Goal: Information Seeking & Learning: Learn about a topic

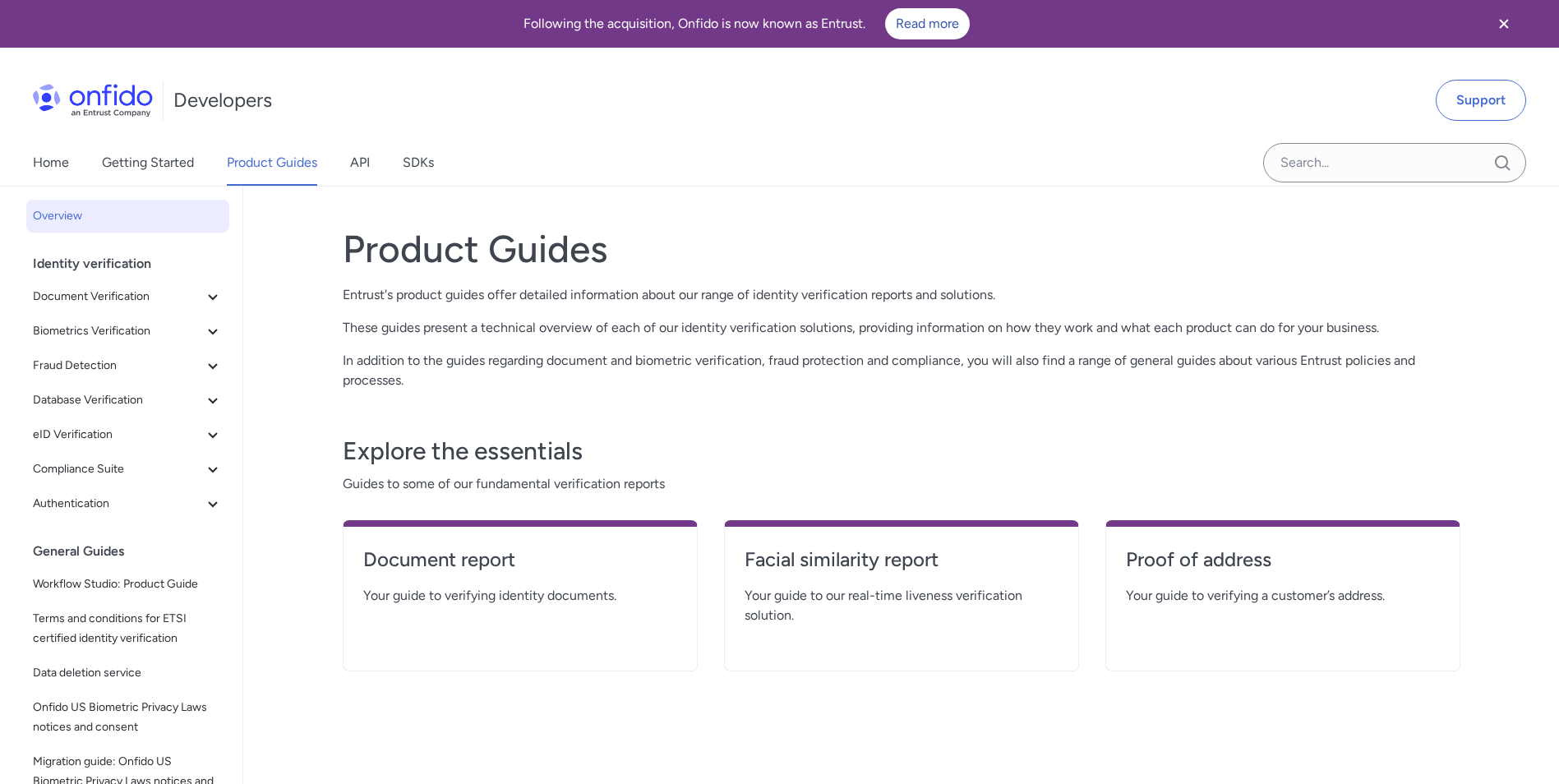
scroll to position [87, 0]
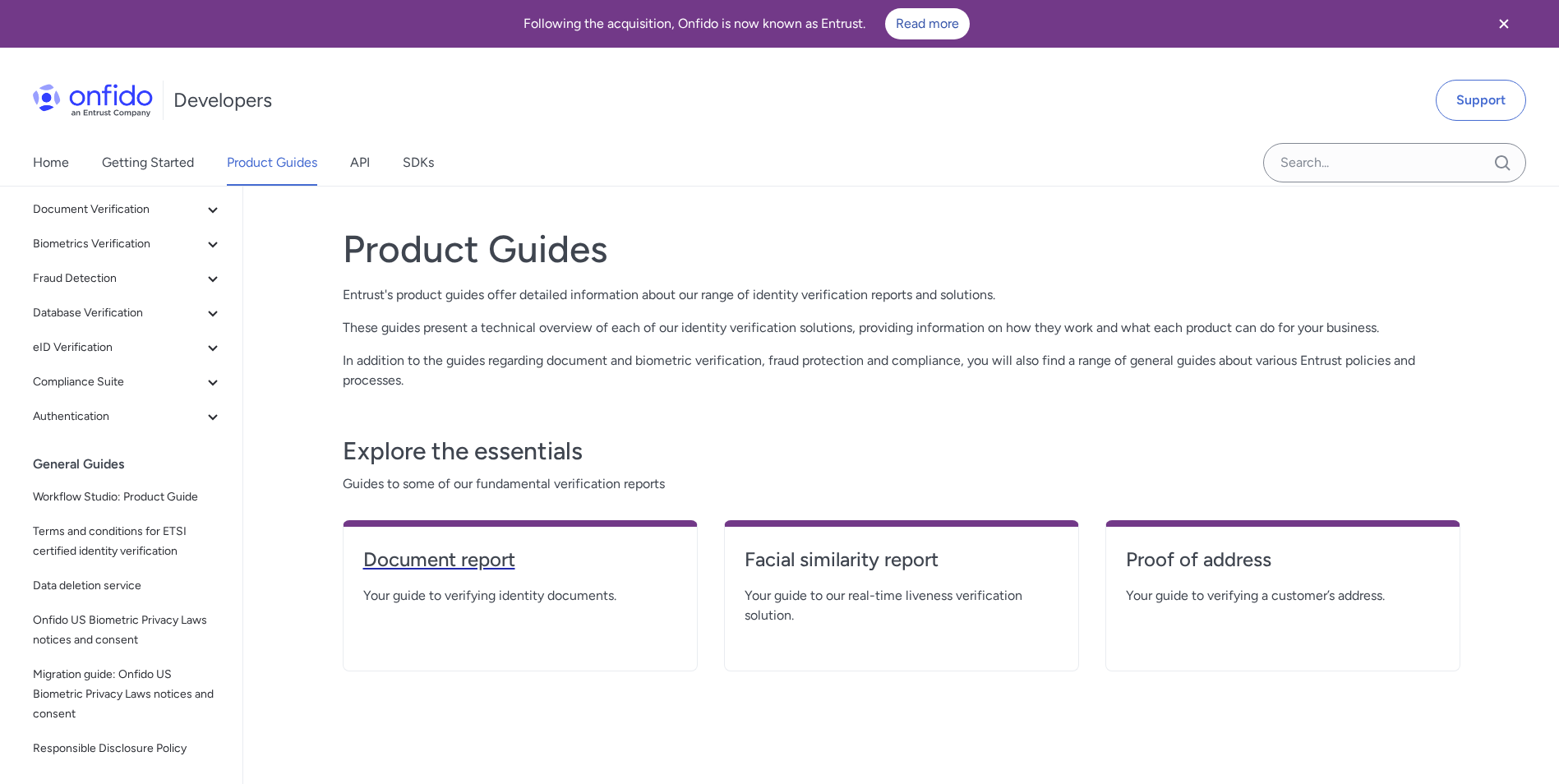
click at [451, 555] on h4 "Document report" at bounding box center [521, 560] width 314 height 26
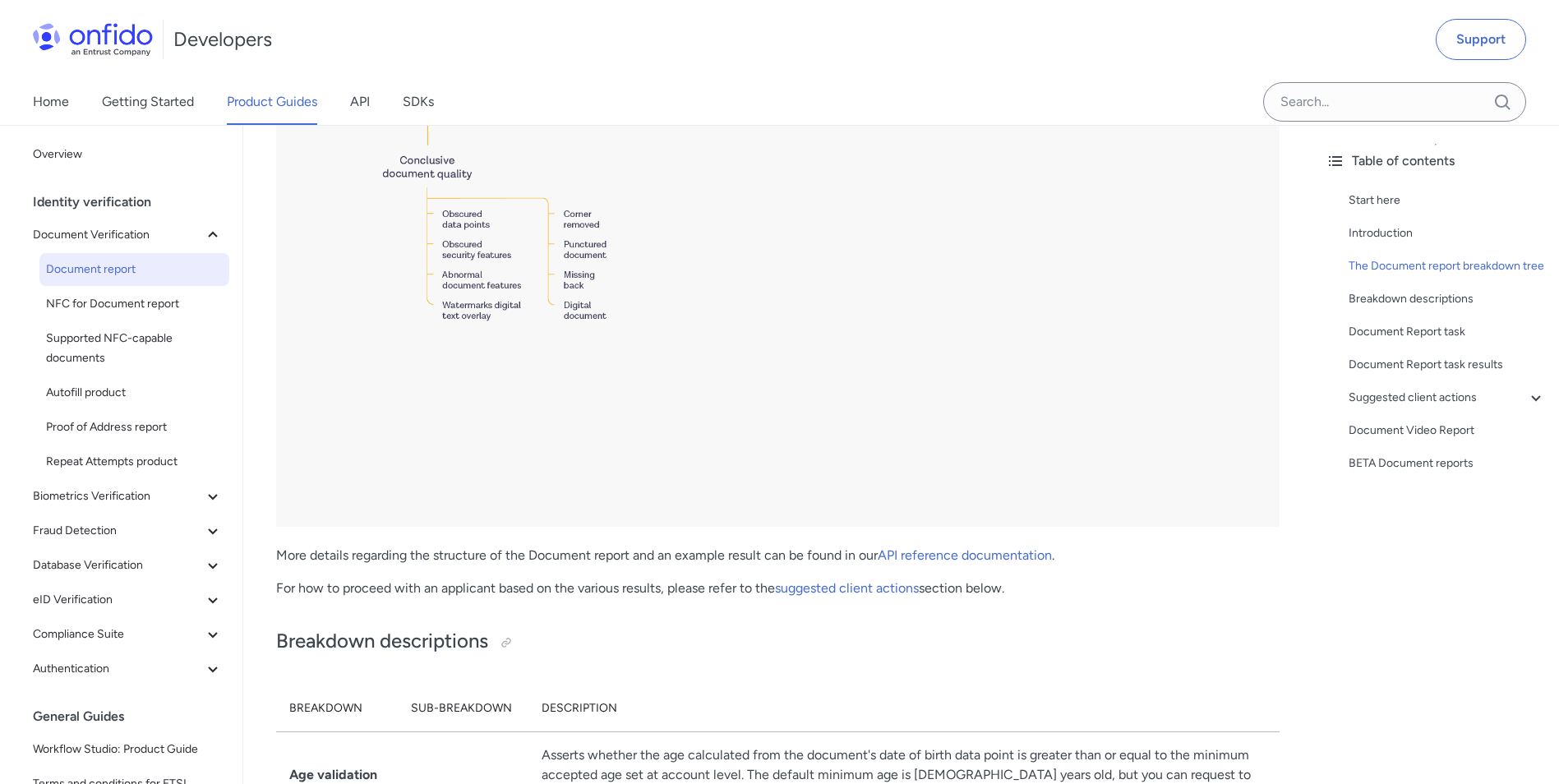
scroll to position [4109, 0]
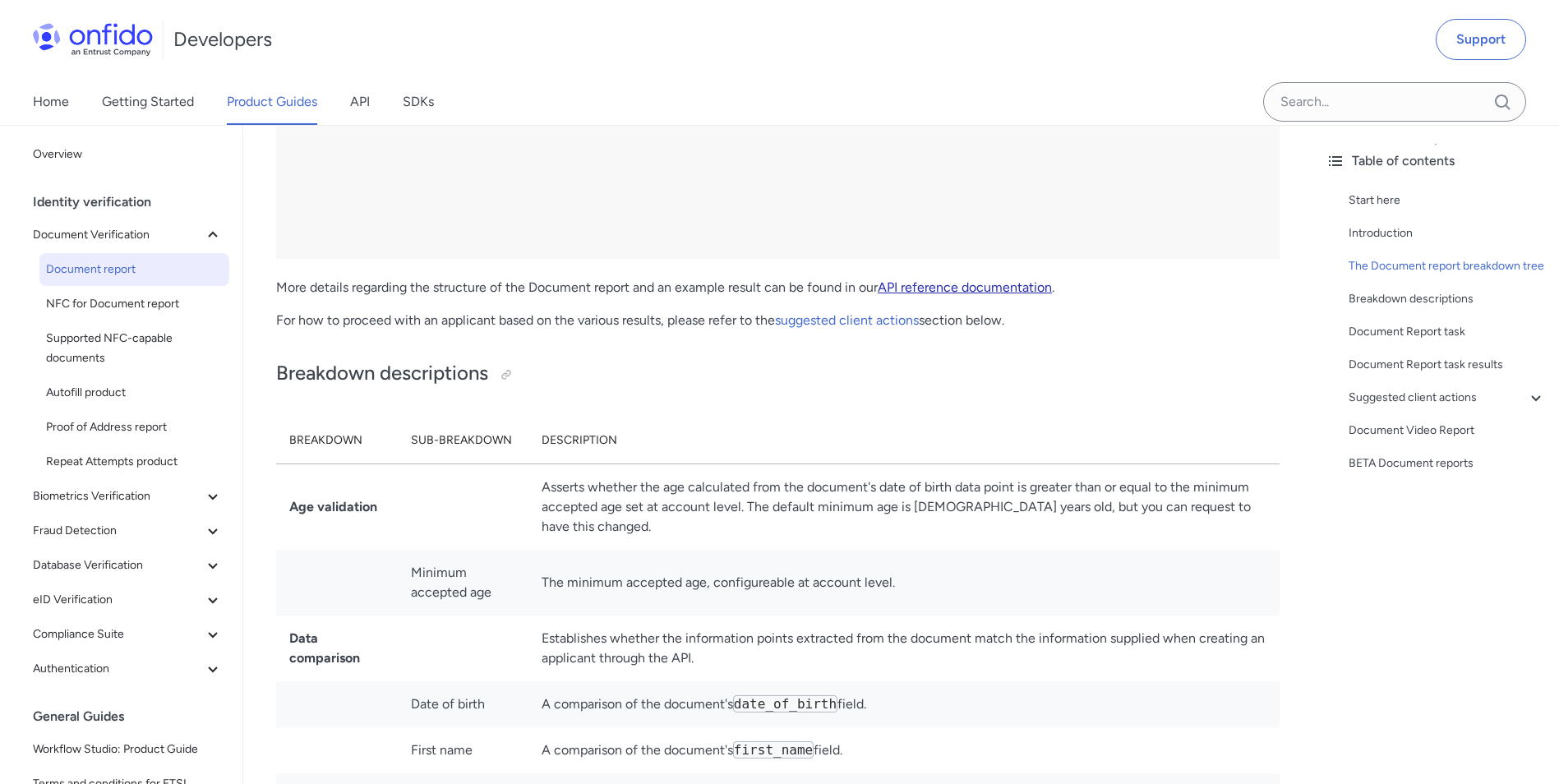
click at [926, 284] on link "API reference documentation" at bounding box center [965, 287] width 174 height 16
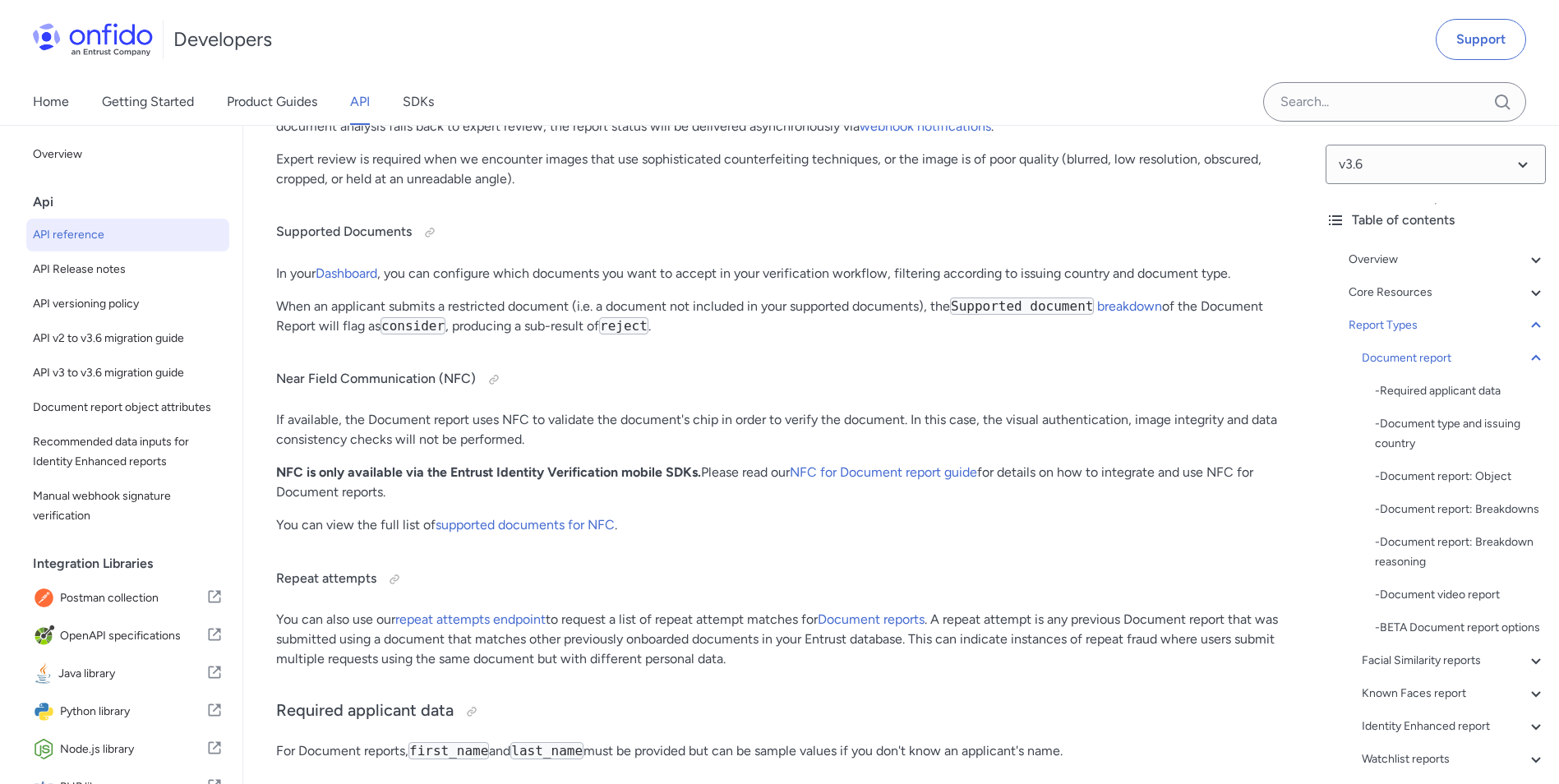
scroll to position [58660, 0]
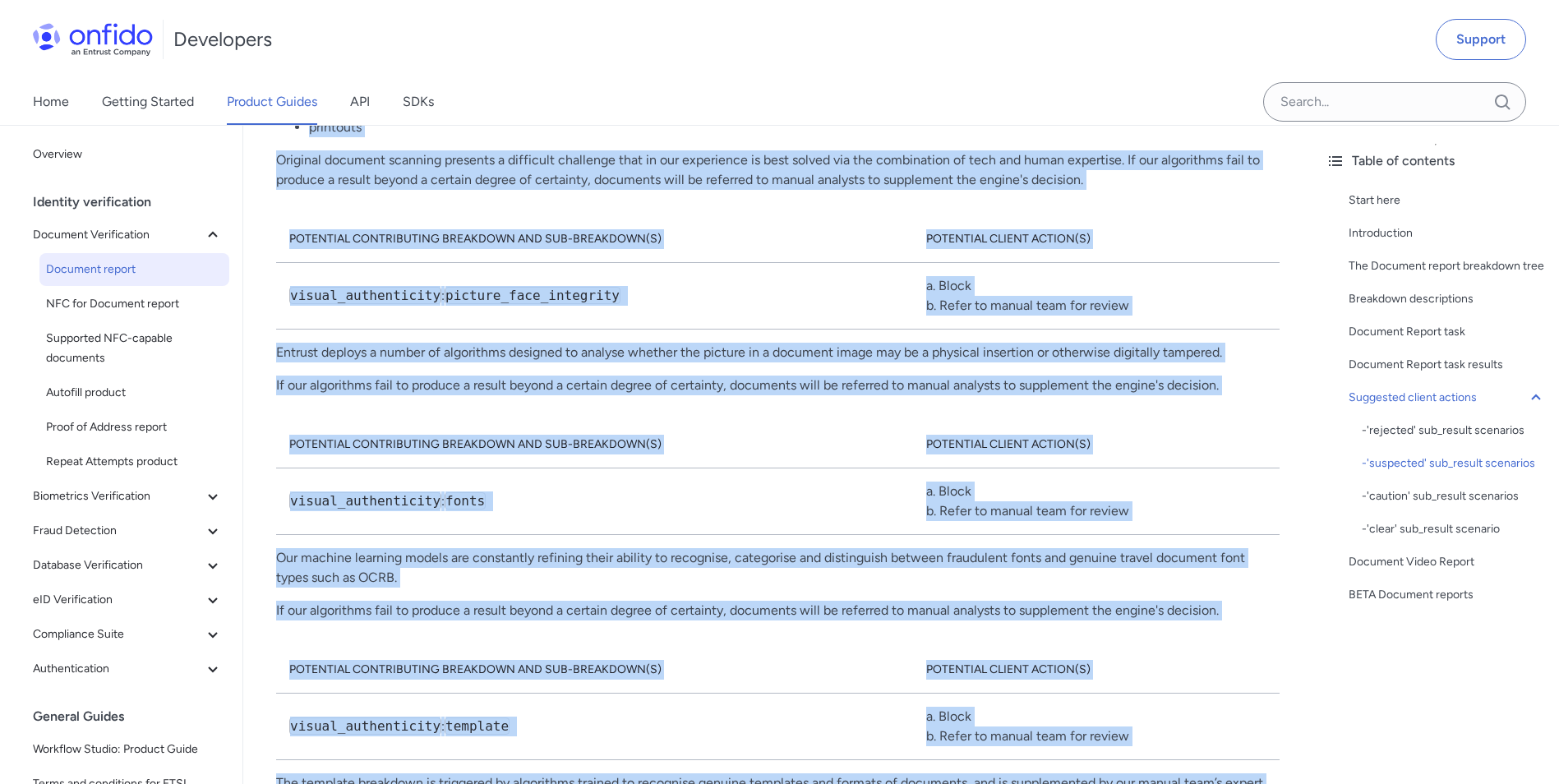
scroll to position [12475, 0]
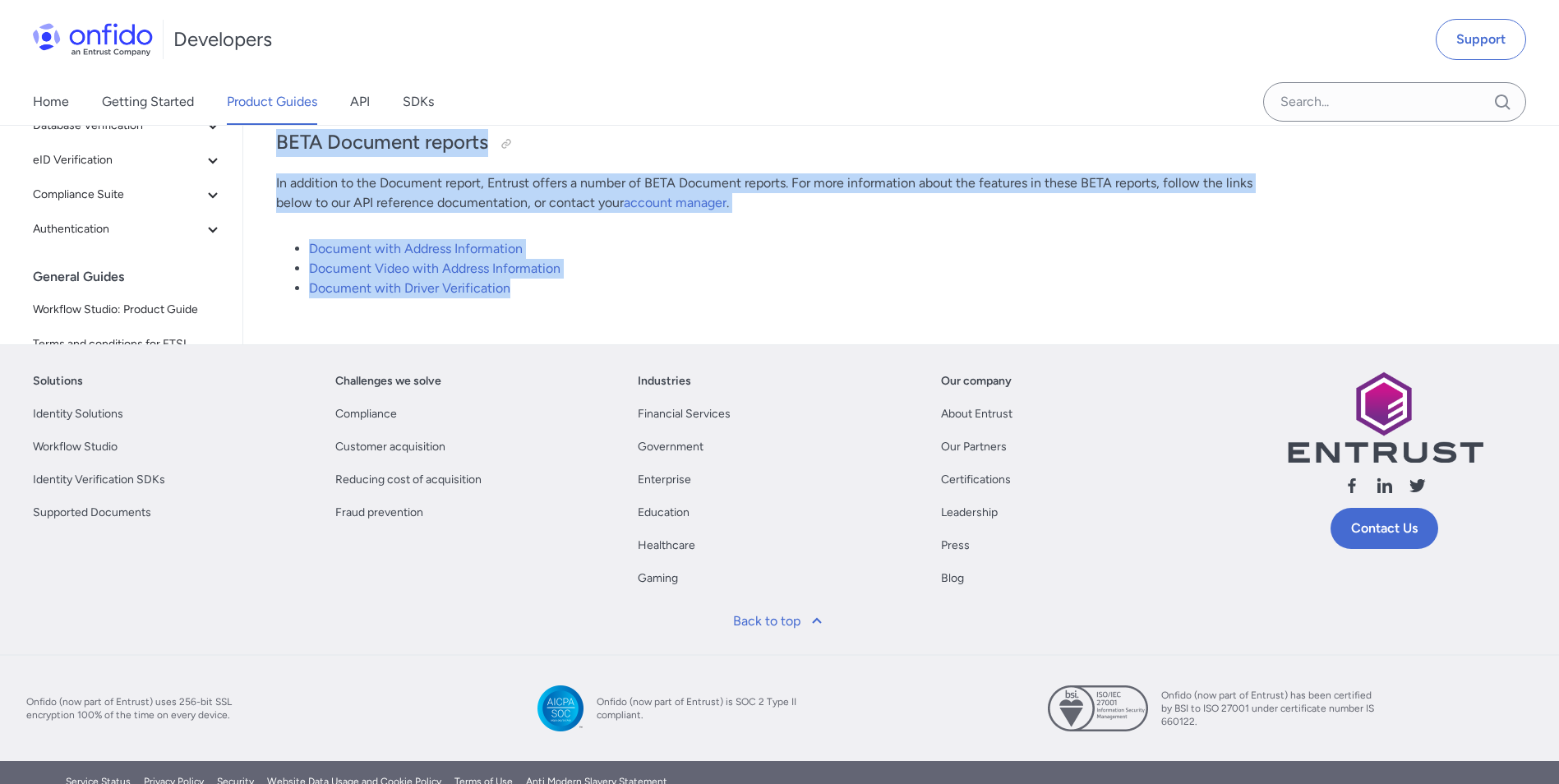
drag, startPoint x: 267, startPoint y: 234, endPoint x: 555, endPoint y: 255, distance: 288.8
copy div "Document report Start here This guide presents a technical overview of Entrust'…"
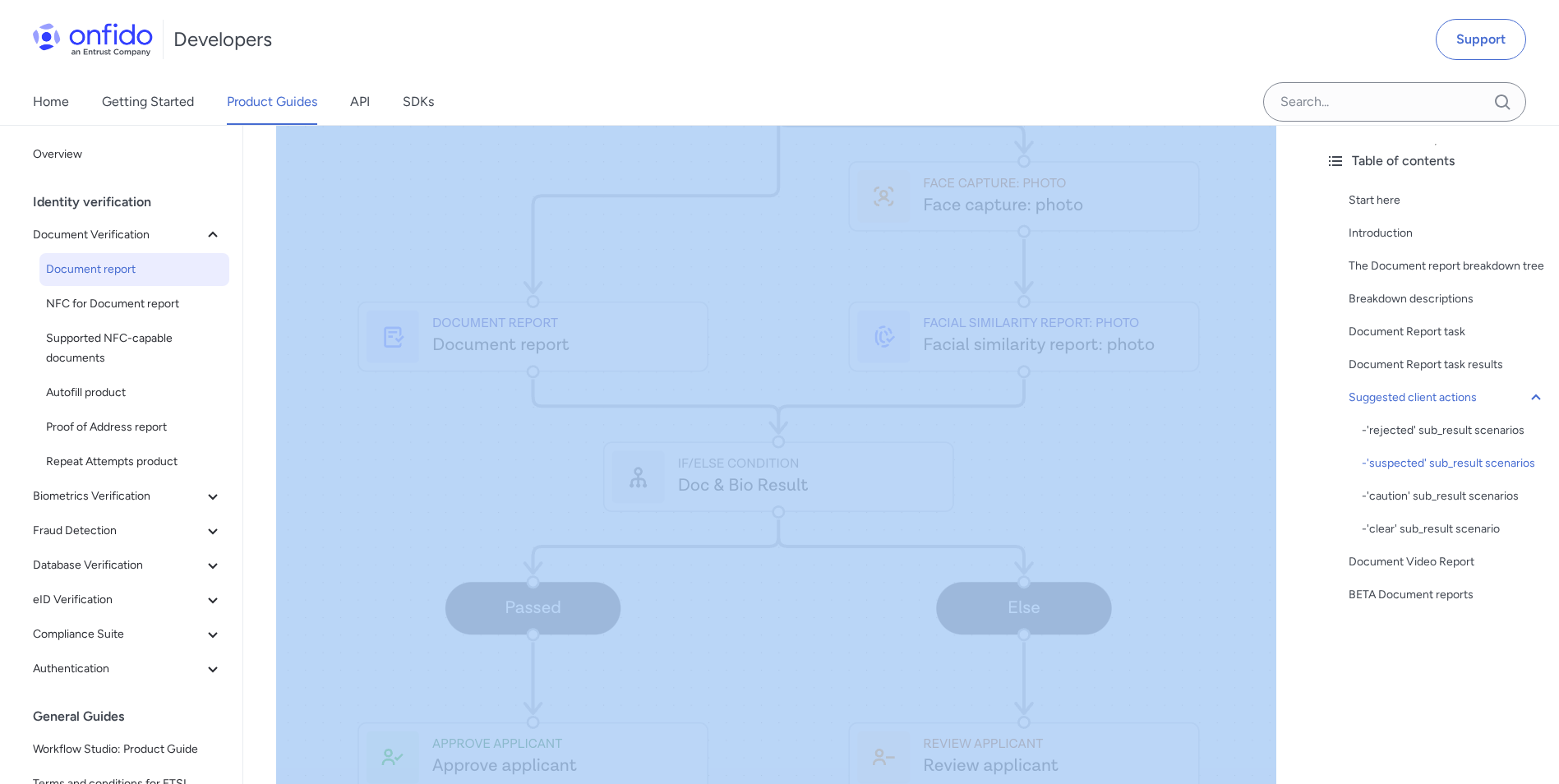
scroll to position [0, 0]
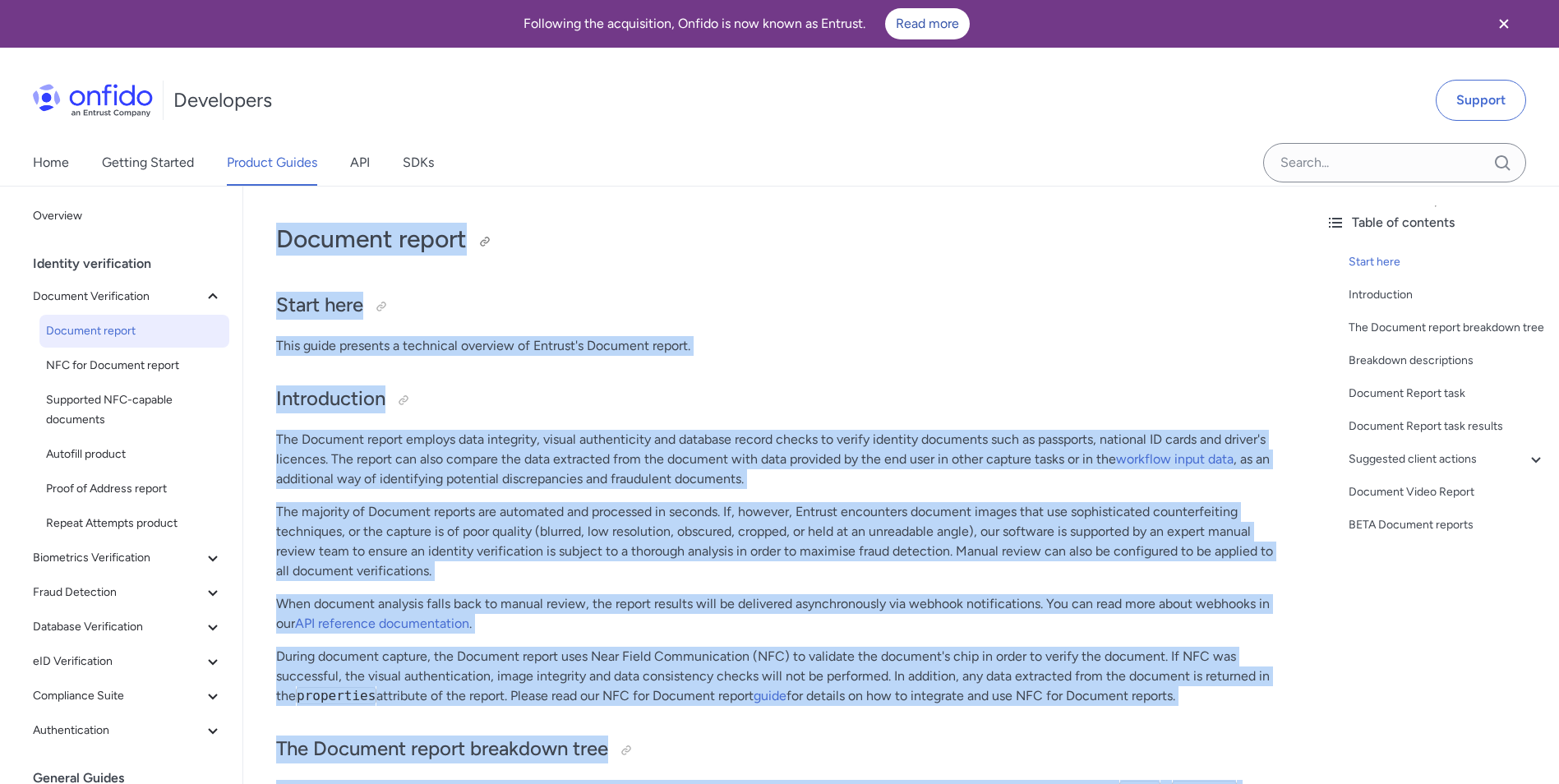
click at [956, 233] on h1 "Document report" at bounding box center [778, 238] width 1004 height 33
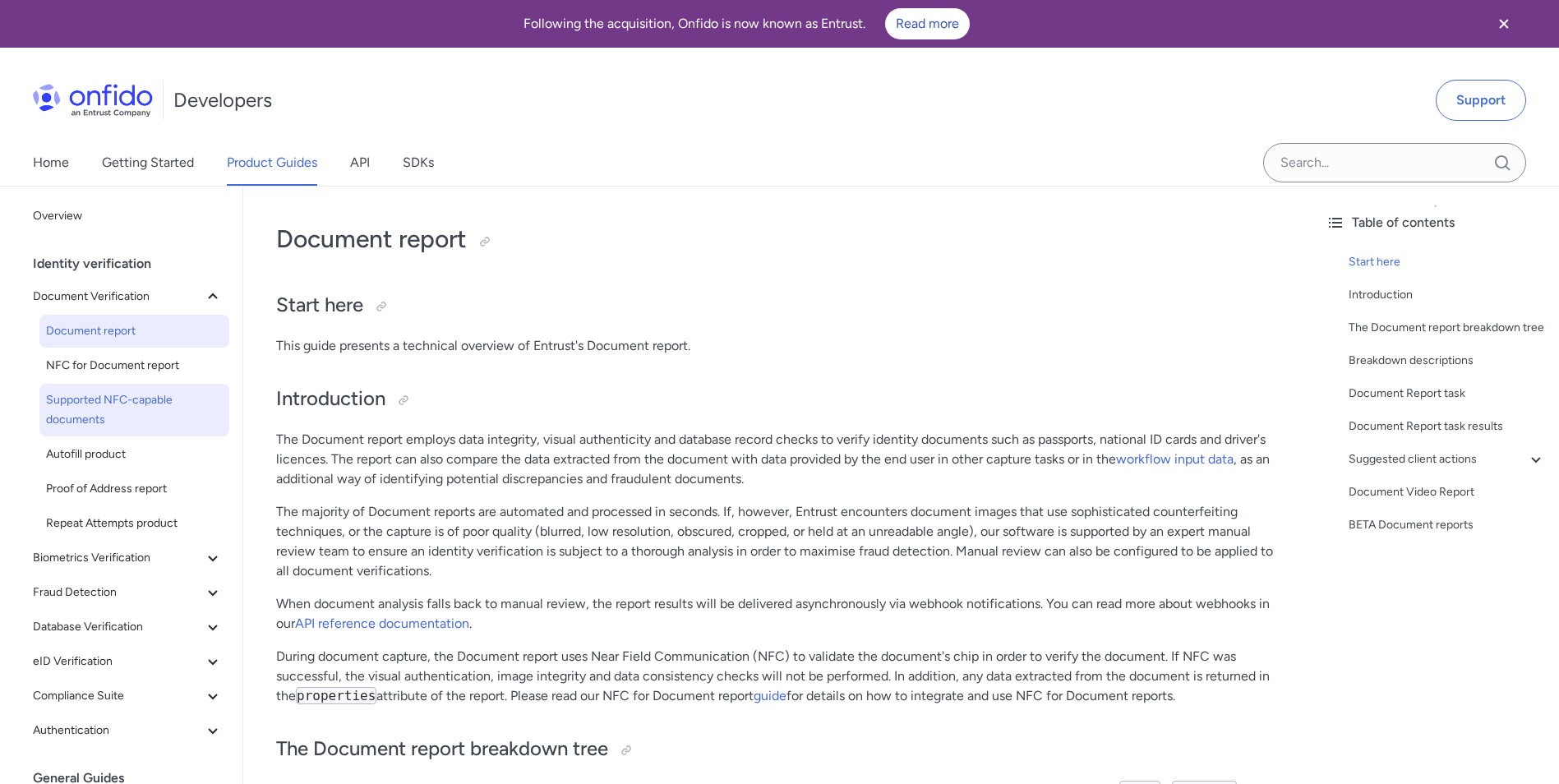
click at [137, 395] on span "Supported NFC-capable documents" at bounding box center [134, 410] width 177 height 39
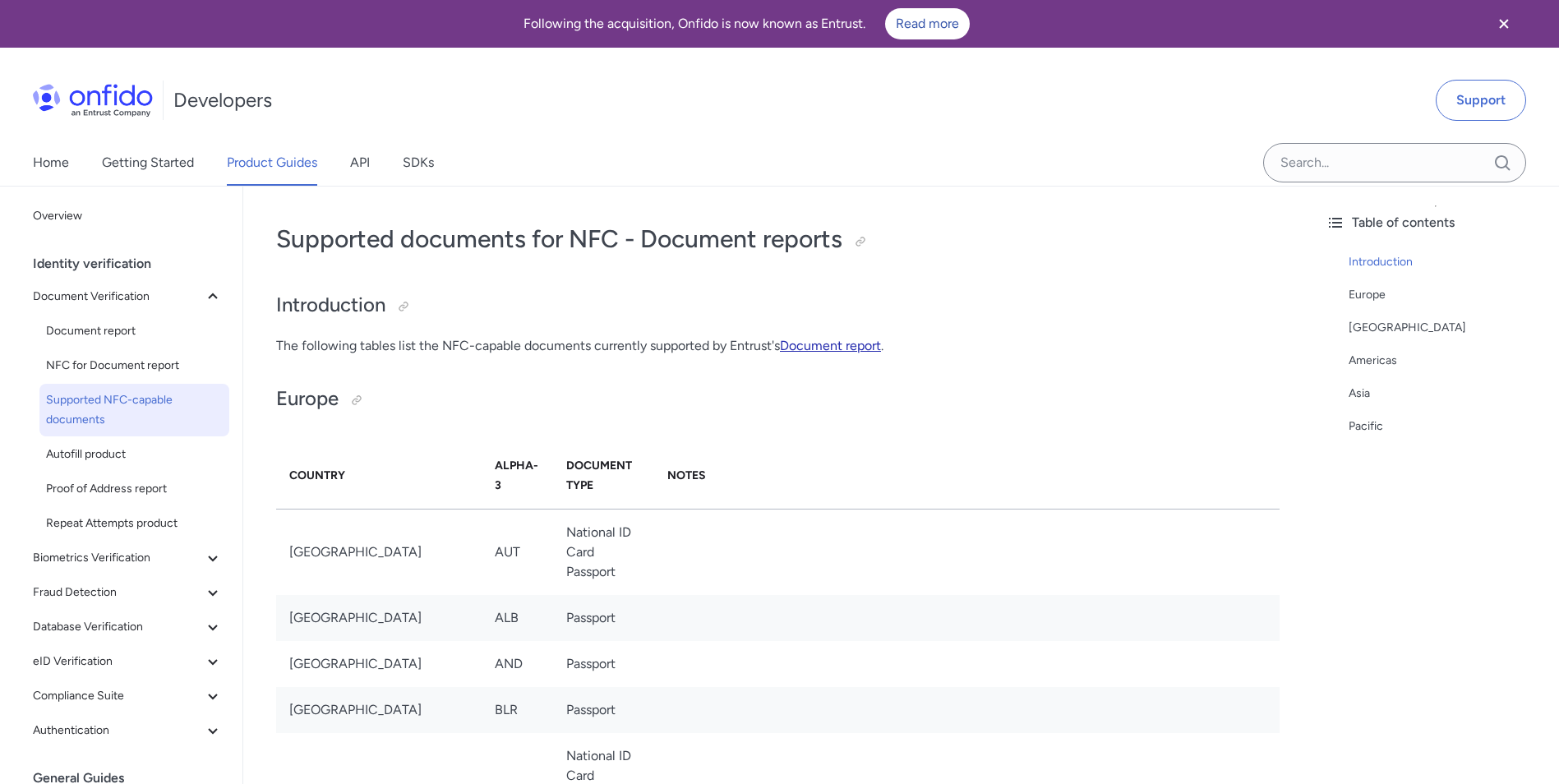
click at [827, 337] on p "The following tables list the NFC-capable documents currently supported by Entr…" at bounding box center [778, 346] width 1004 height 20
click at [822, 347] on link "Document report" at bounding box center [830, 345] width 101 height 16
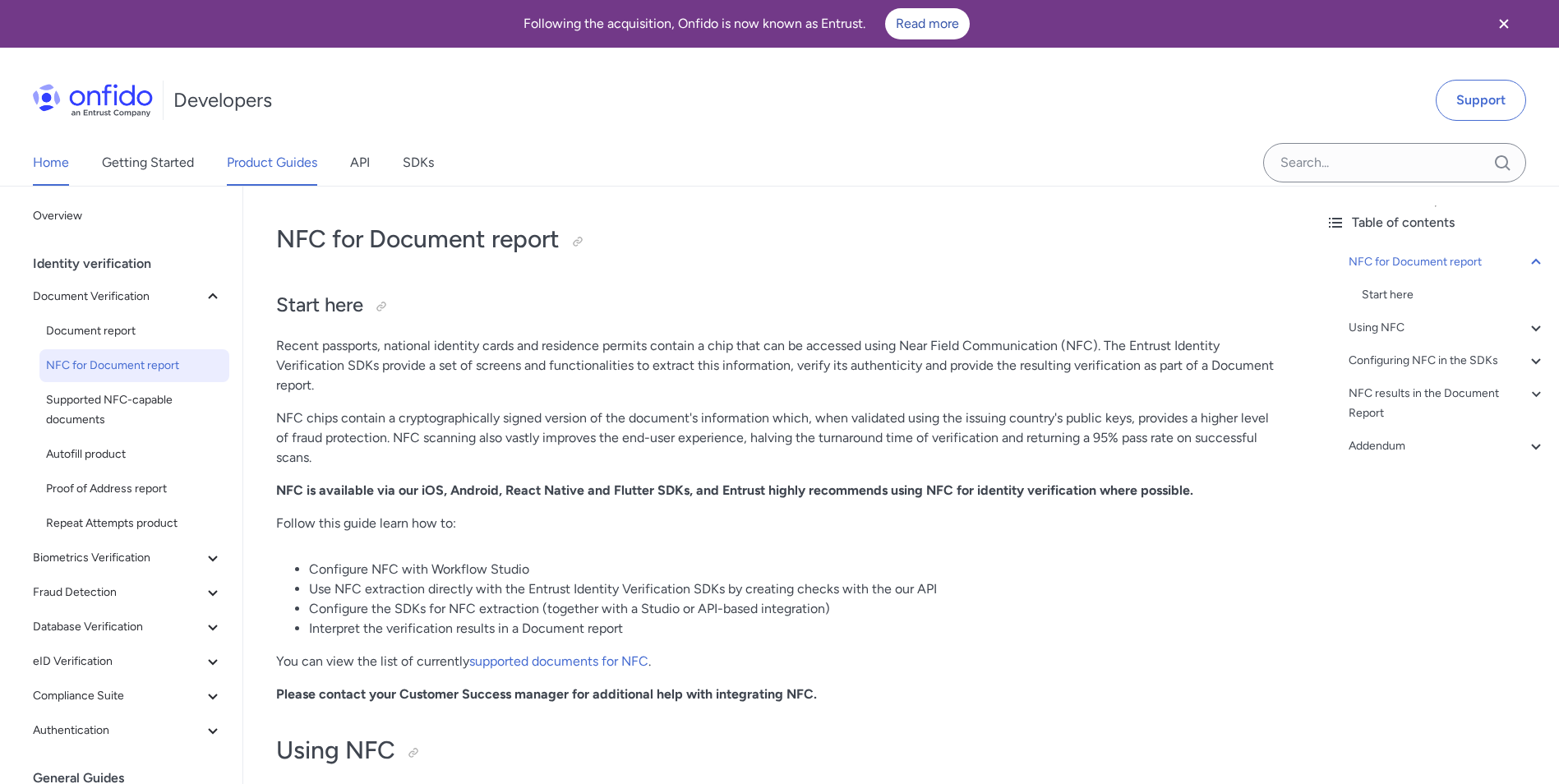
click at [50, 161] on link "Home" at bounding box center [50, 162] width 36 height 46
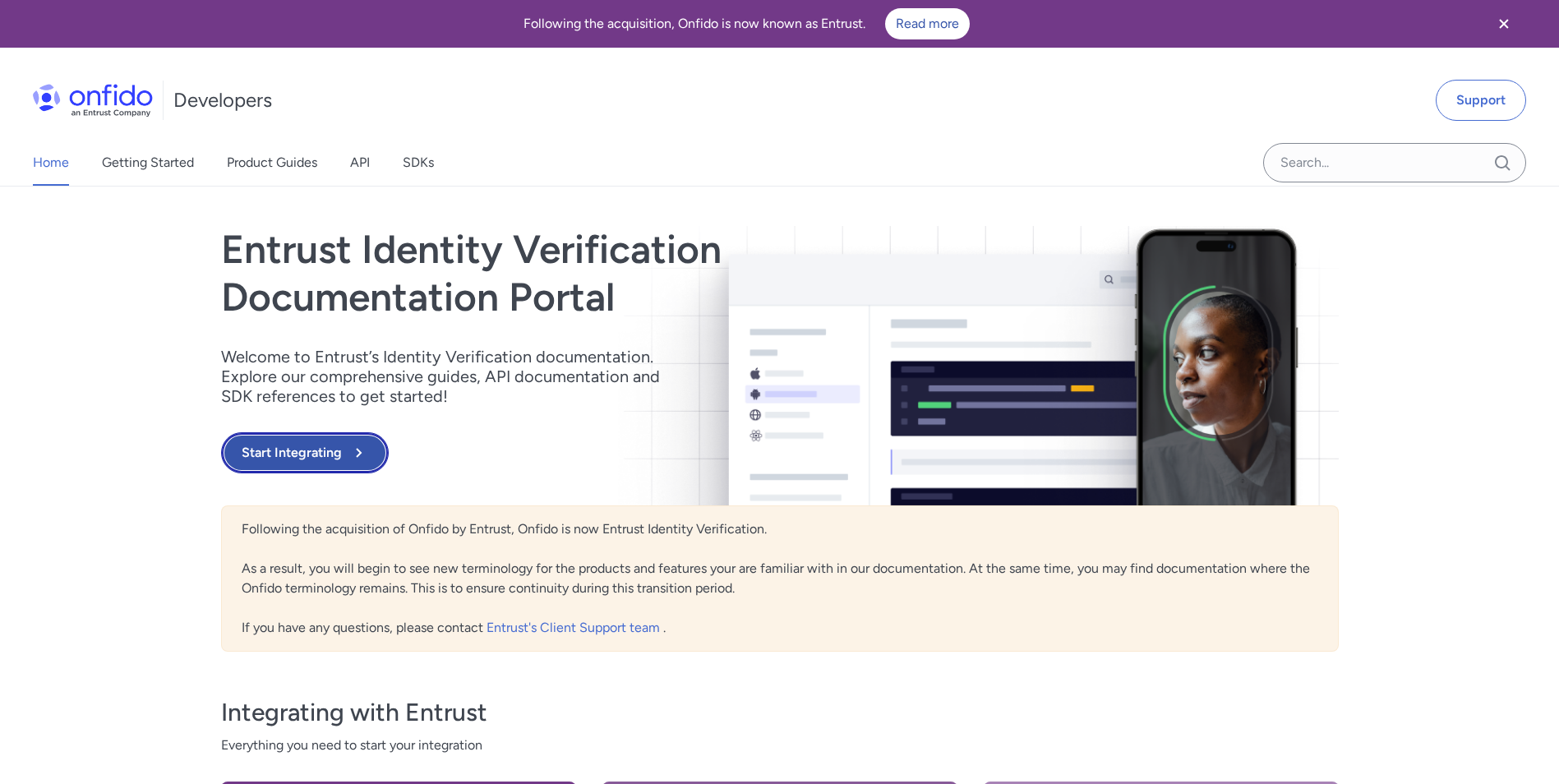
click at [338, 454] on button "Start Integrating" at bounding box center [305, 453] width 167 height 41
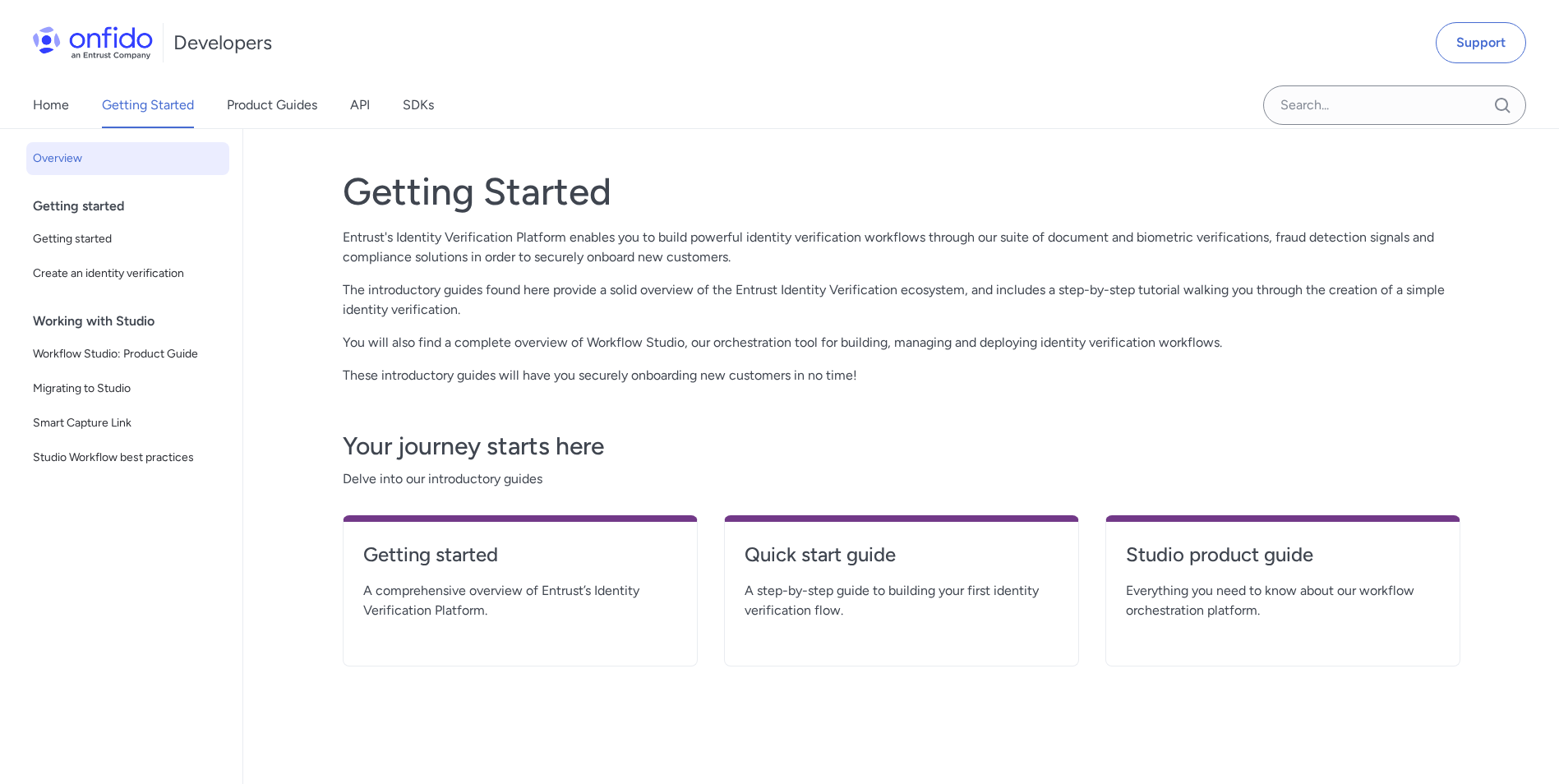
scroll to position [82, 0]
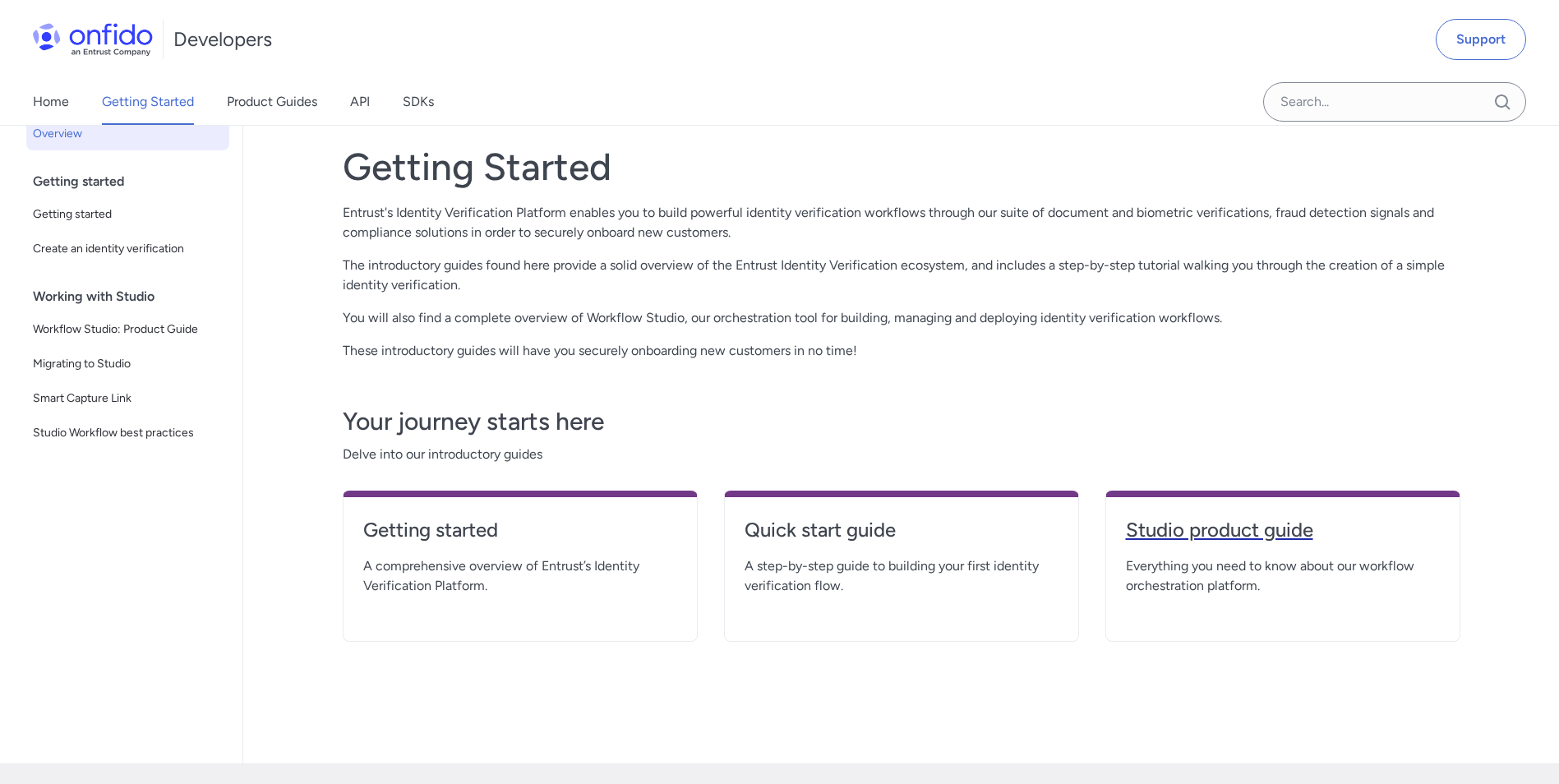
click at [1153, 520] on h4 "Studio product guide" at bounding box center [1283, 530] width 314 height 26
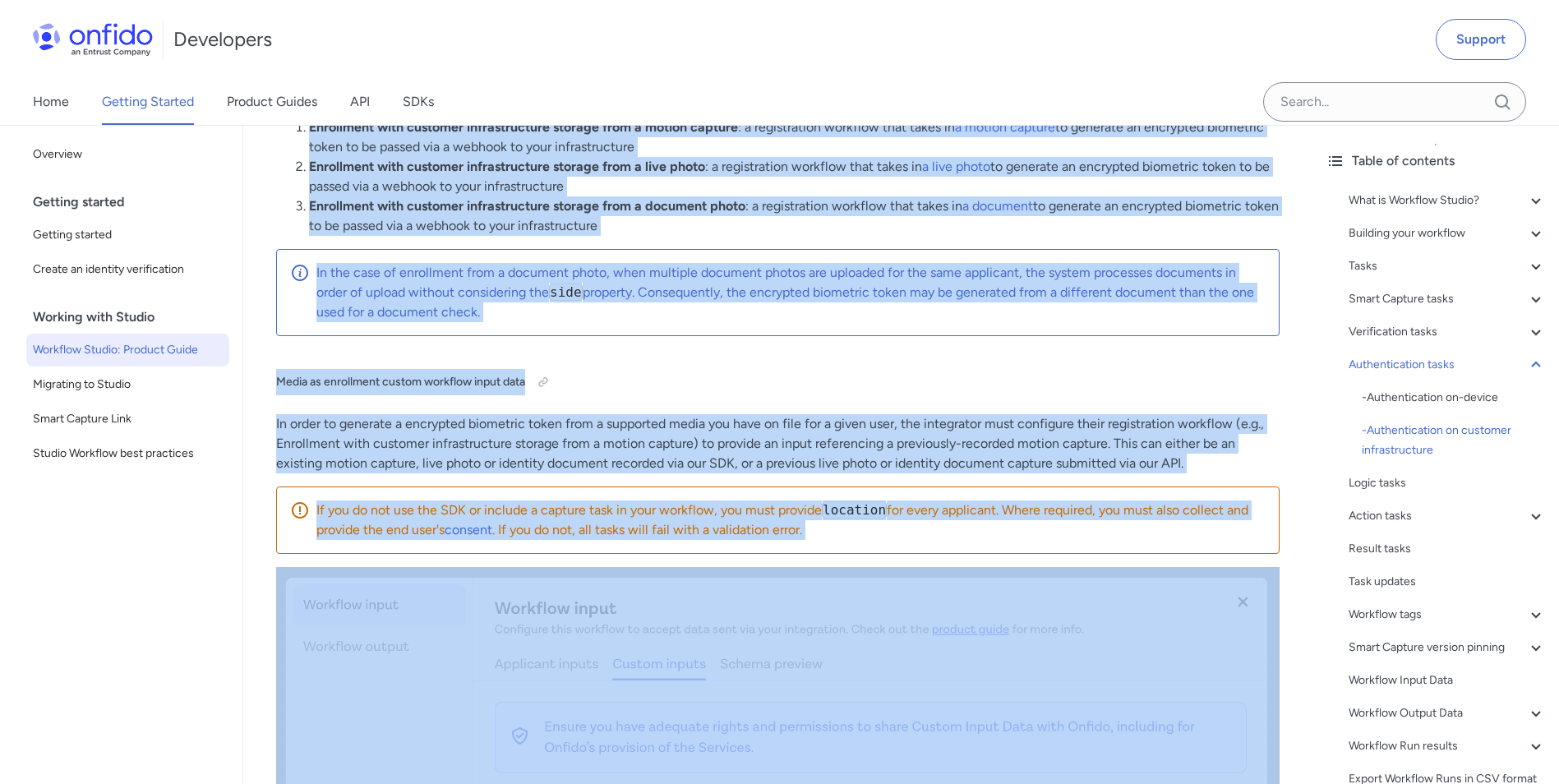
scroll to position [23058, 0]
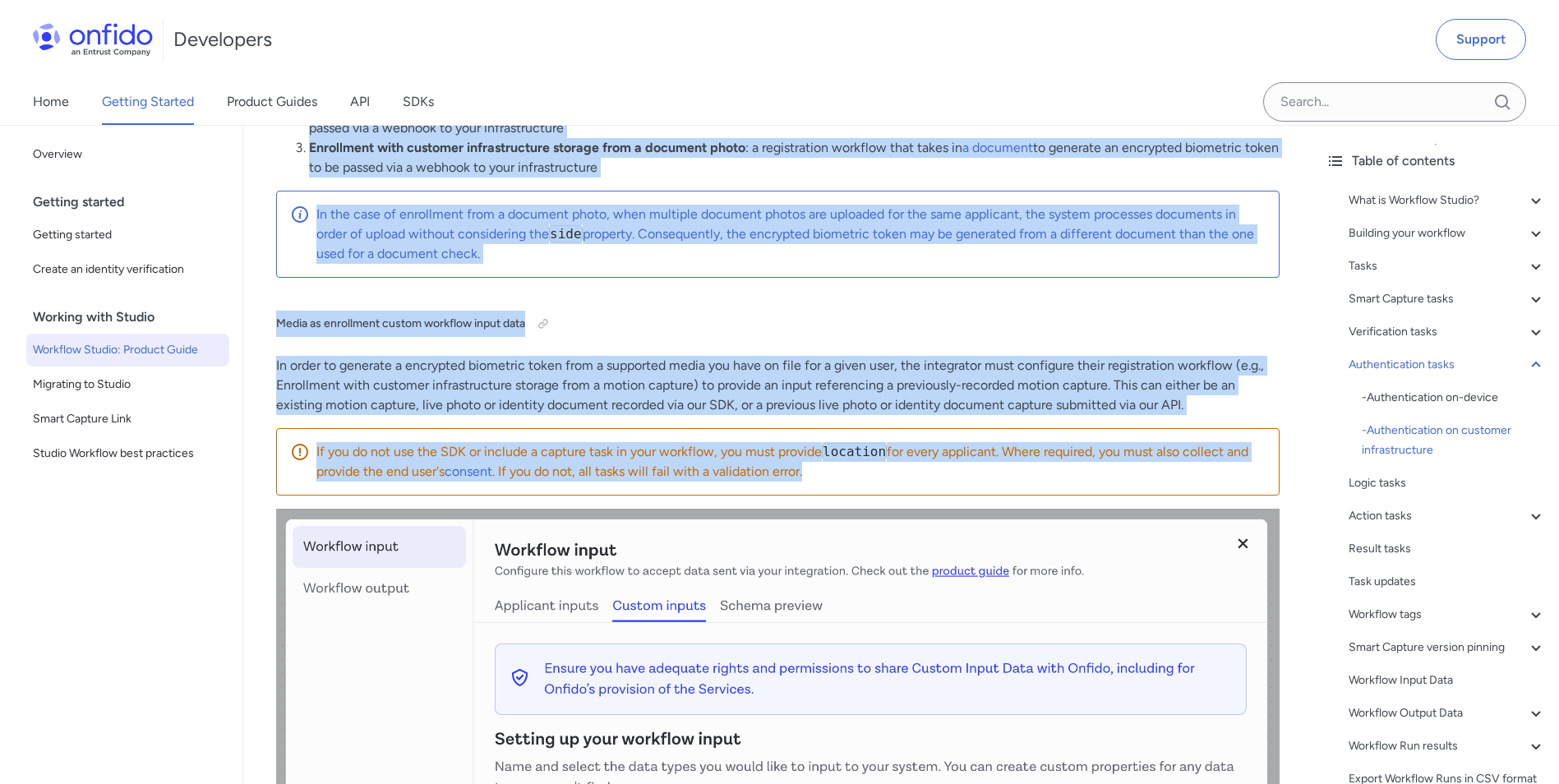
drag, startPoint x: 286, startPoint y: 145, endPoint x: 837, endPoint y: 491, distance: 650.6
drag, startPoint x: 837, startPoint y: 491, endPoint x: 807, endPoint y: 475, distance: 34.0
click at [807, 475] on div "If you do not use the SDK or include a capture task in your workflow, you must …" at bounding box center [778, 462] width 1004 height 67
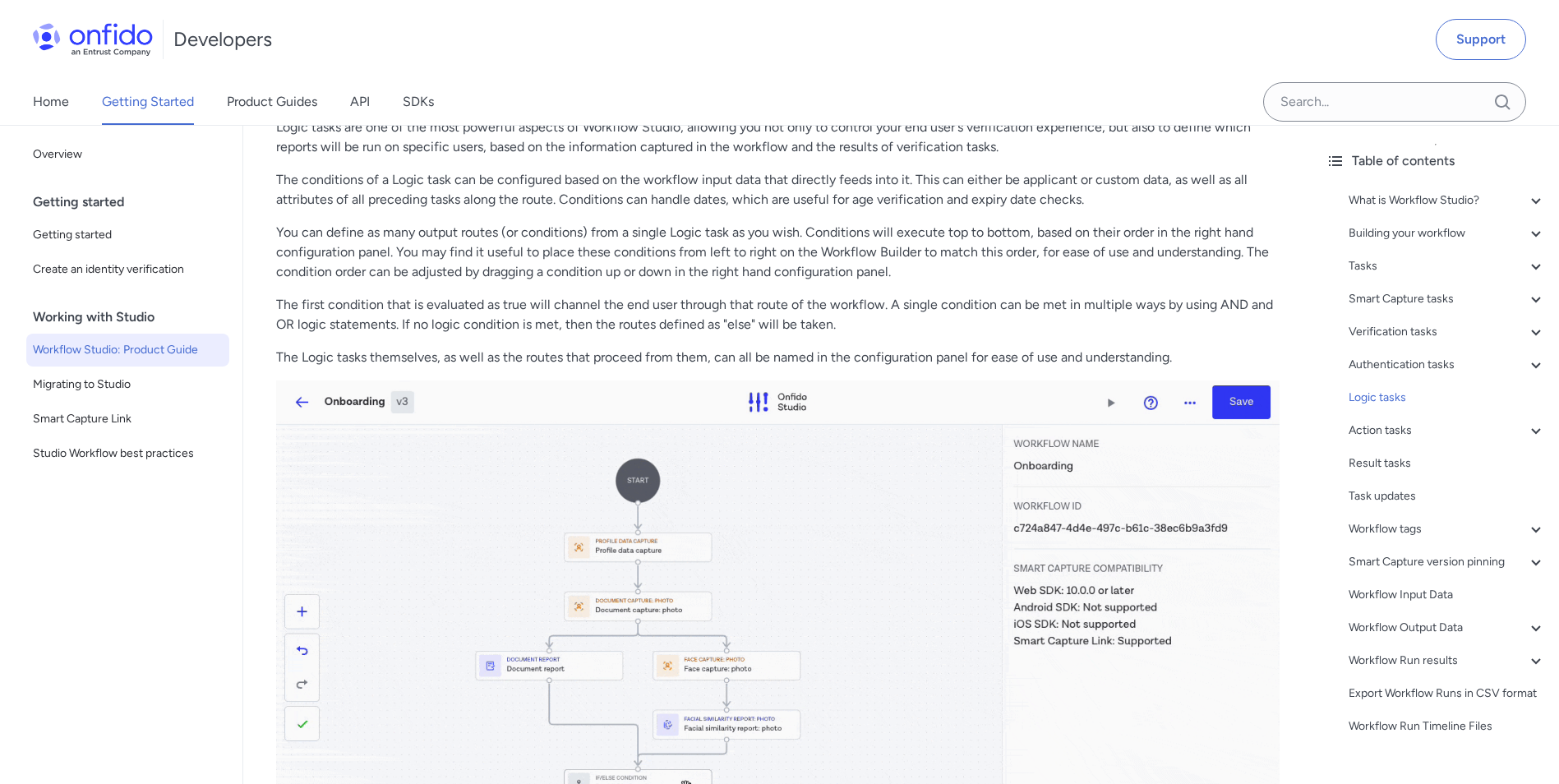
scroll to position [24538, 0]
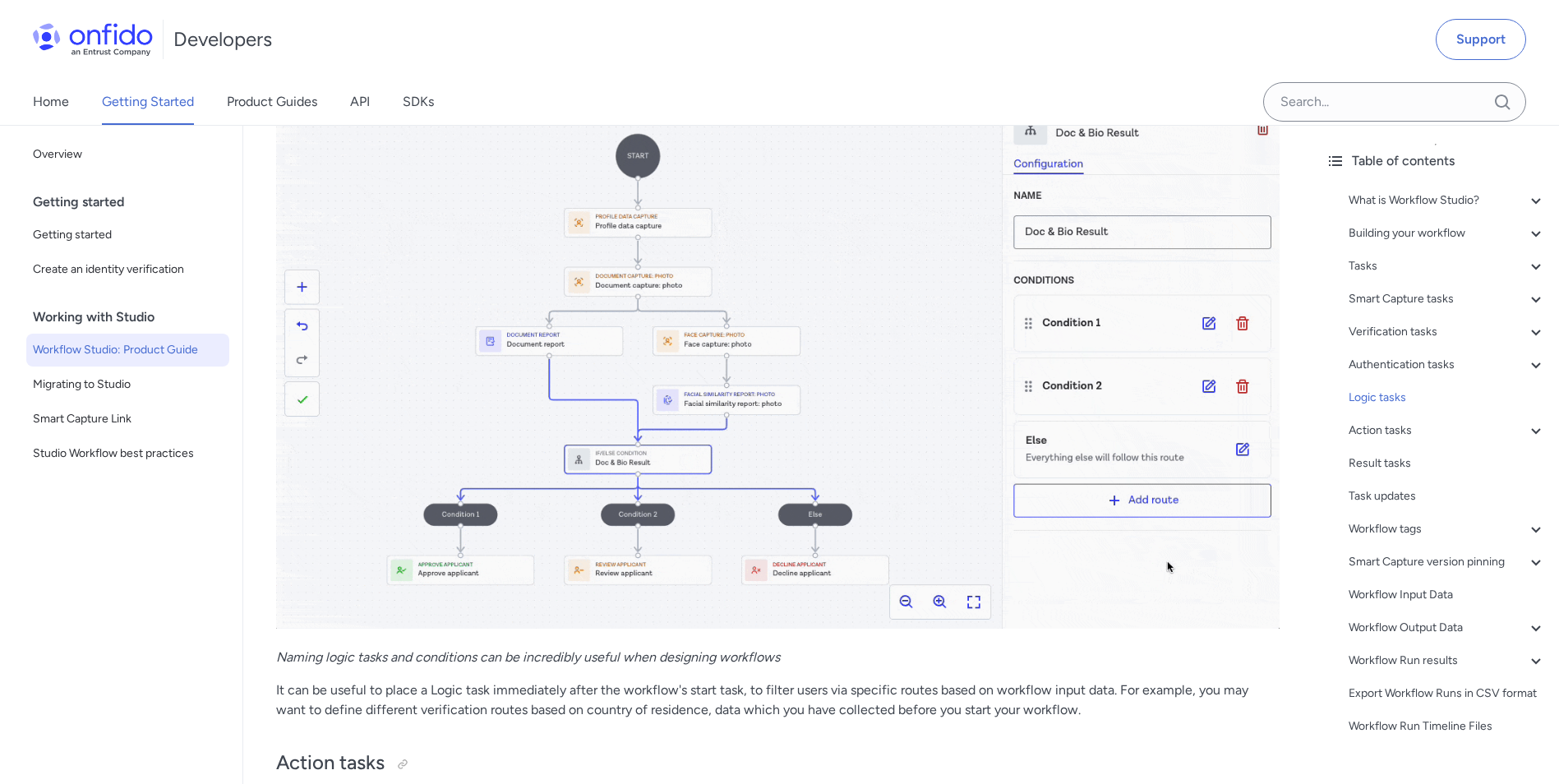
click at [73, 195] on div "Getting started" at bounding box center [134, 202] width 203 height 33
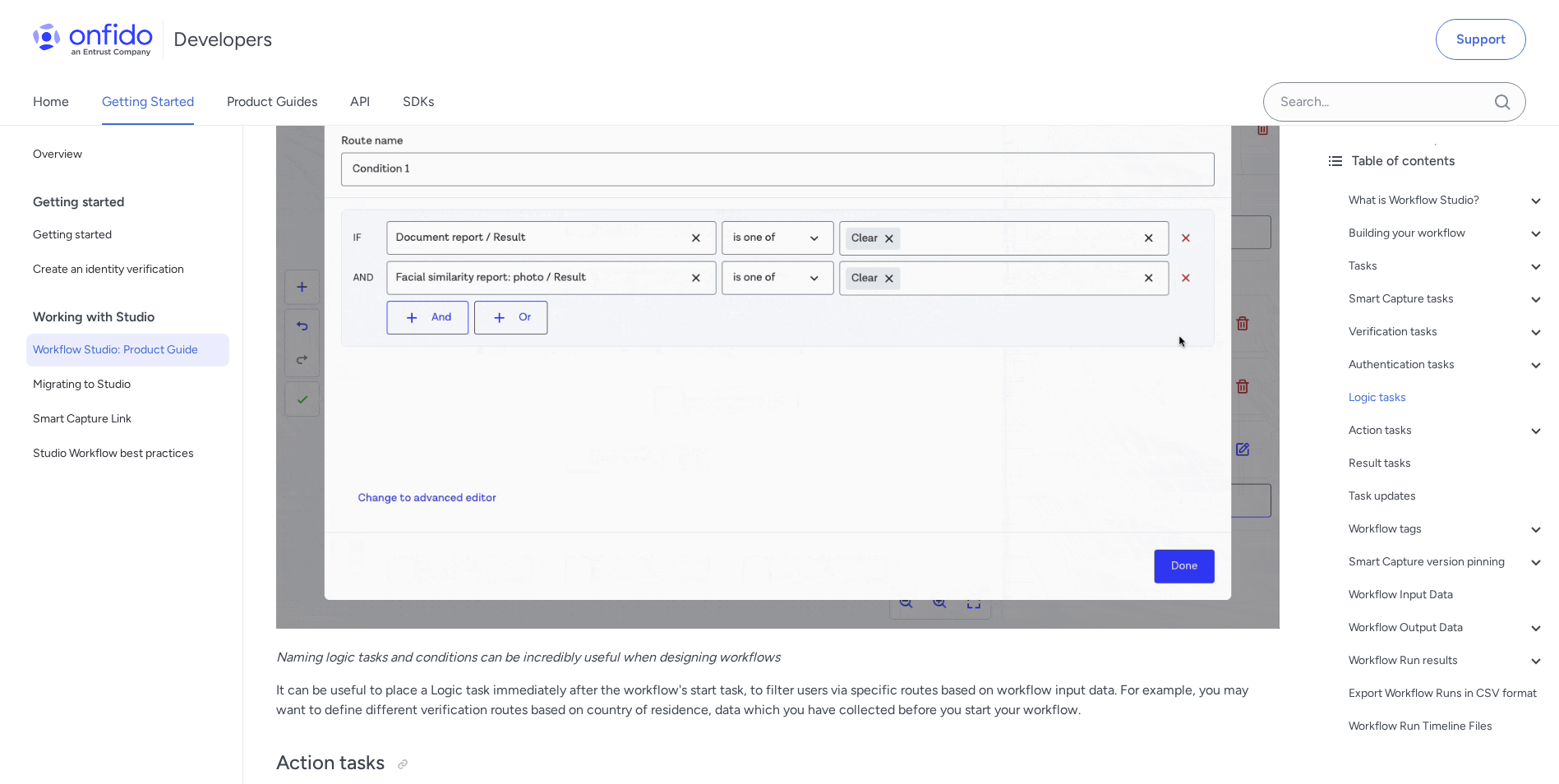
click at [75, 194] on div "Getting started" at bounding box center [134, 202] width 203 height 33
click at [46, 139] on link "Overview" at bounding box center [127, 154] width 203 height 33
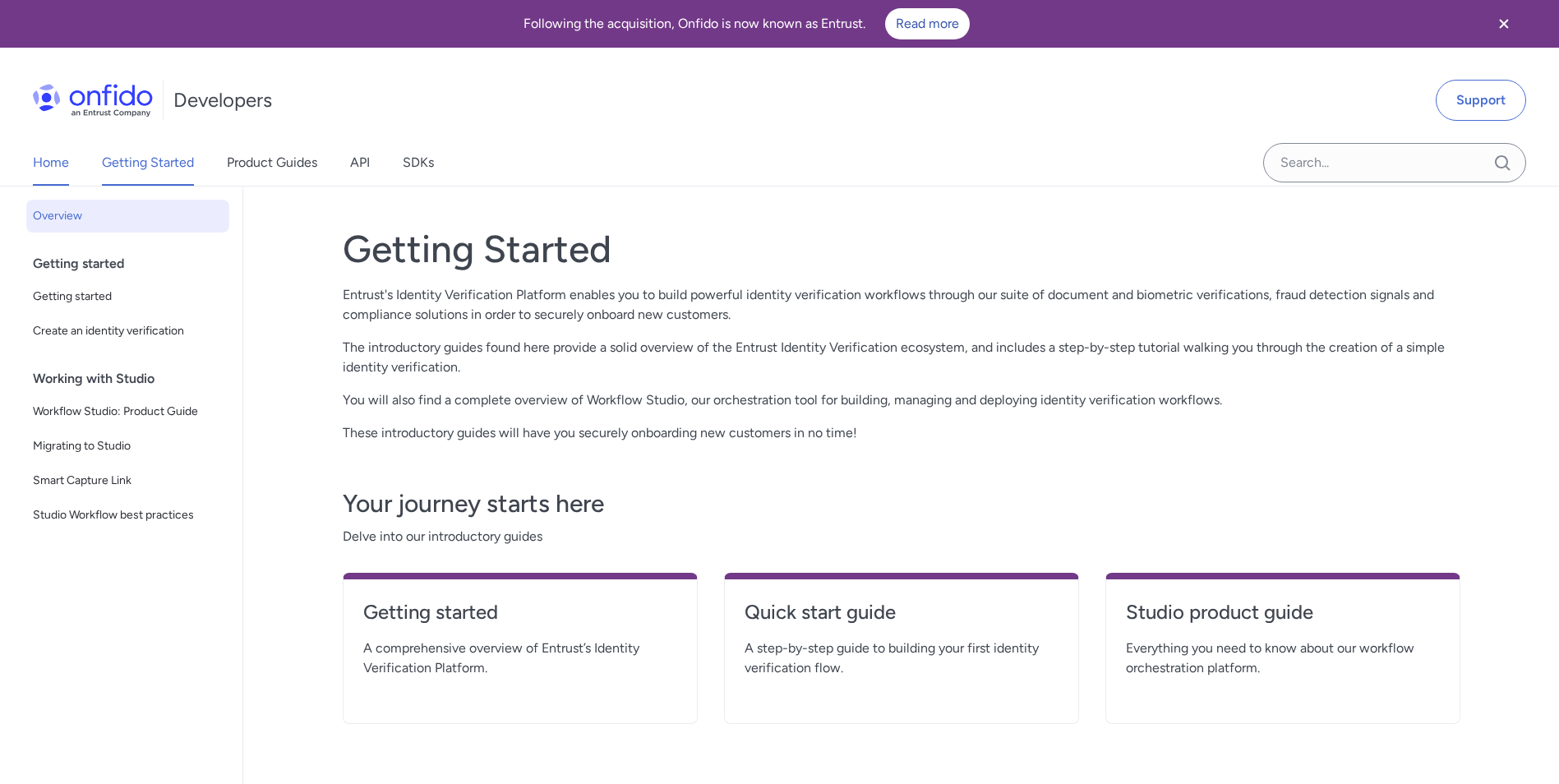
click at [54, 167] on link "Home" at bounding box center [50, 162] width 36 height 46
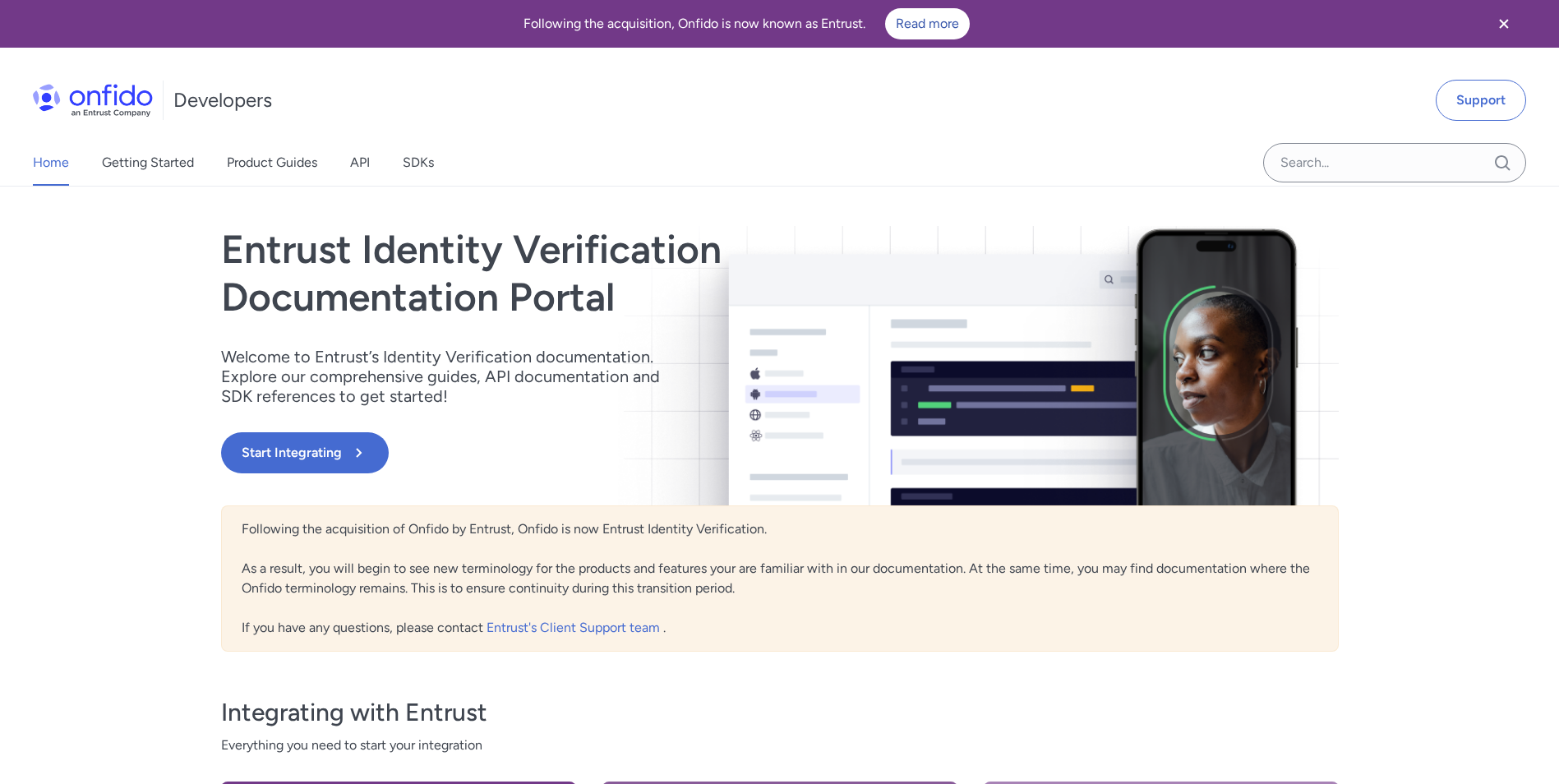
click at [54, 167] on link "Home" at bounding box center [50, 162] width 36 height 46
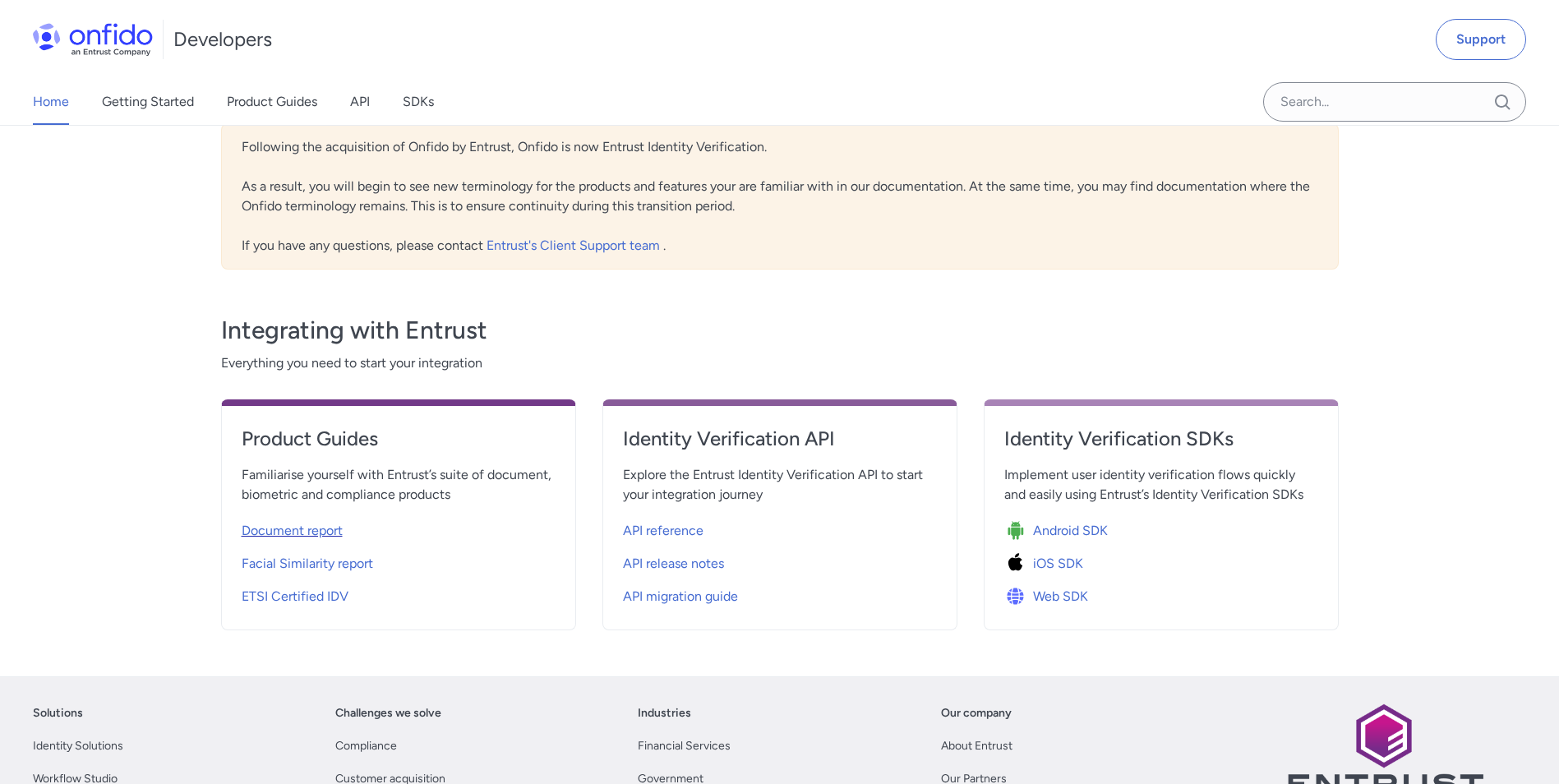
scroll to position [411, 0]
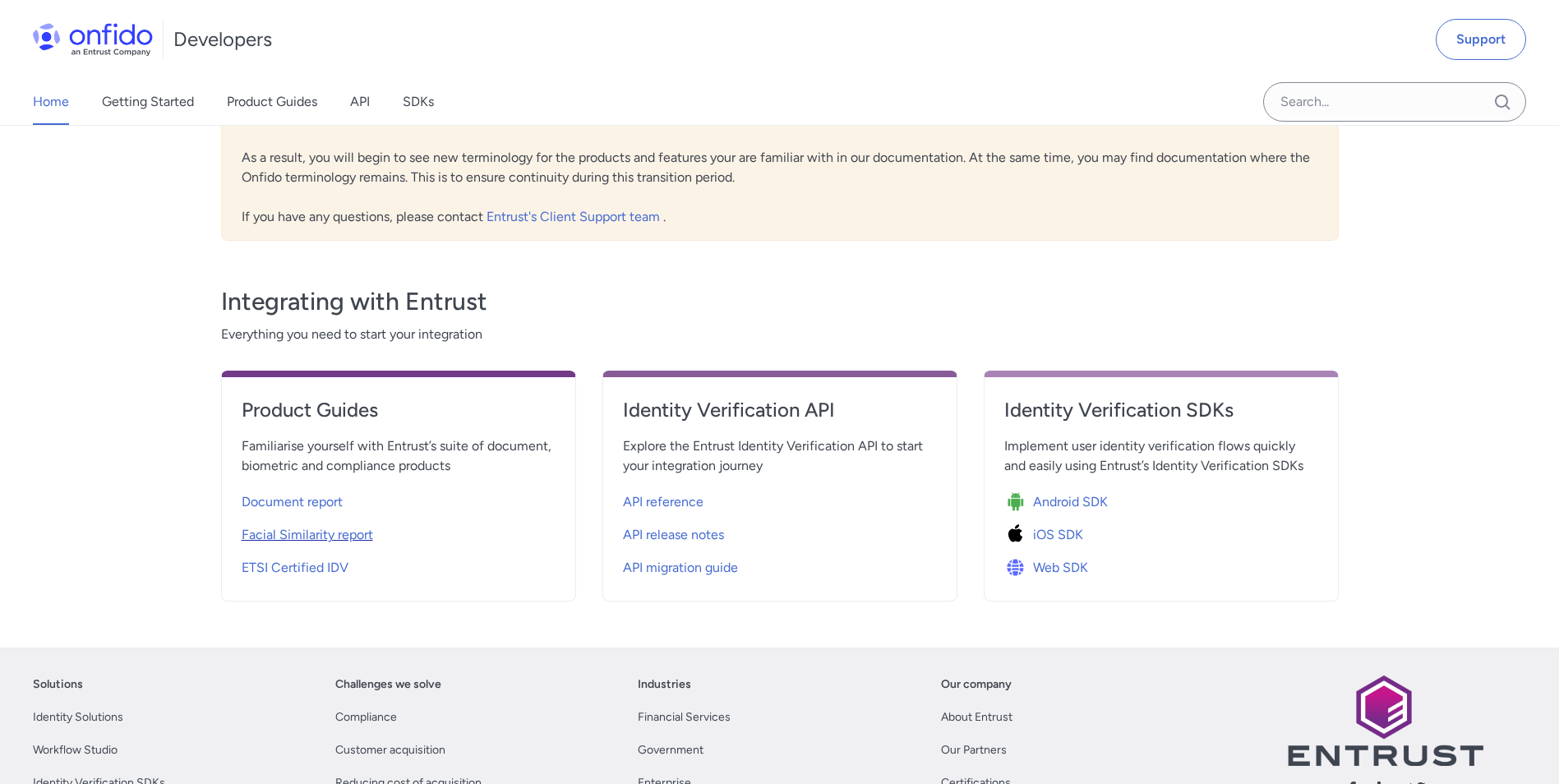
click at [332, 541] on span "Facial Similarity report" at bounding box center [308, 535] width 132 height 20
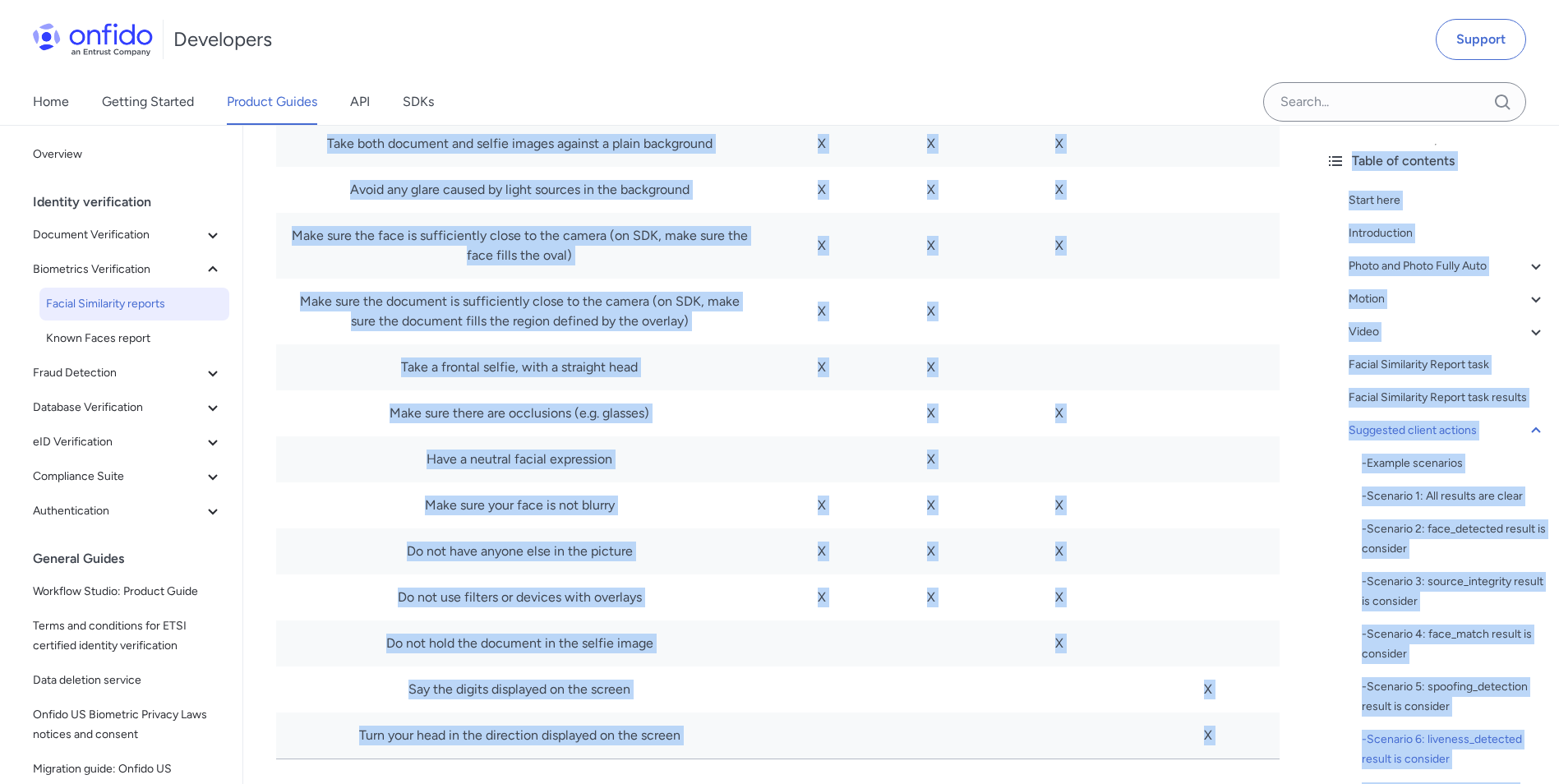
scroll to position [9682, 0]
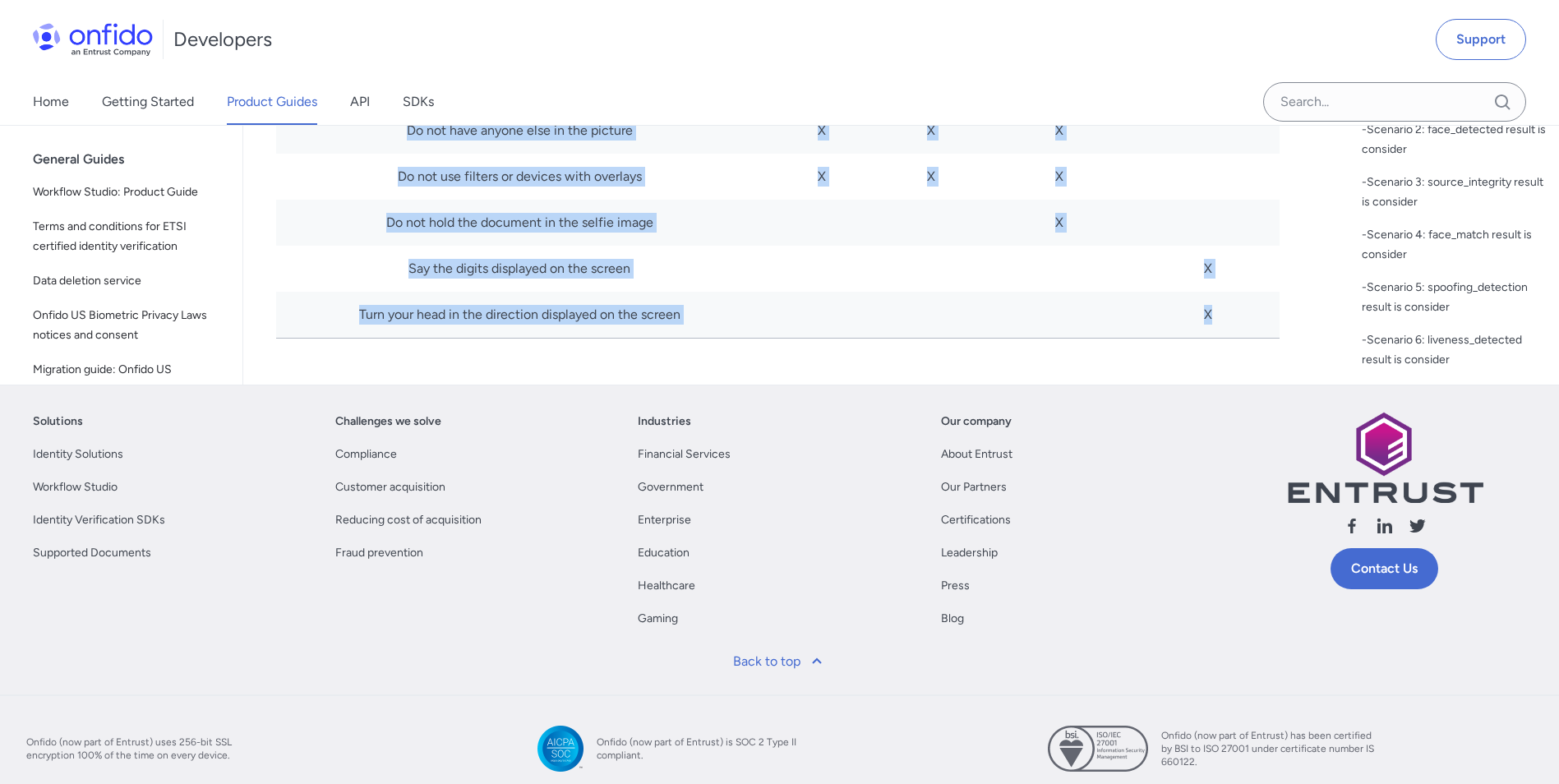
drag, startPoint x: 501, startPoint y: 263, endPoint x: 1267, endPoint y: 304, distance: 767.1
copy div "Facial Similarity reports Start here This guide presents a technical overview o…"
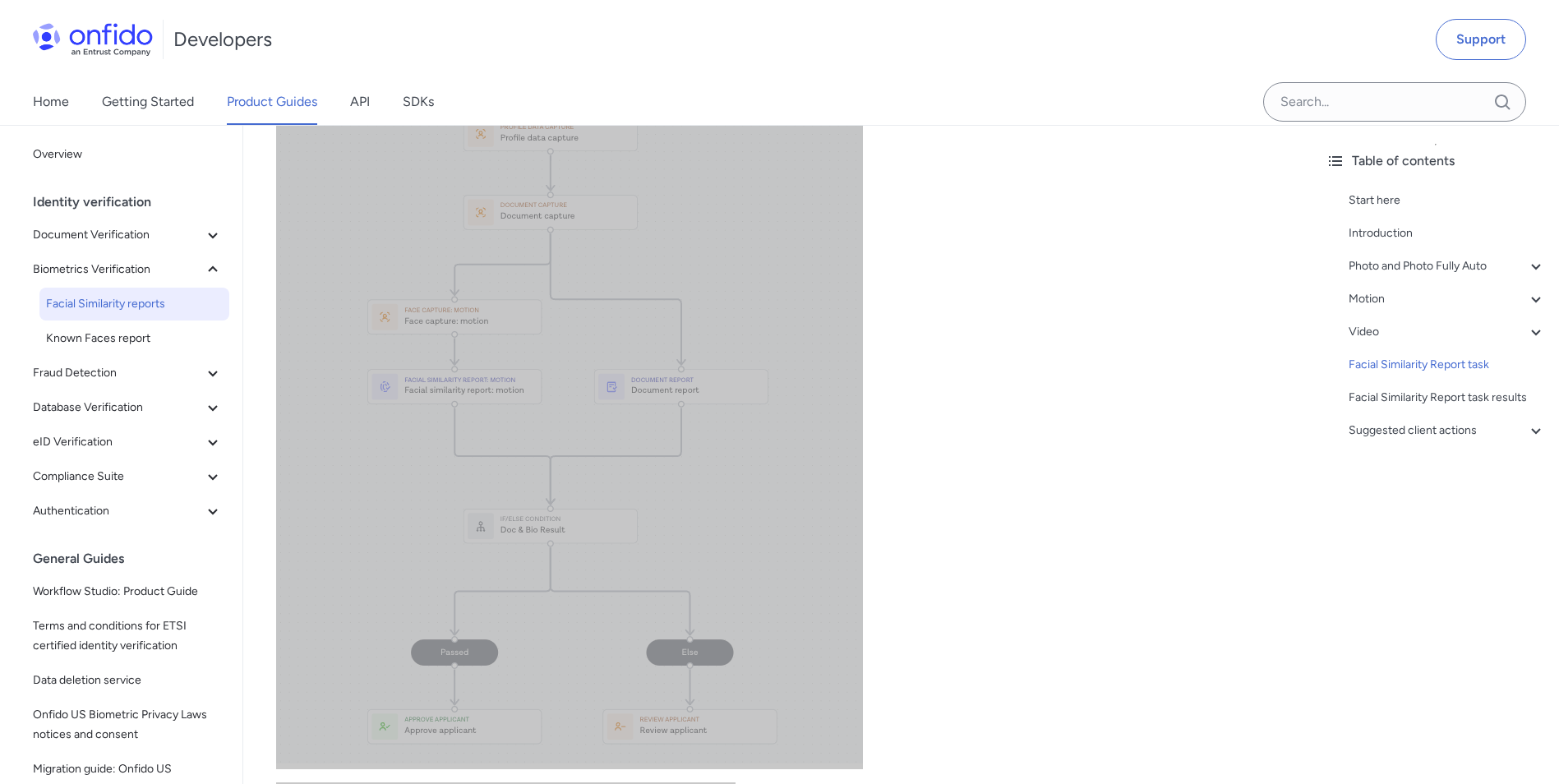
scroll to position [6724, 0]
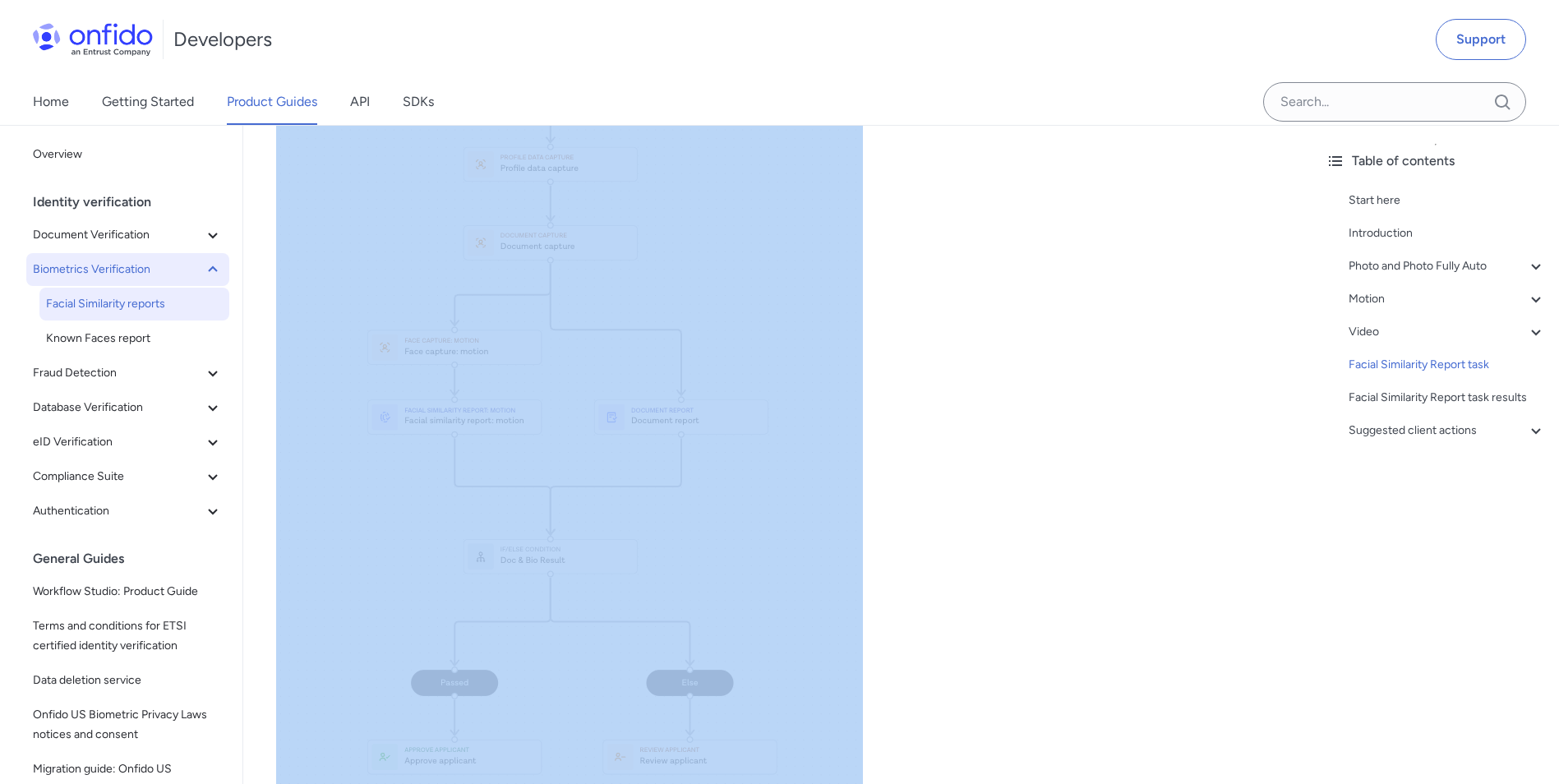
click at [104, 263] on span "Biometrics Verification" at bounding box center [118, 269] width 170 height 20
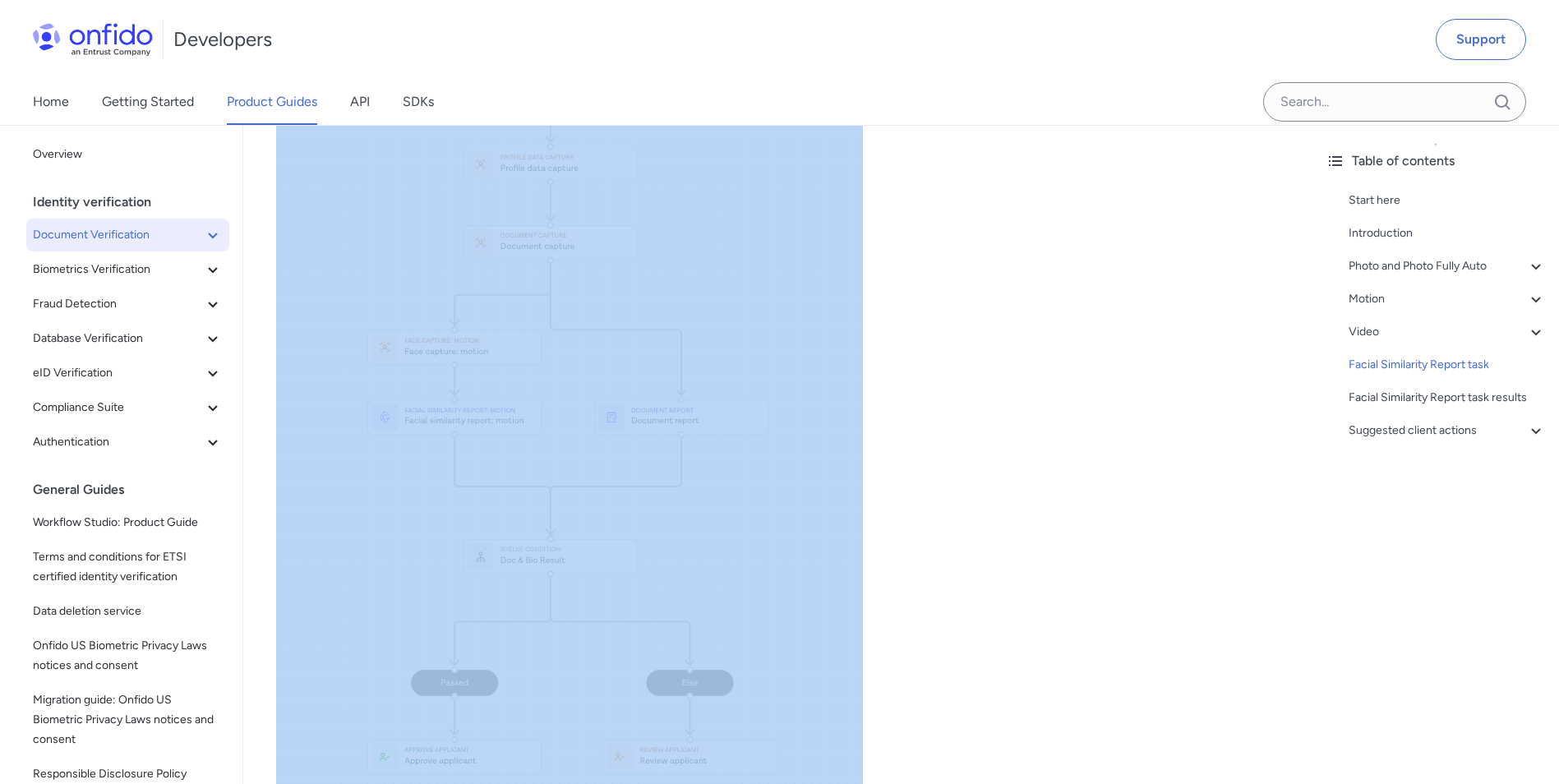
click at [102, 242] on span "Document Verification" at bounding box center [118, 235] width 170 height 20
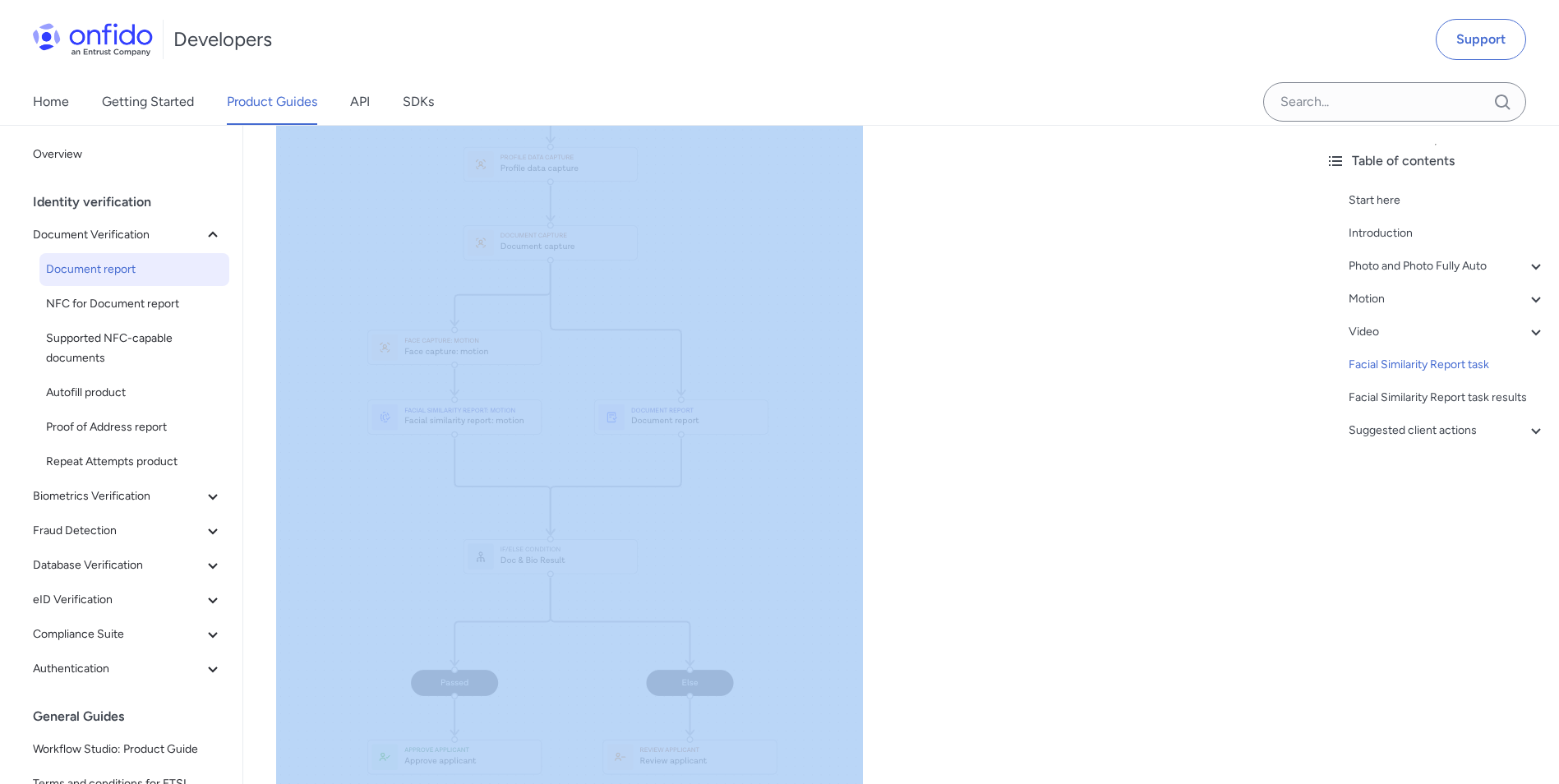
click at [111, 264] on span "Document report" at bounding box center [134, 269] width 177 height 20
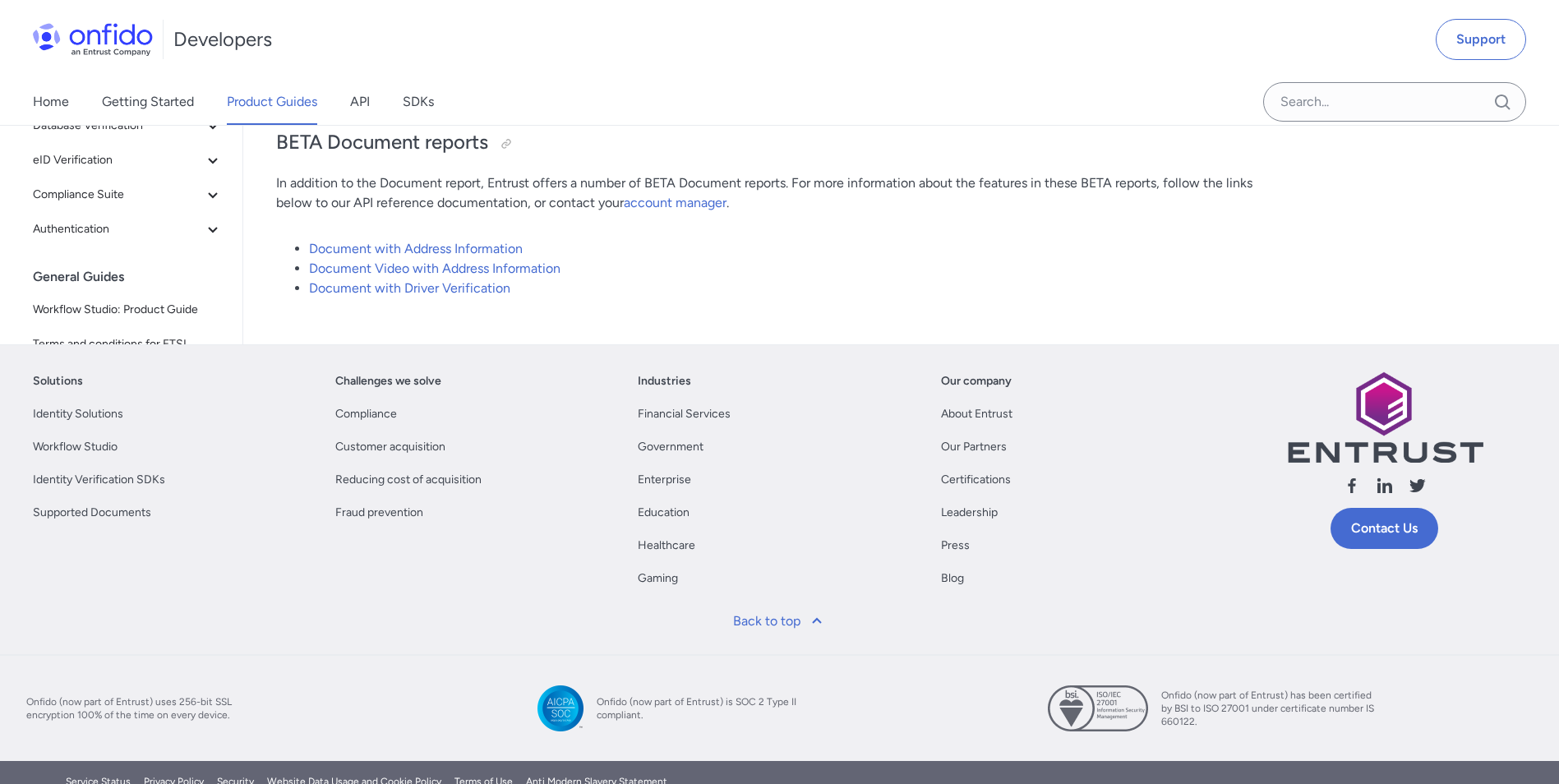
scroll to position [12118, 0]
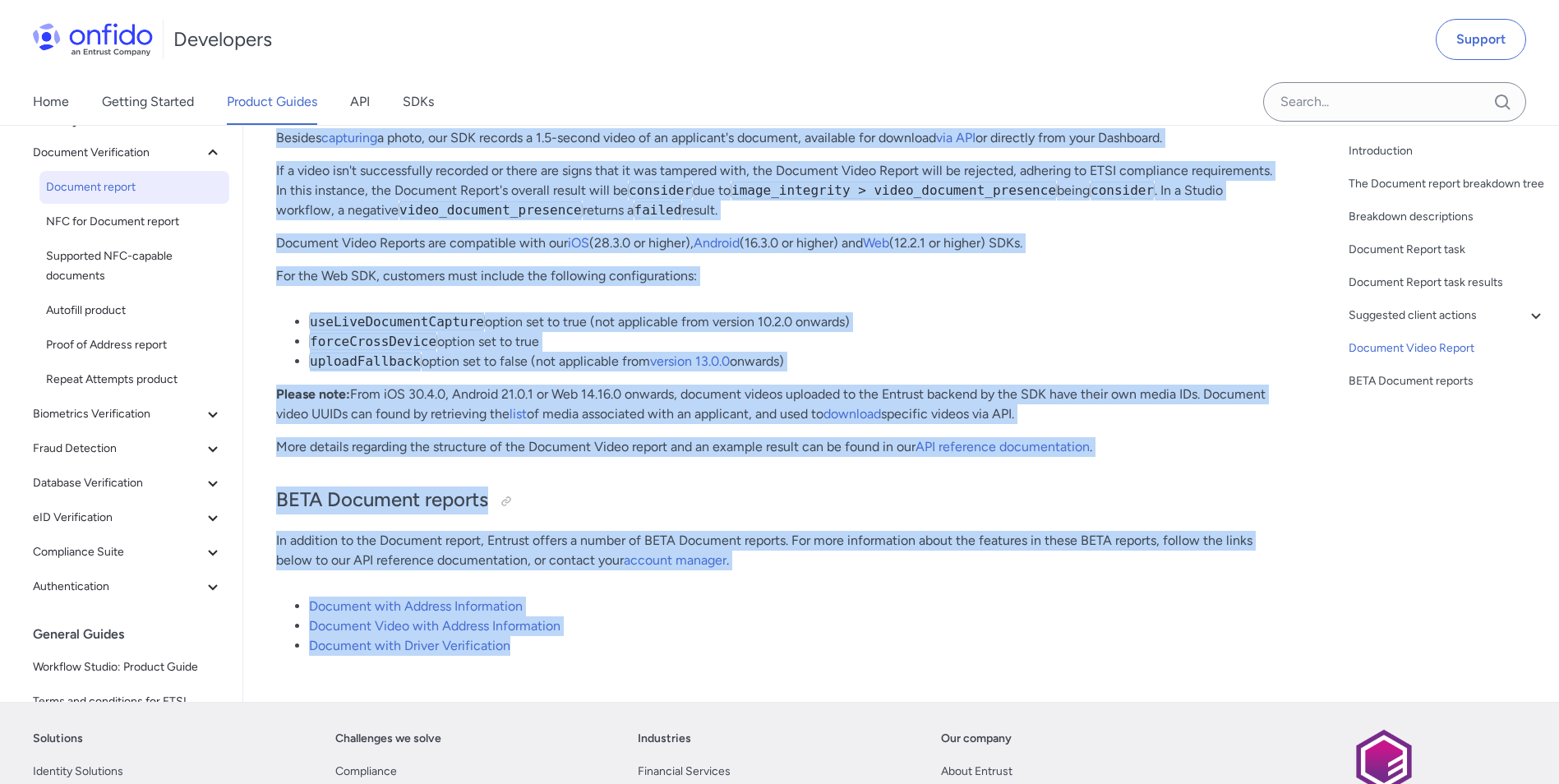
drag, startPoint x: 282, startPoint y: 235, endPoint x: 600, endPoint y: 622, distance: 500.9
copy div "Document report Start here This guide presents a technical overview of Entrust'…"
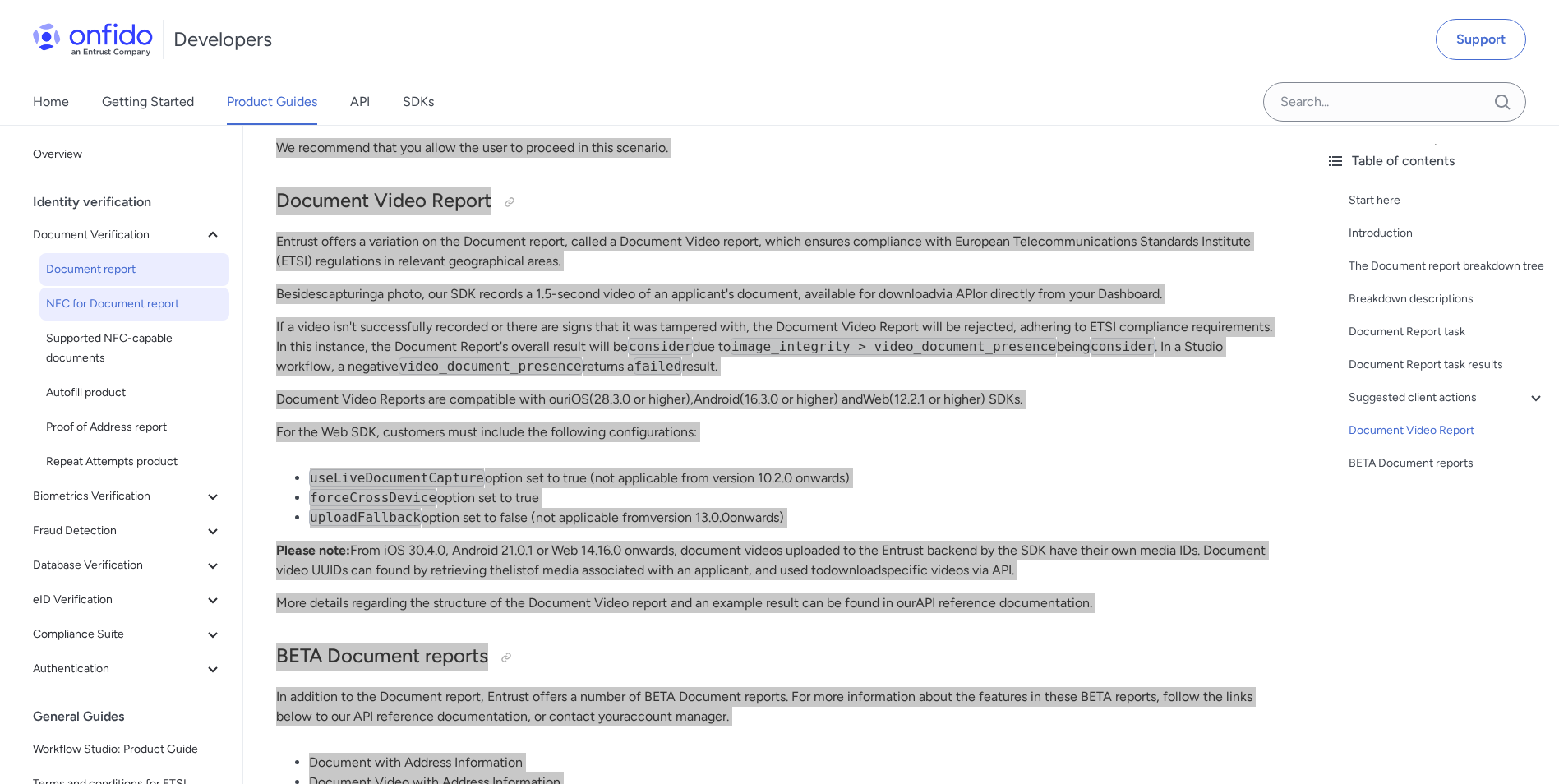
scroll to position [11953, 0]
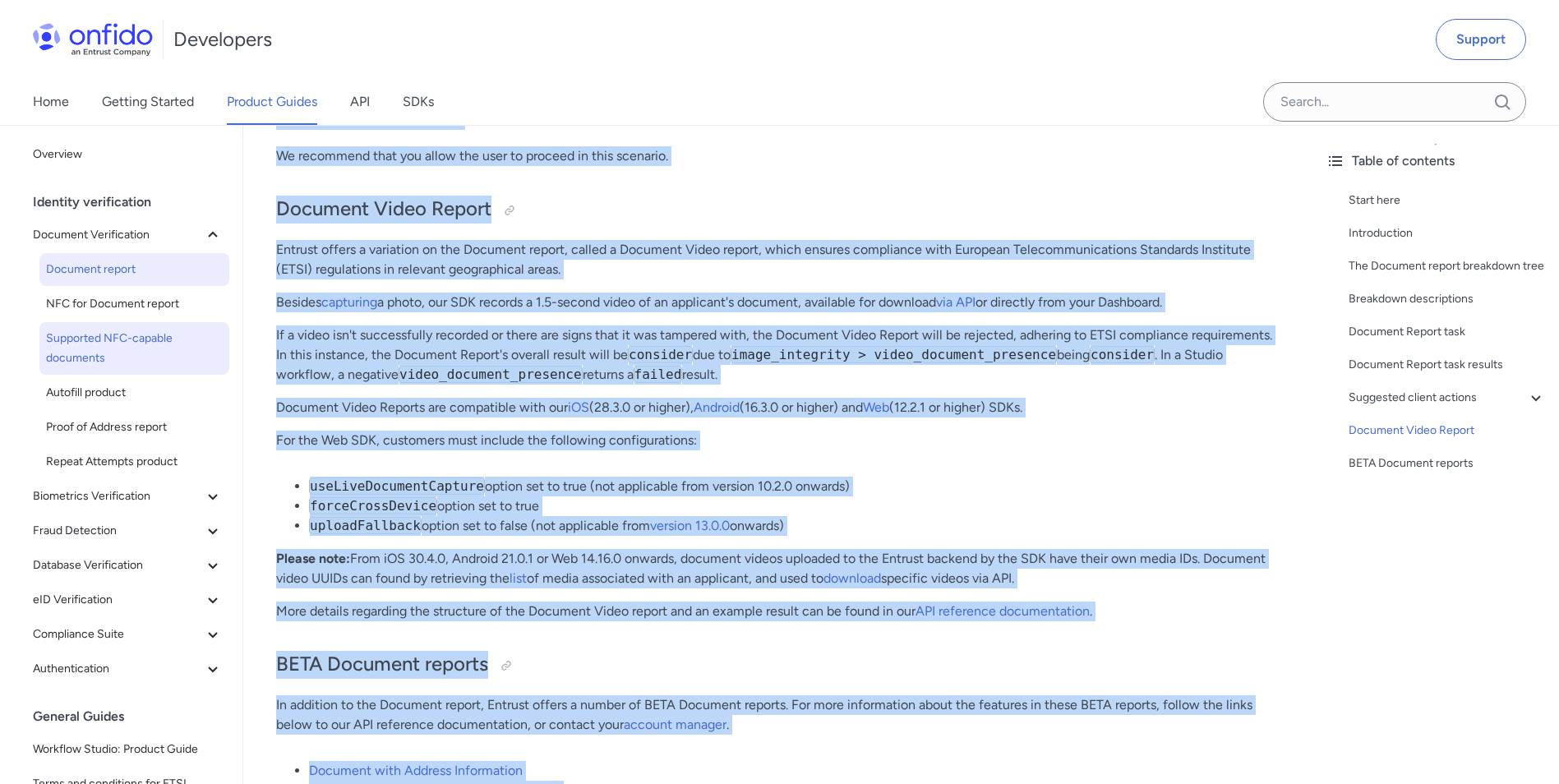
click at [120, 345] on span "Supported NFC-capable documents" at bounding box center [134, 349] width 177 height 39
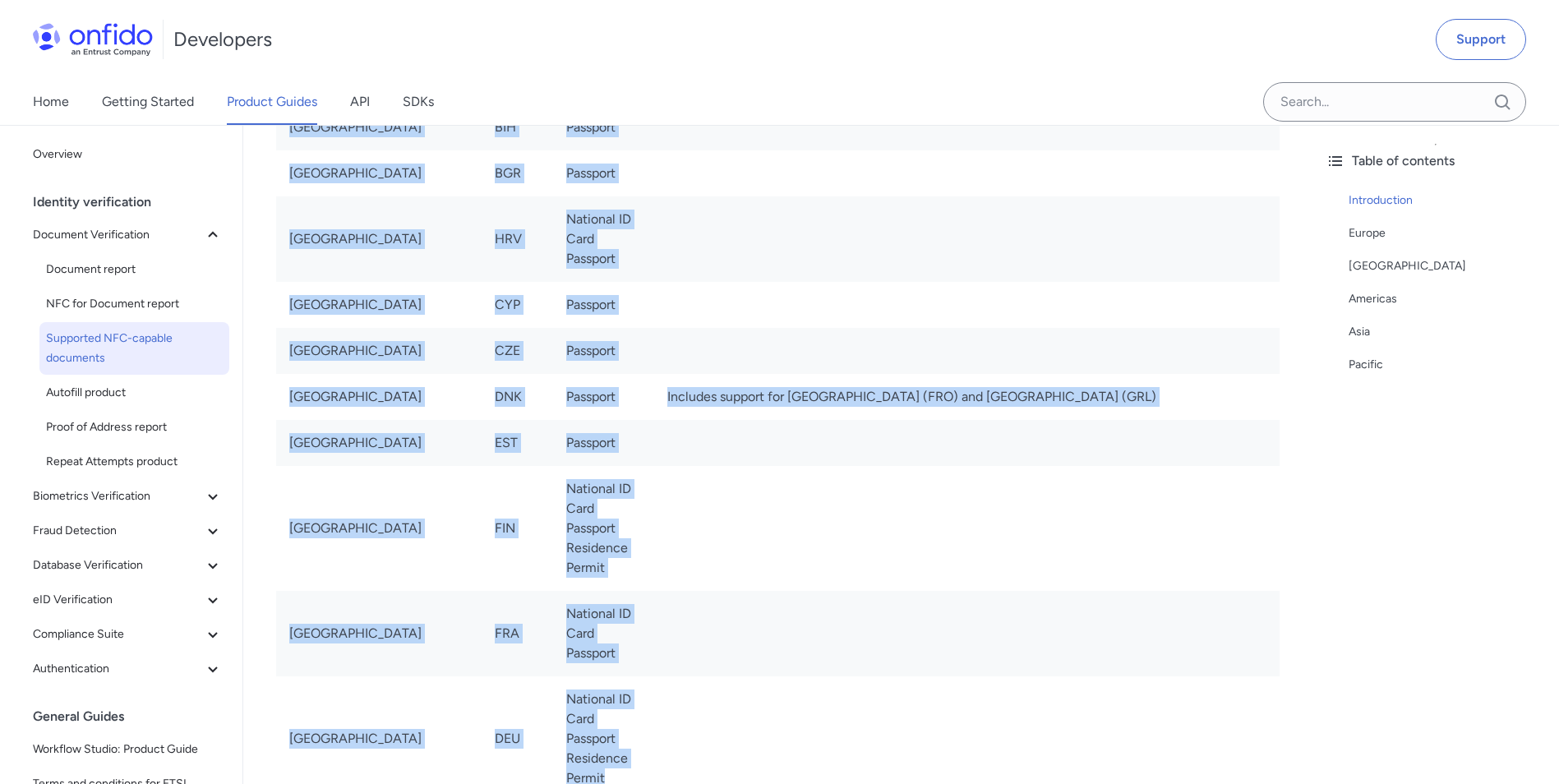
scroll to position [857, 0]
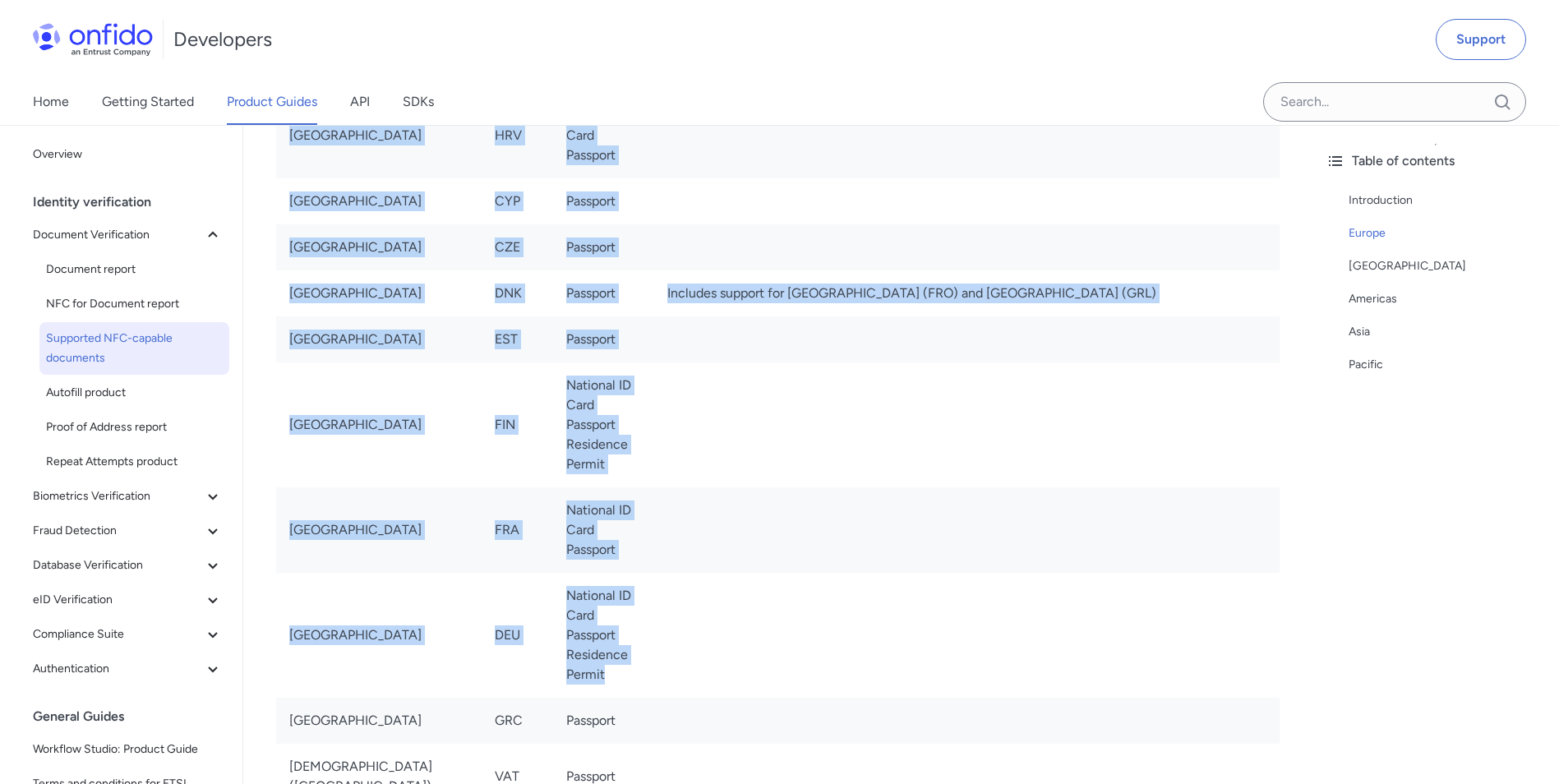
drag, startPoint x: 266, startPoint y: 230, endPoint x: 891, endPoint y: 633, distance: 743.7
click at [766, 162] on td at bounding box center [966, 135] width 625 height 85
click at [107, 384] on span "Autofill product" at bounding box center [134, 392] width 177 height 20
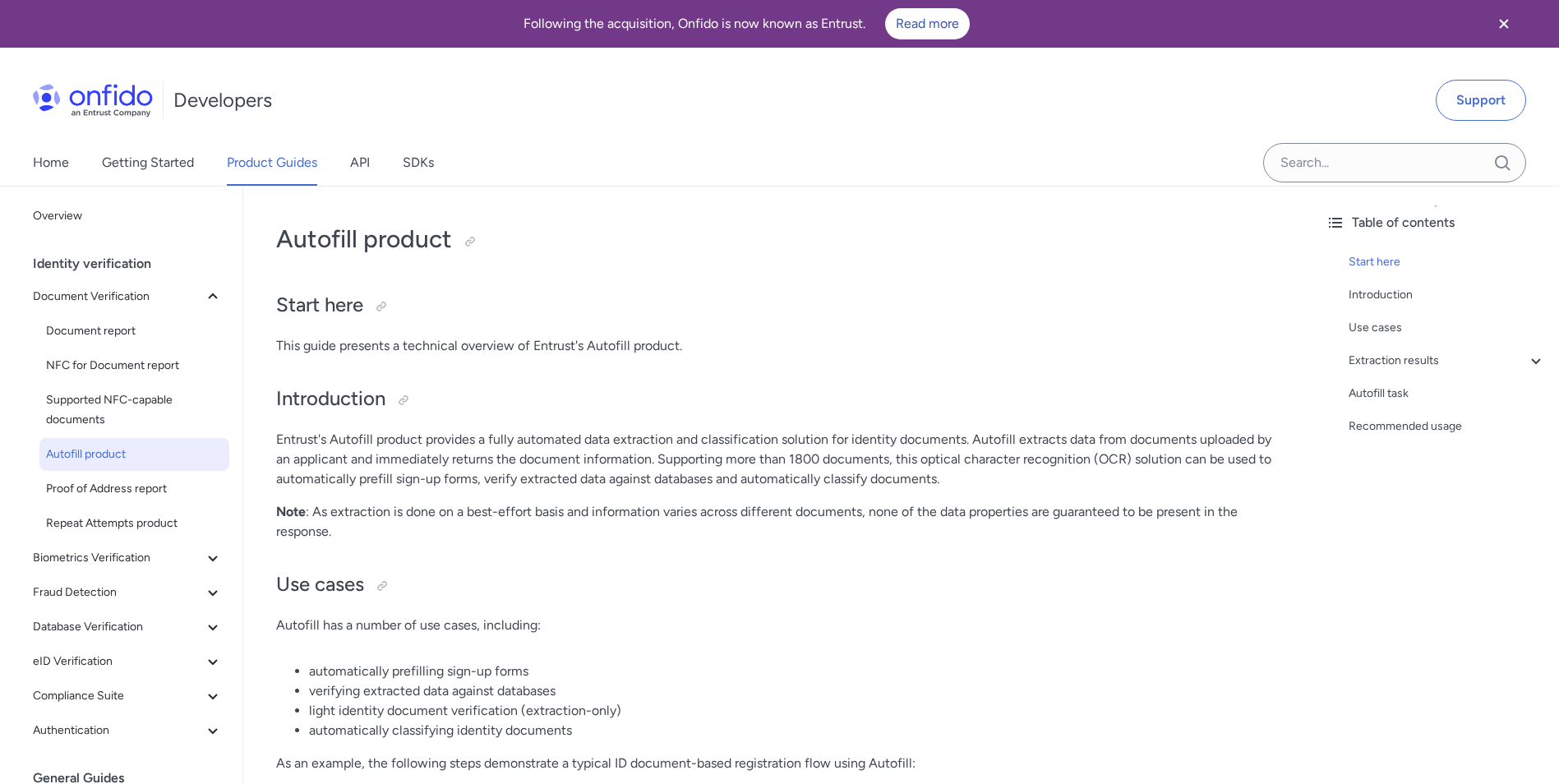
scroll to position [329, 0]
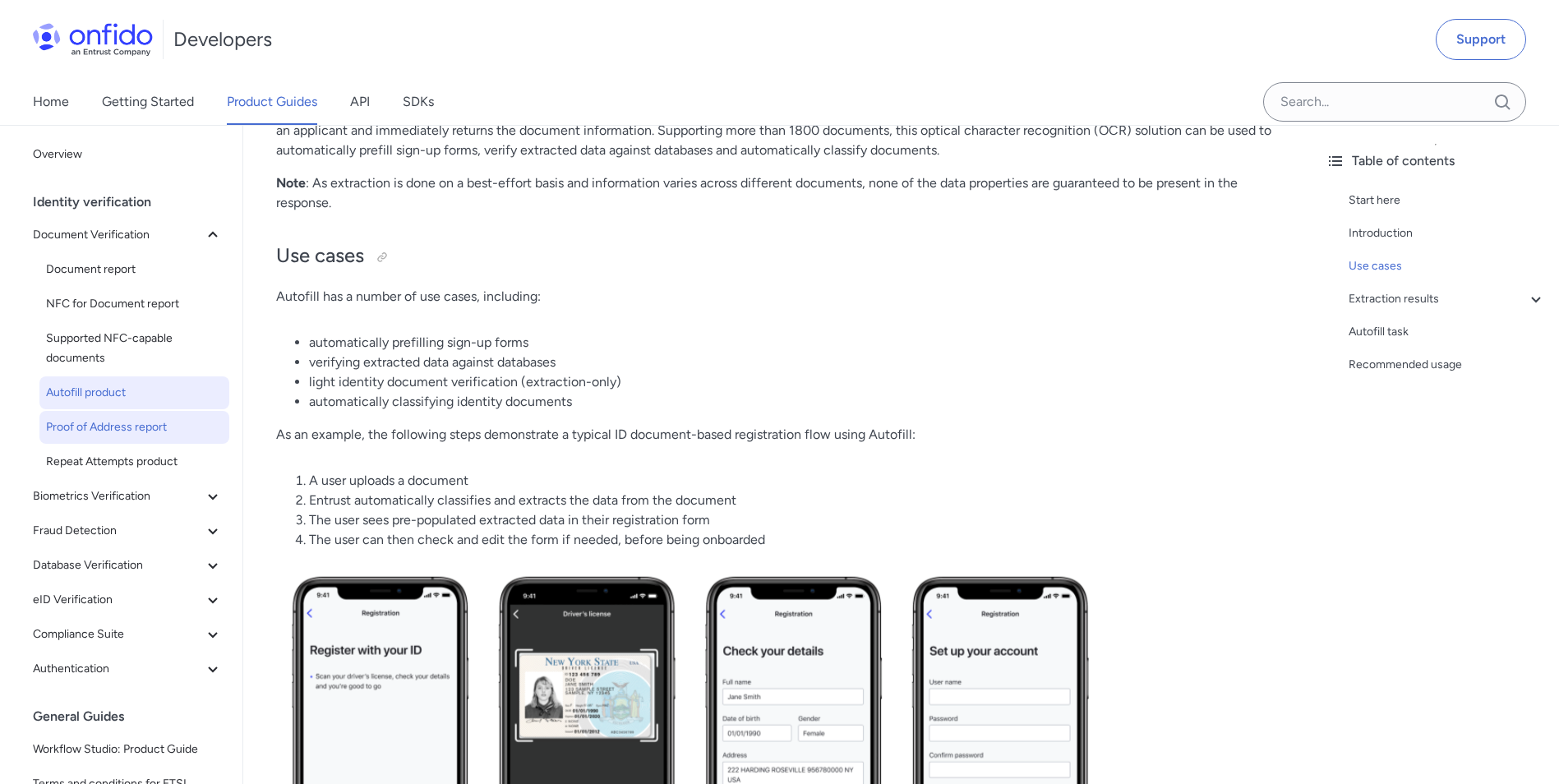
click at [130, 429] on span "Proof of Address report" at bounding box center [134, 427] width 177 height 20
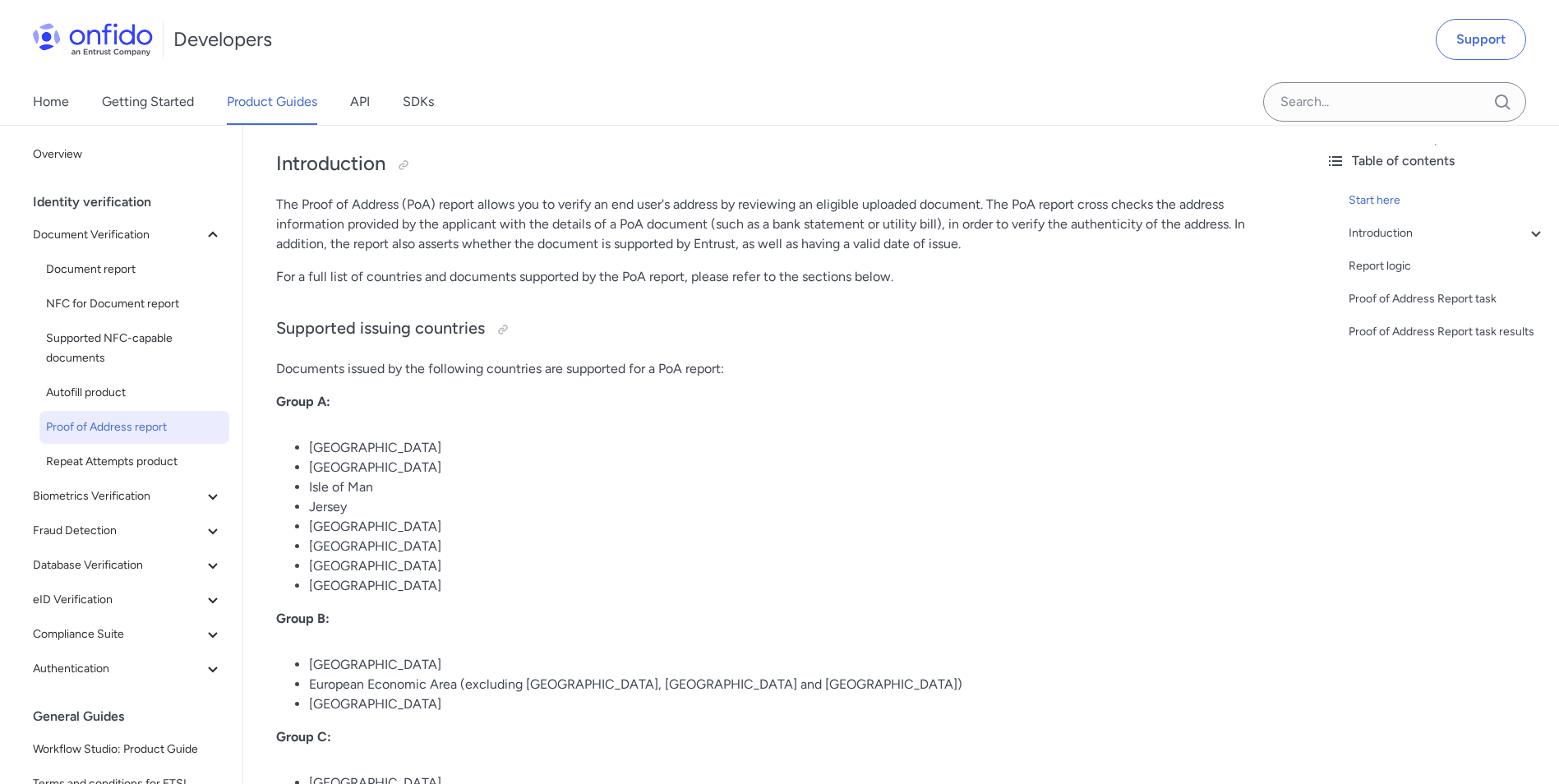
scroll to position [329, 0]
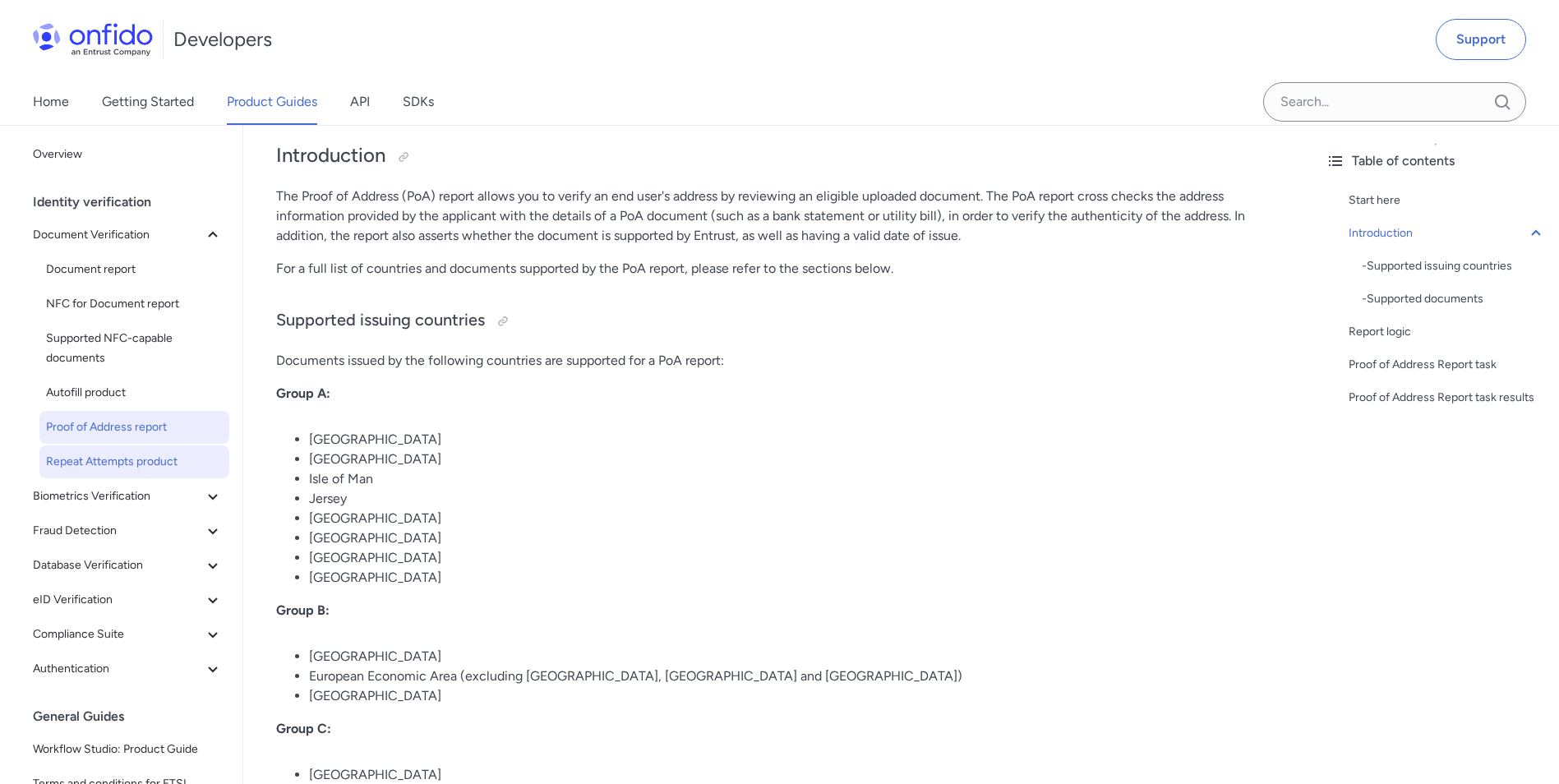
click at [104, 458] on span "Repeat Attempts product" at bounding box center [134, 462] width 177 height 20
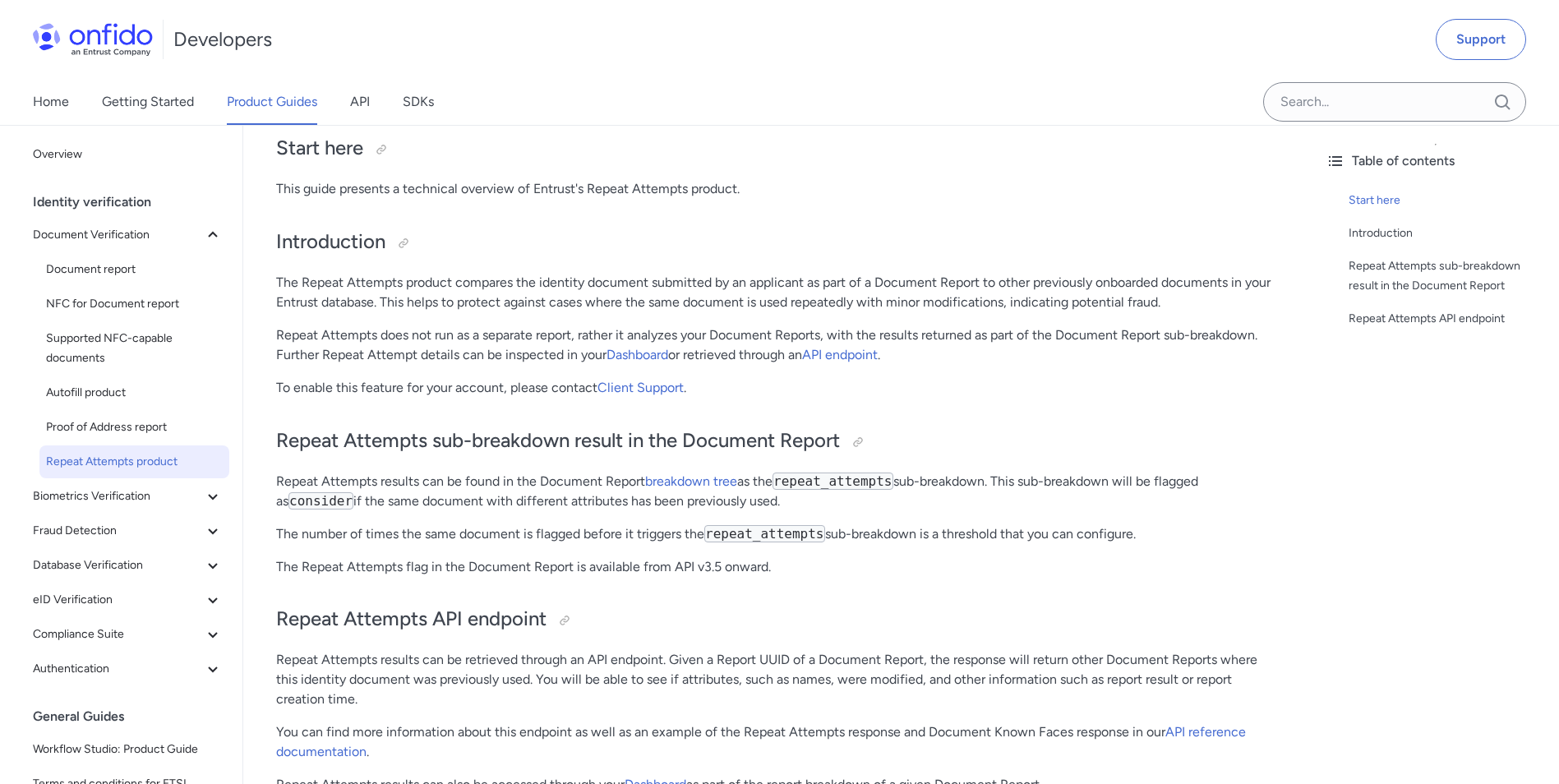
scroll to position [164, 0]
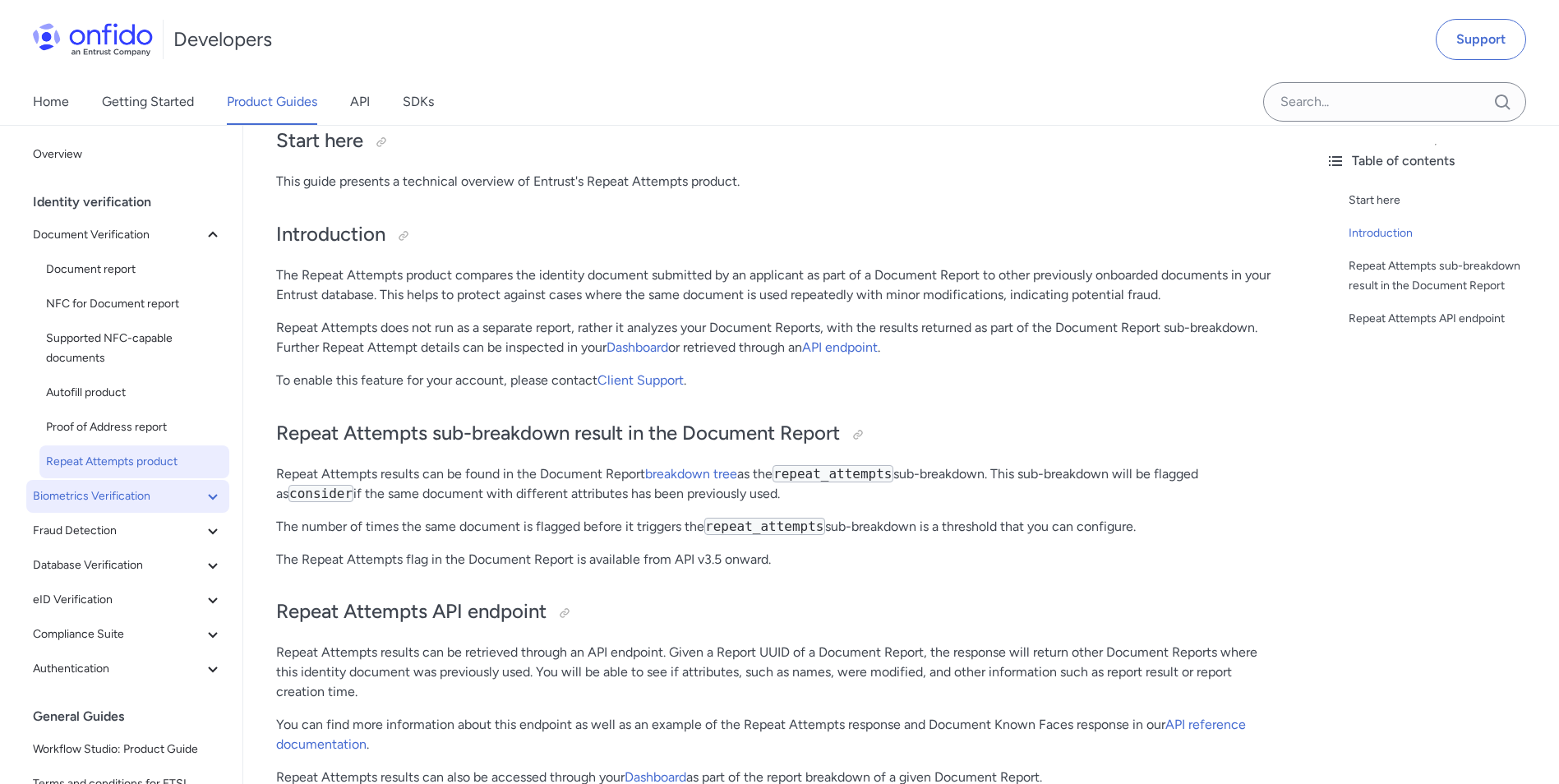
click at [101, 491] on span "Biometrics Verification" at bounding box center [118, 496] width 170 height 20
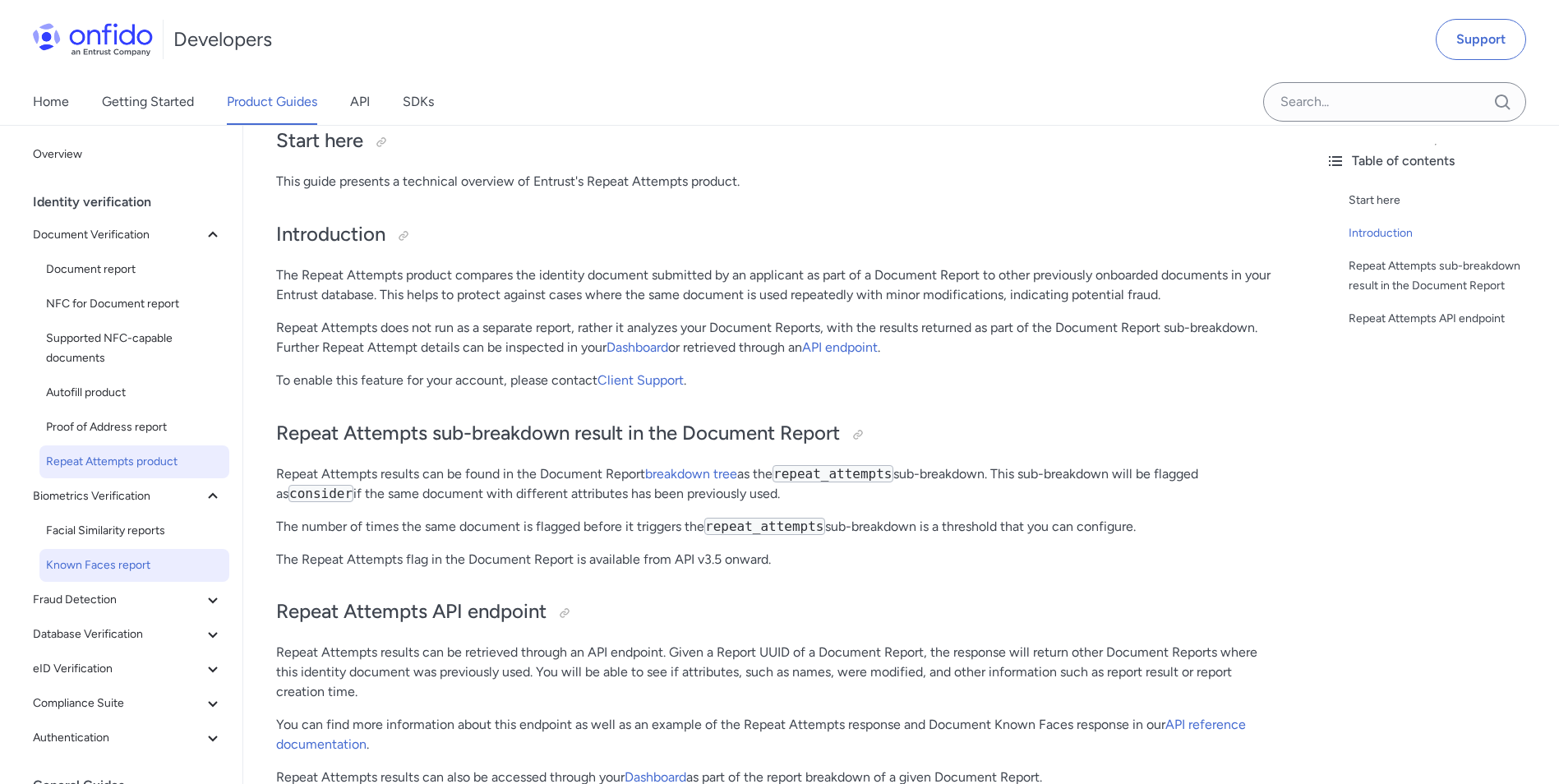
click at [107, 555] on link "Known Faces report" at bounding box center [134, 564] width 190 height 33
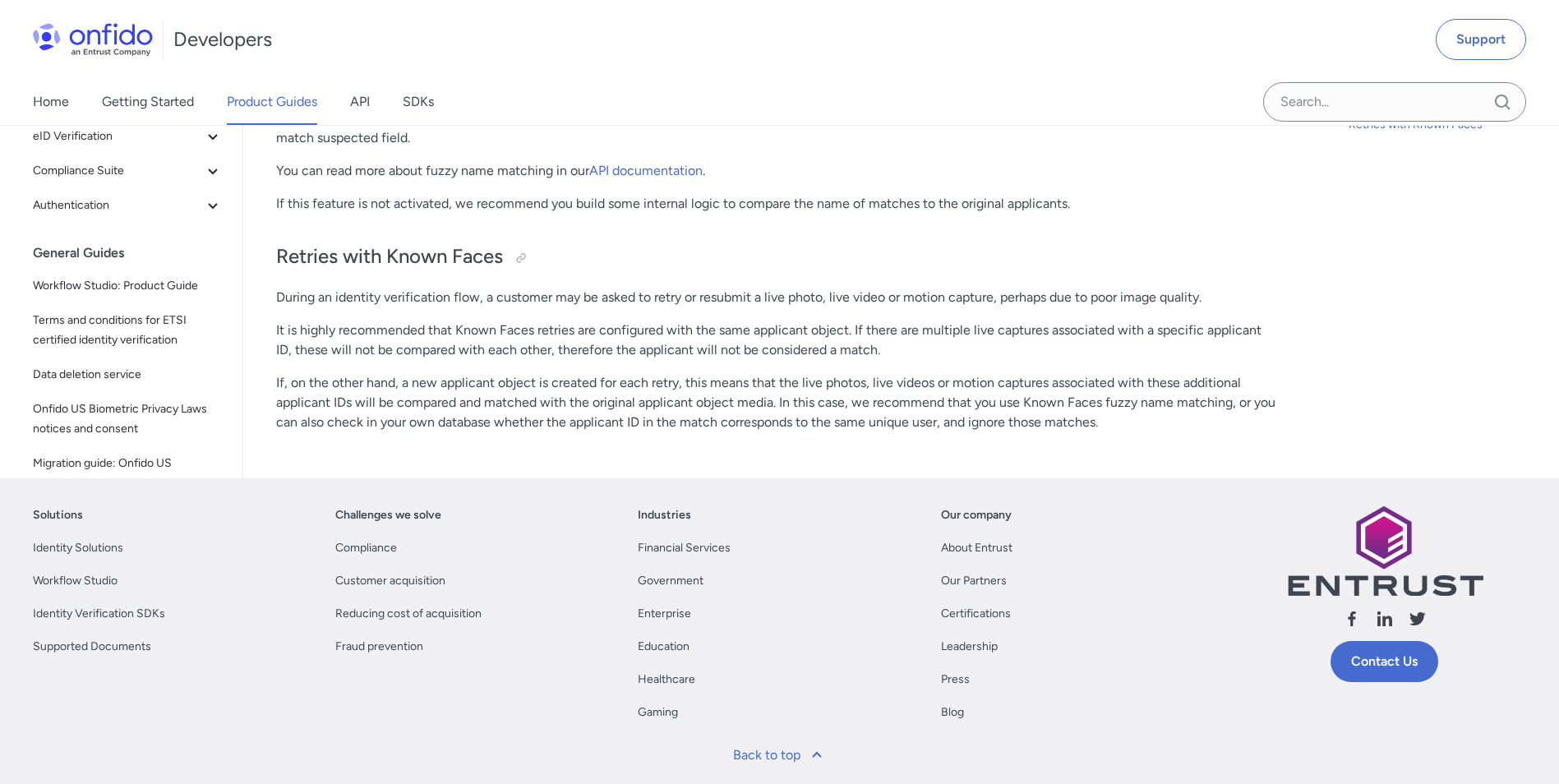
scroll to position [2358, 0]
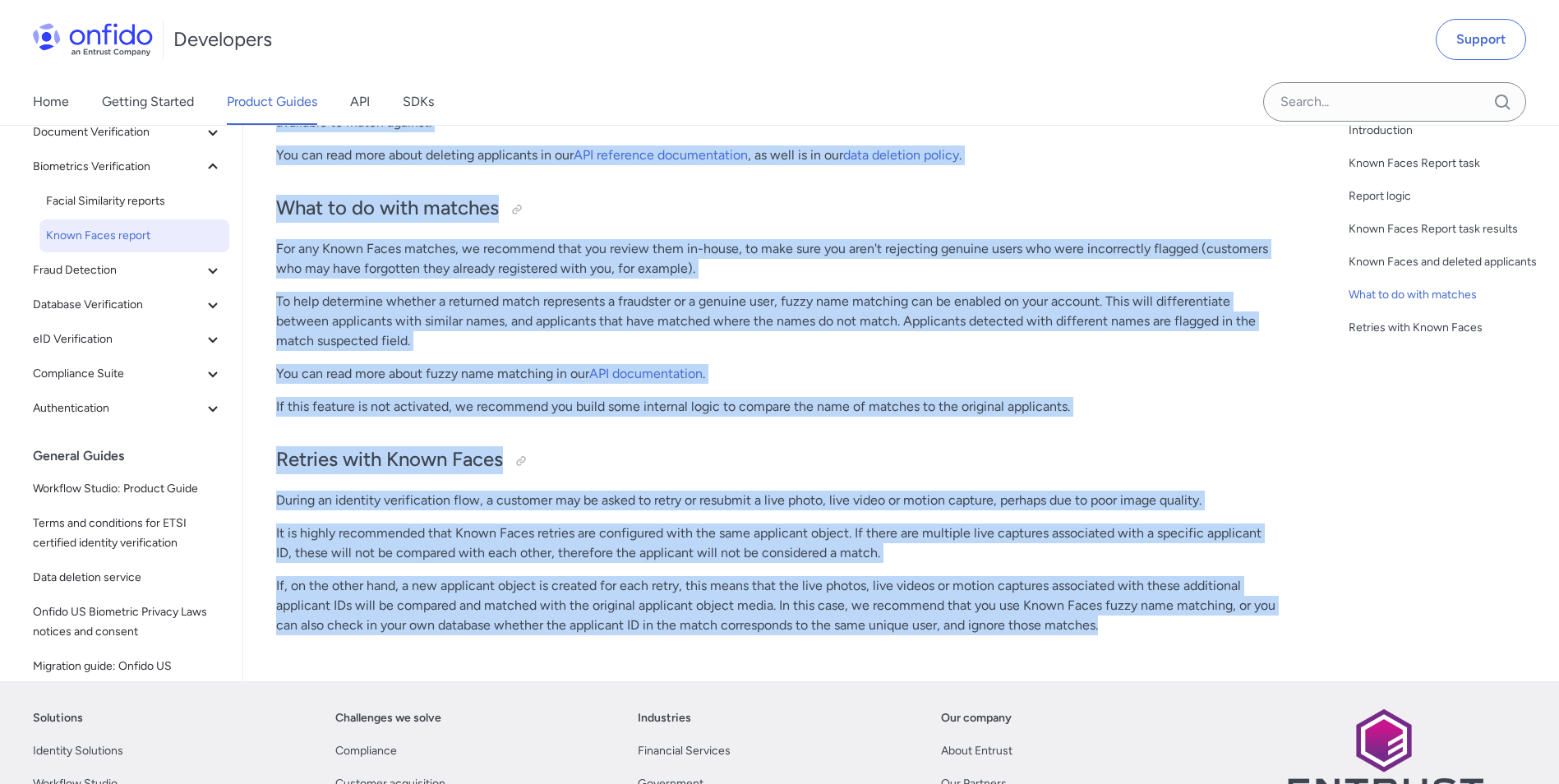
drag, startPoint x: 279, startPoint y: 244, endPoint x: 1166, endPoint y: 630, distance: 967.3
copy div "Known Faces report Start here This guide presents a technical overview of Entru…"
click at [131, 260] on button "Fraud Detection" at bounding box center [127, 270] width 203 height 33
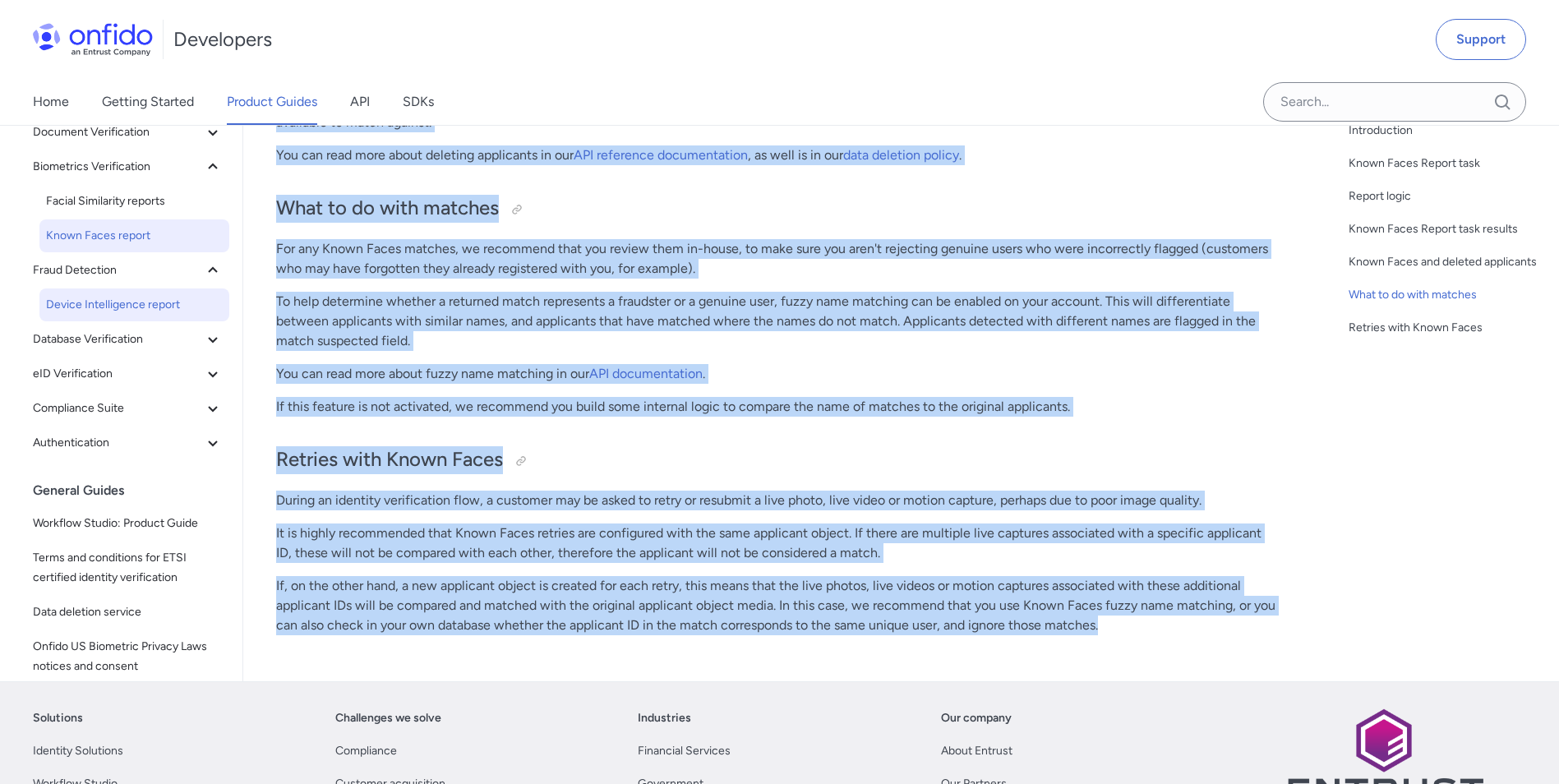
click at [126, 306] on span "Device Intelligence report" at bounding box center [134, 305] width 177 height 20
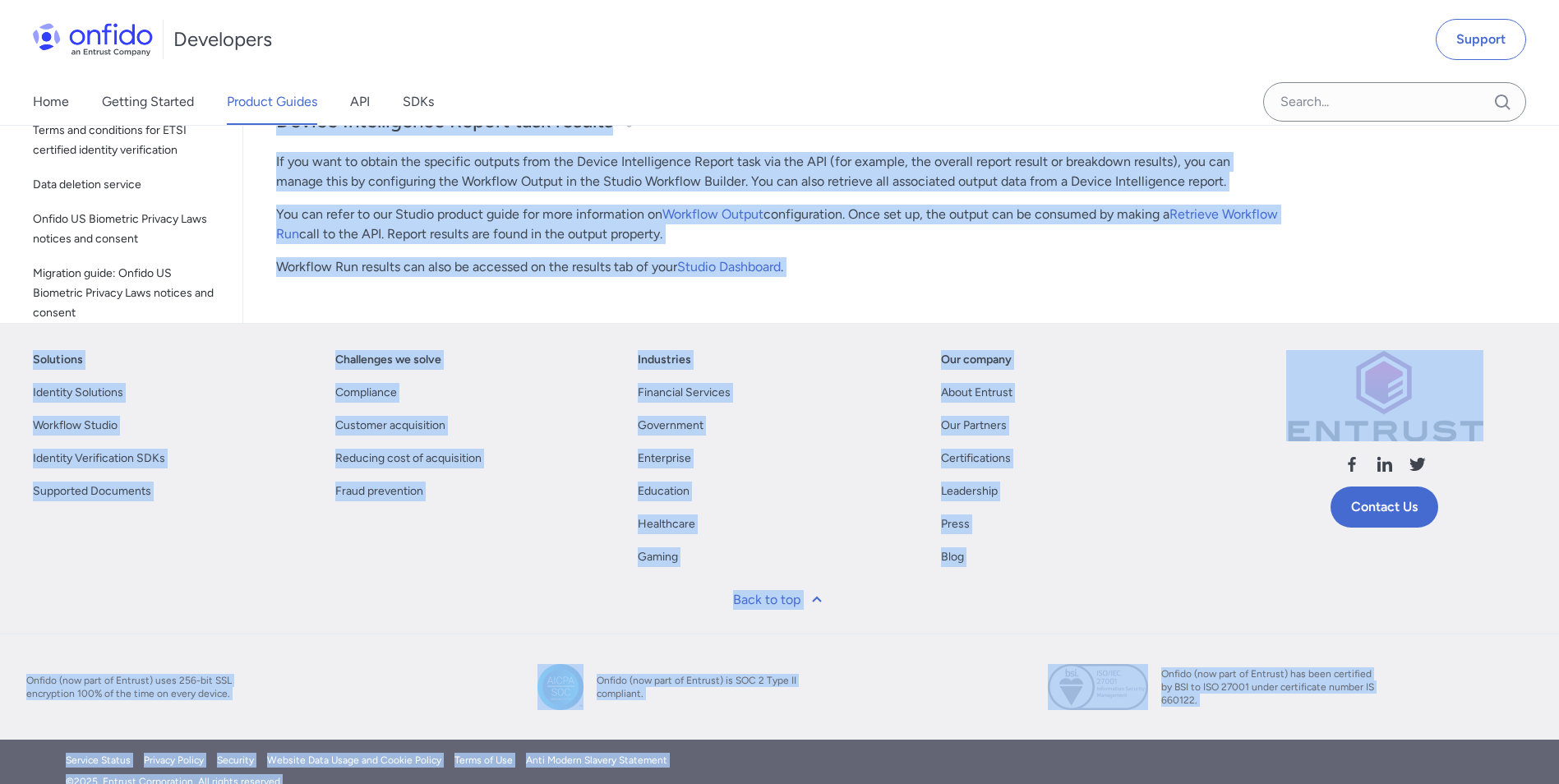
scroll to position [1943, 0]
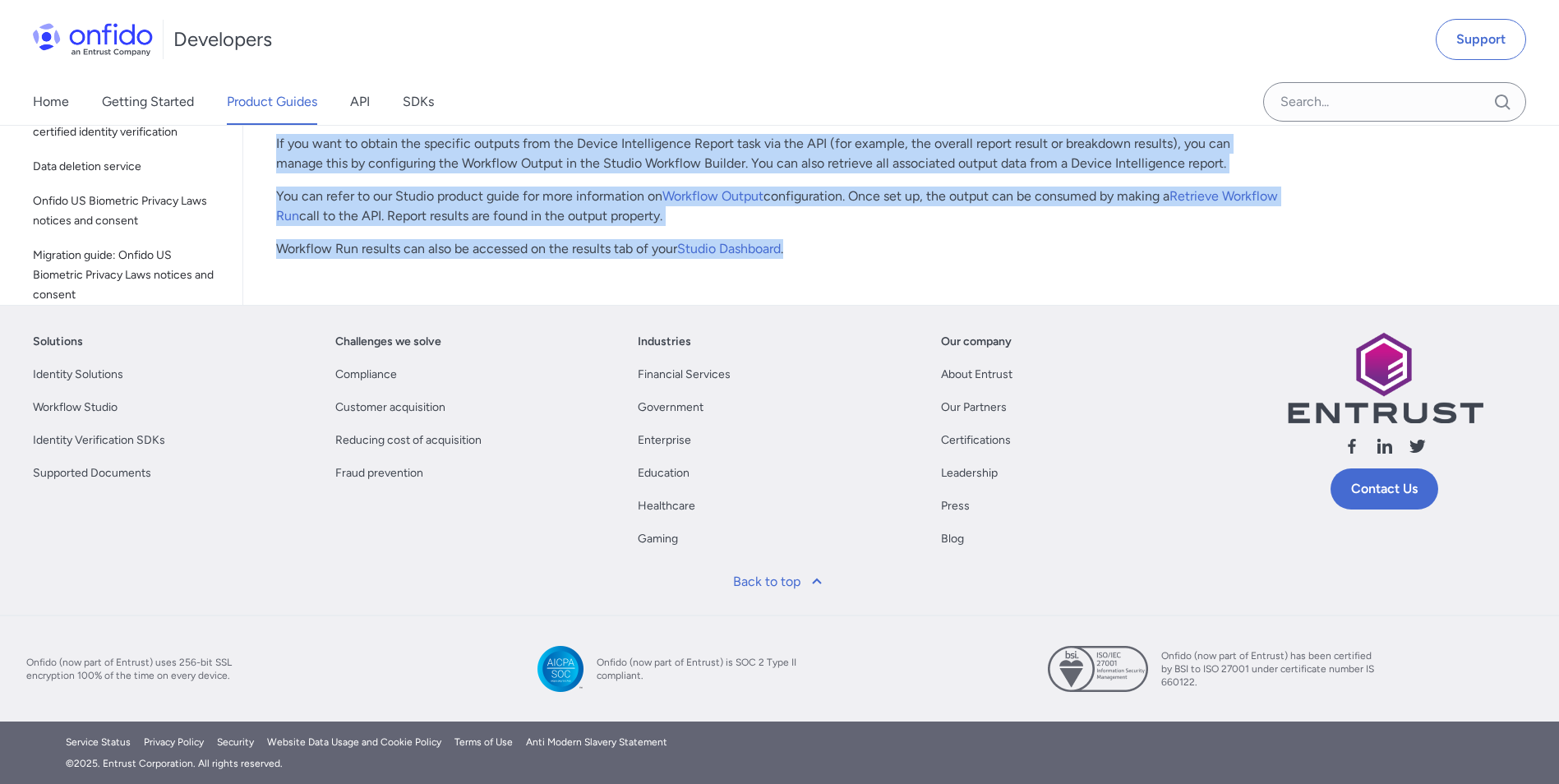
drag, startPoint x: 275, startPoint y: 236, endPoint x: 835, endPoint y: 235, distance: 560.0
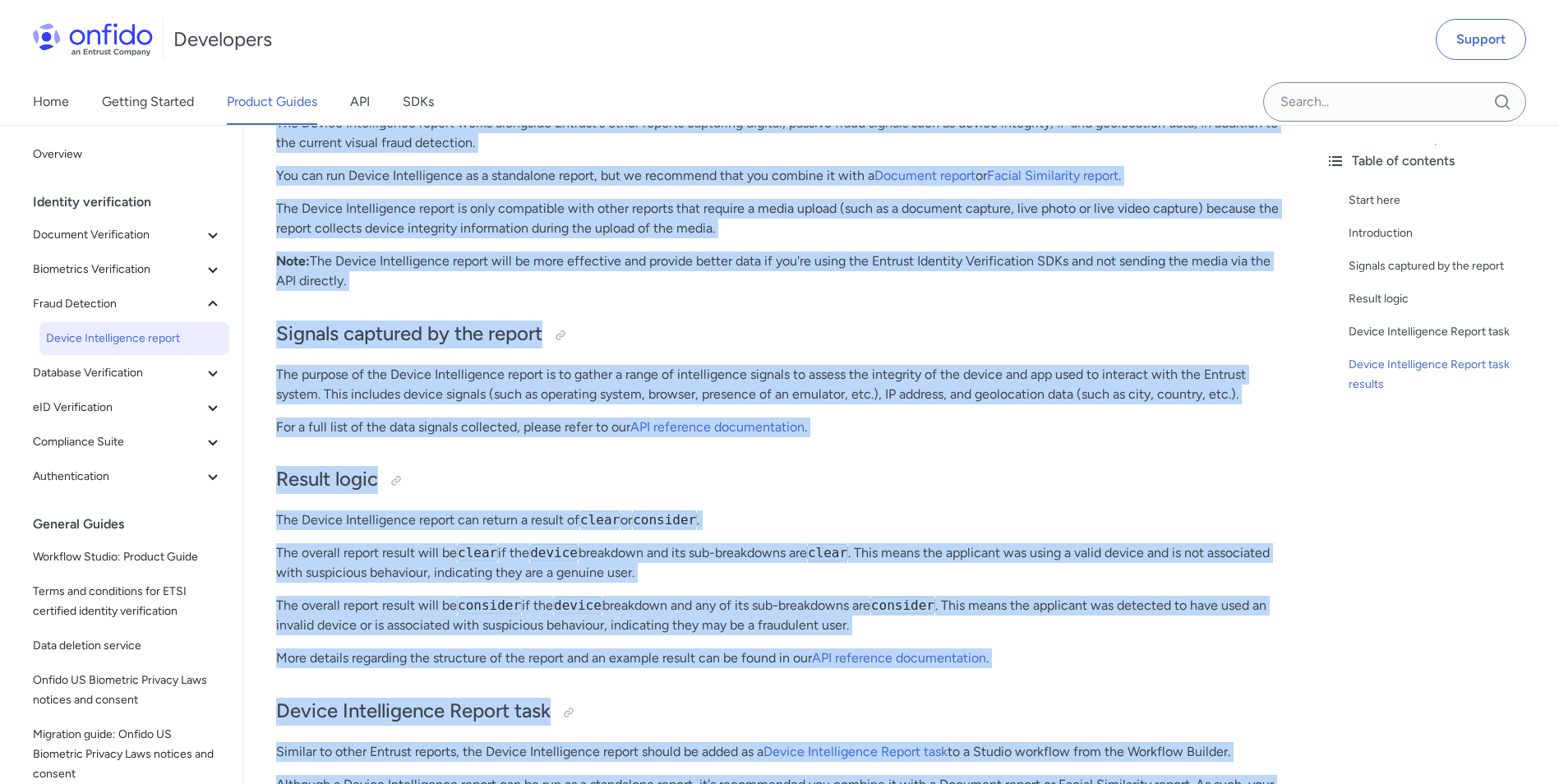
scroll to position [9, 0]
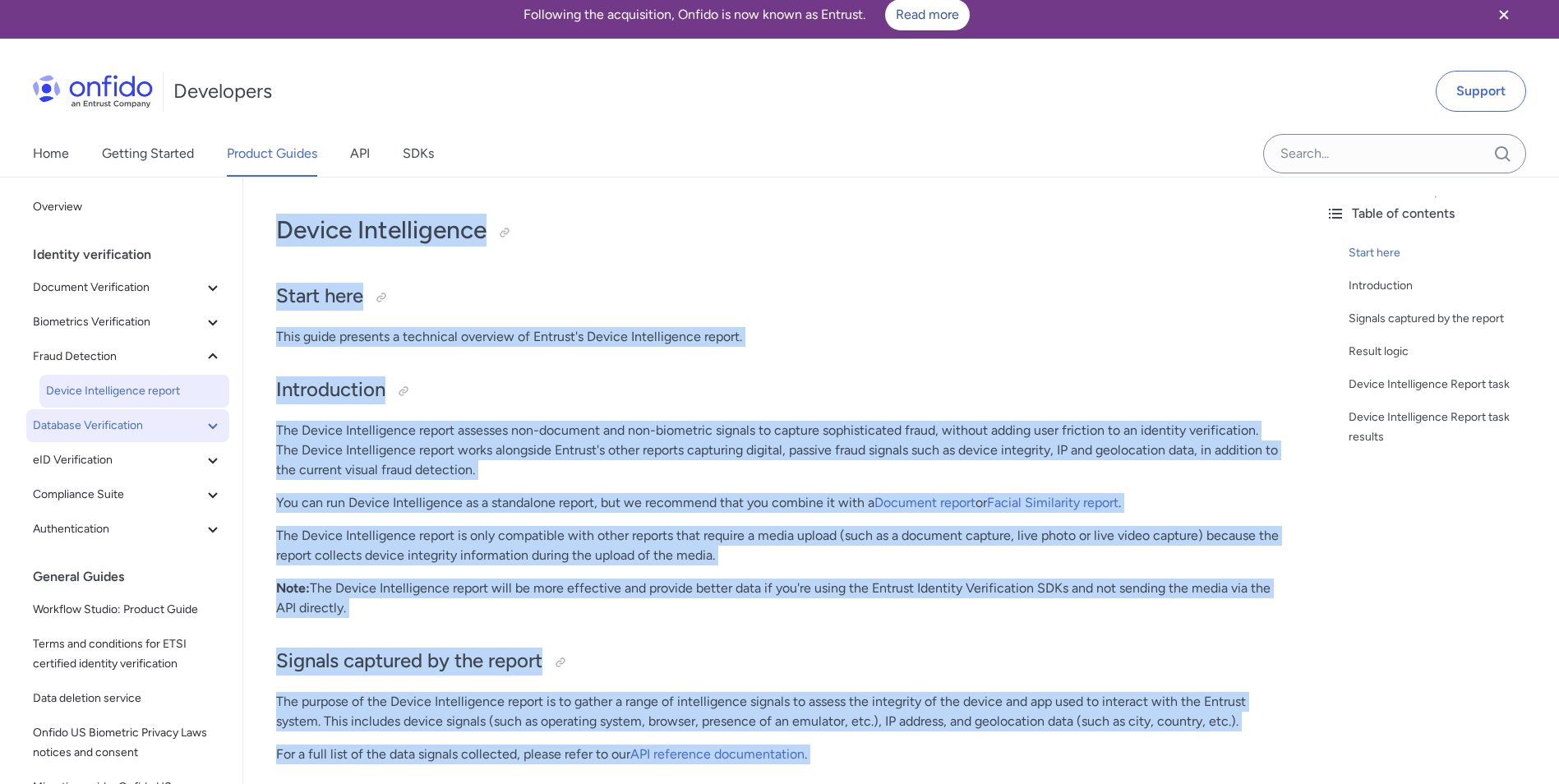
click at [82, 430] on span "Database Verification" at bounding box center [118, 425] width 170 height 20
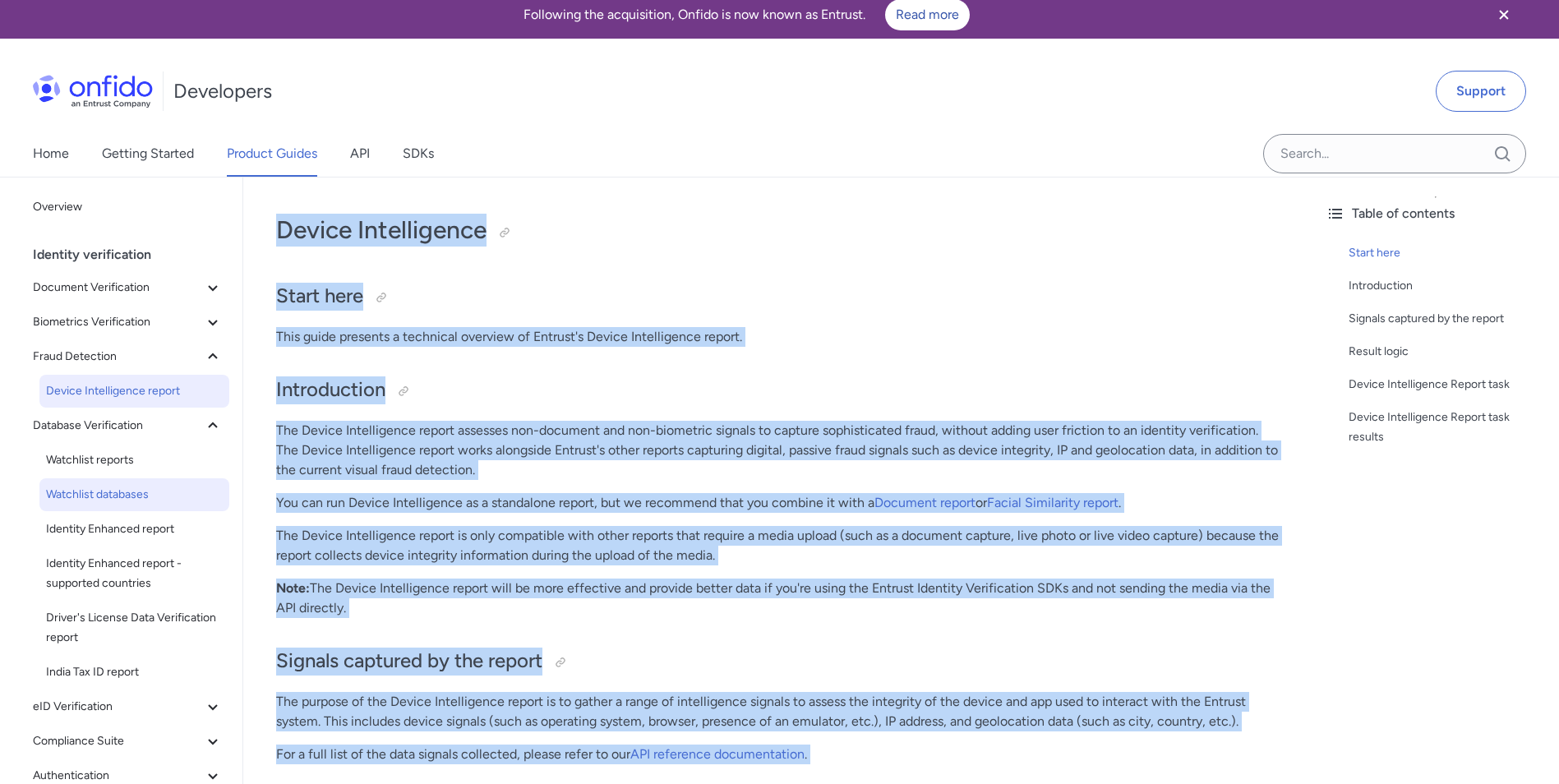
scroll to position [82, 0]
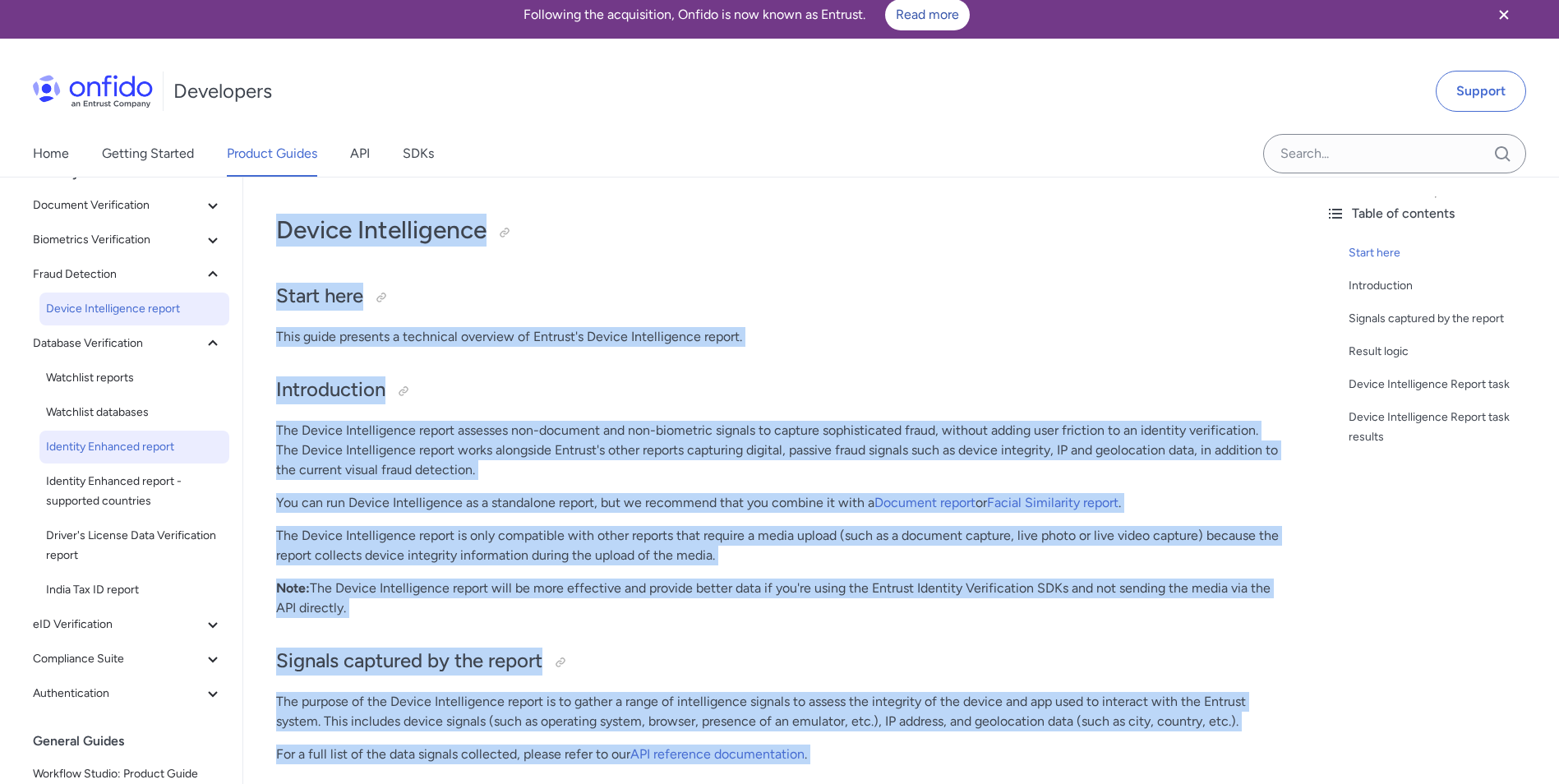
click at [114, 447] on span "Identity Enhanced report" at bounding box center [134, 447] width 177 height 20
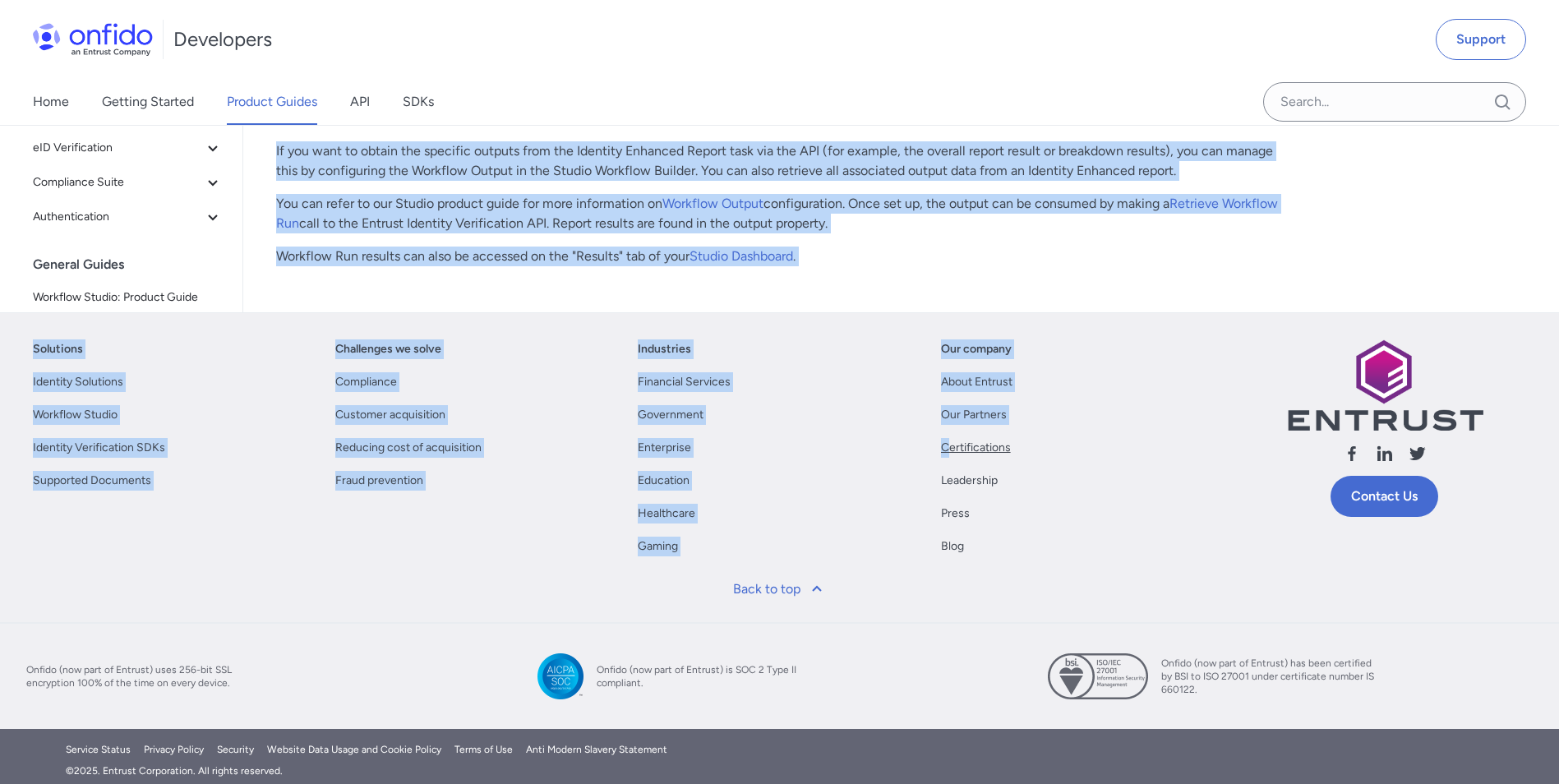
drag, startPoint x: 278, startPoint y: 224, endPoint x: 945, endPoint y: 444, distance: 702.3
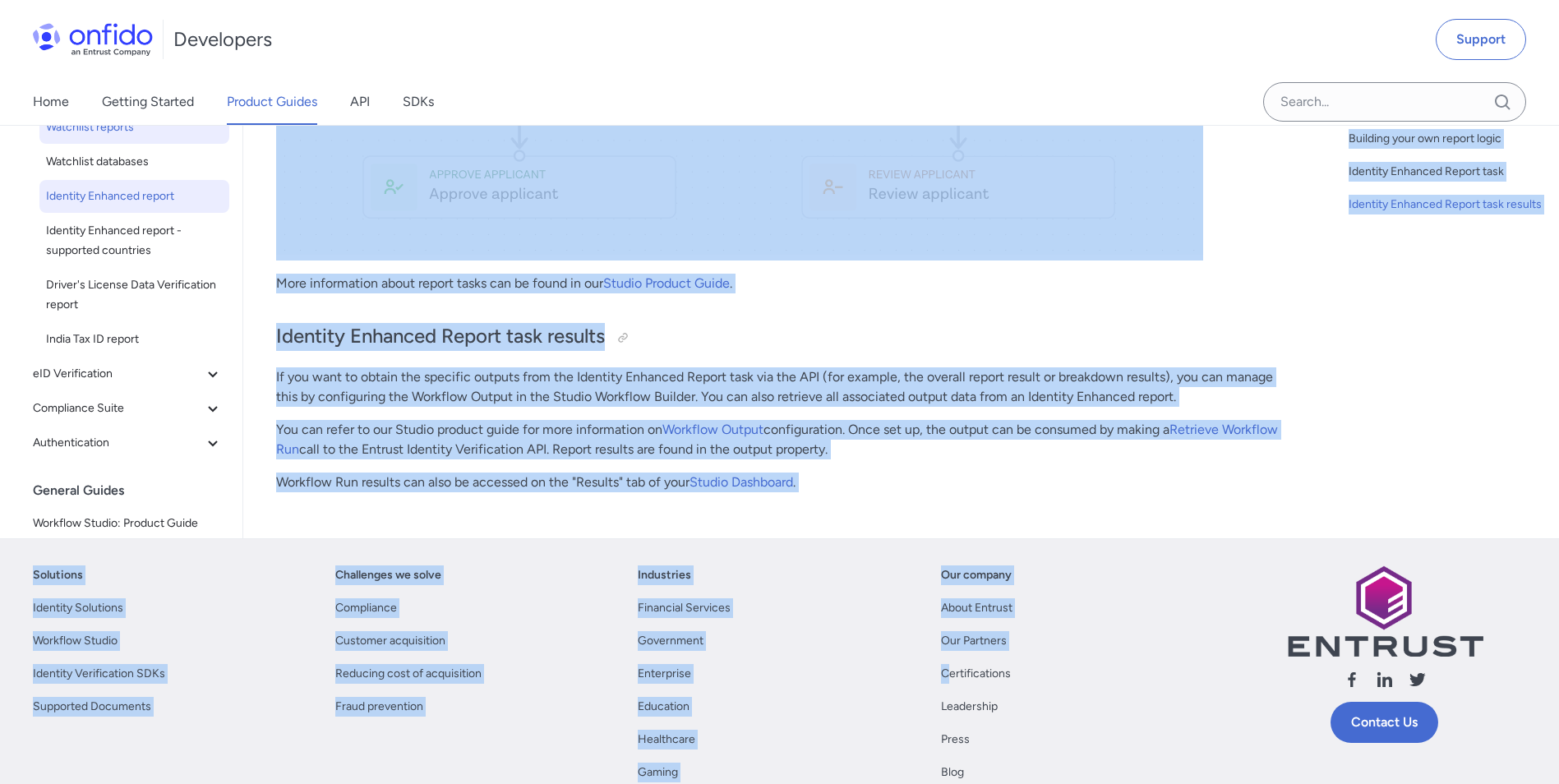
scroll to position [5128, 0]
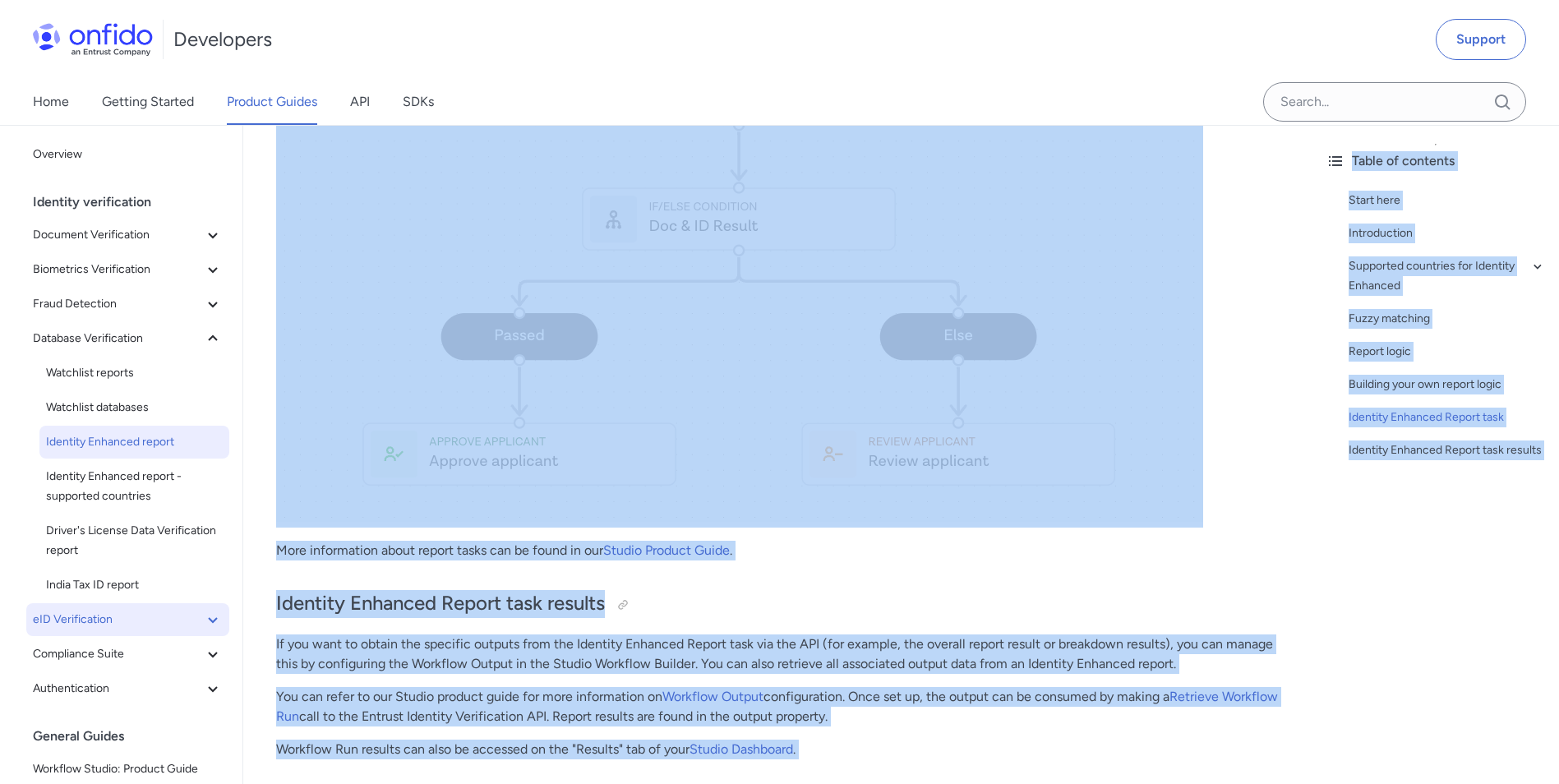
click at [135, 620] on span "eID Verification" at bounding box center [118, 619] width 170 height 20
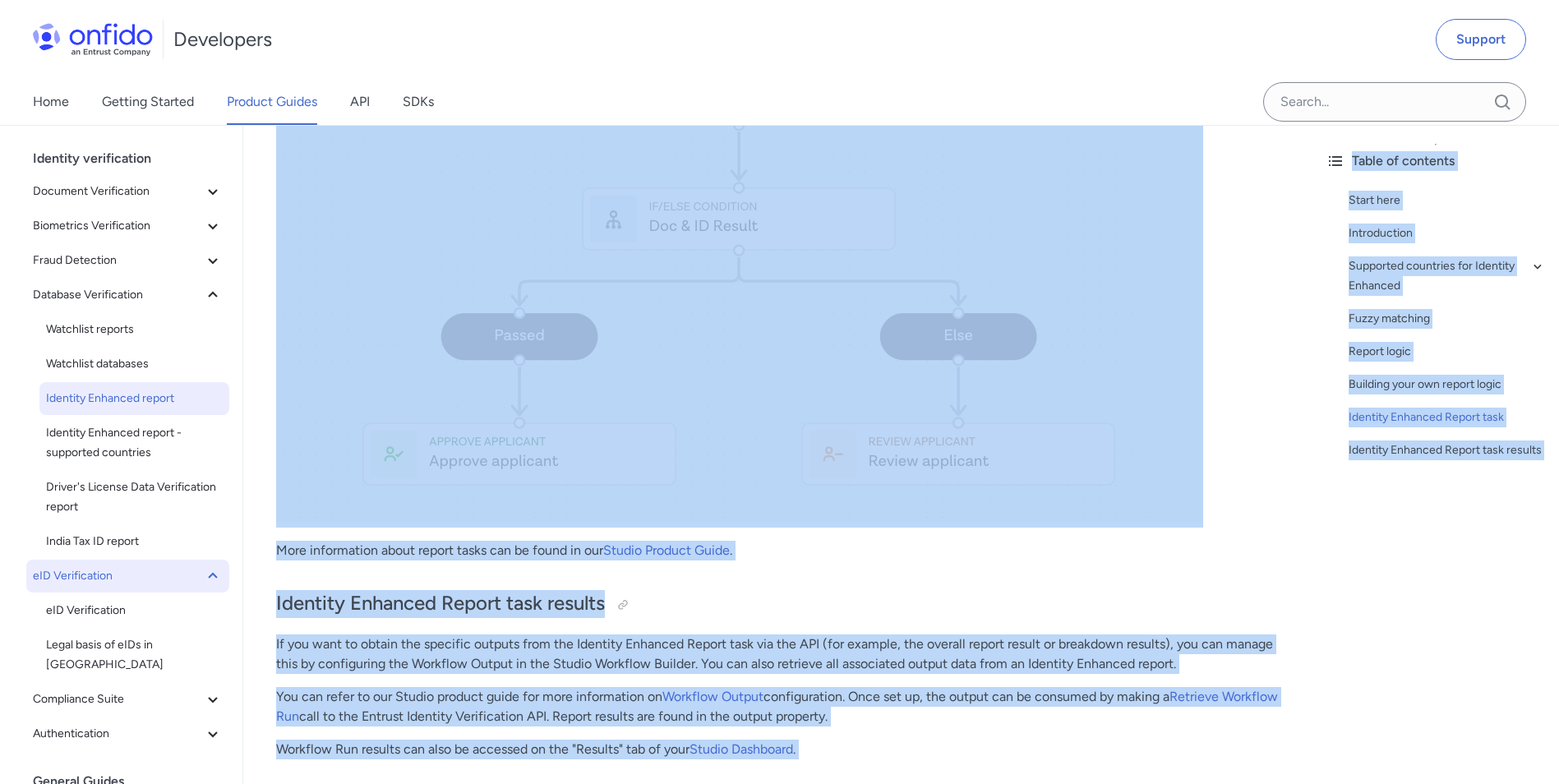
scroll to position [82, 0]
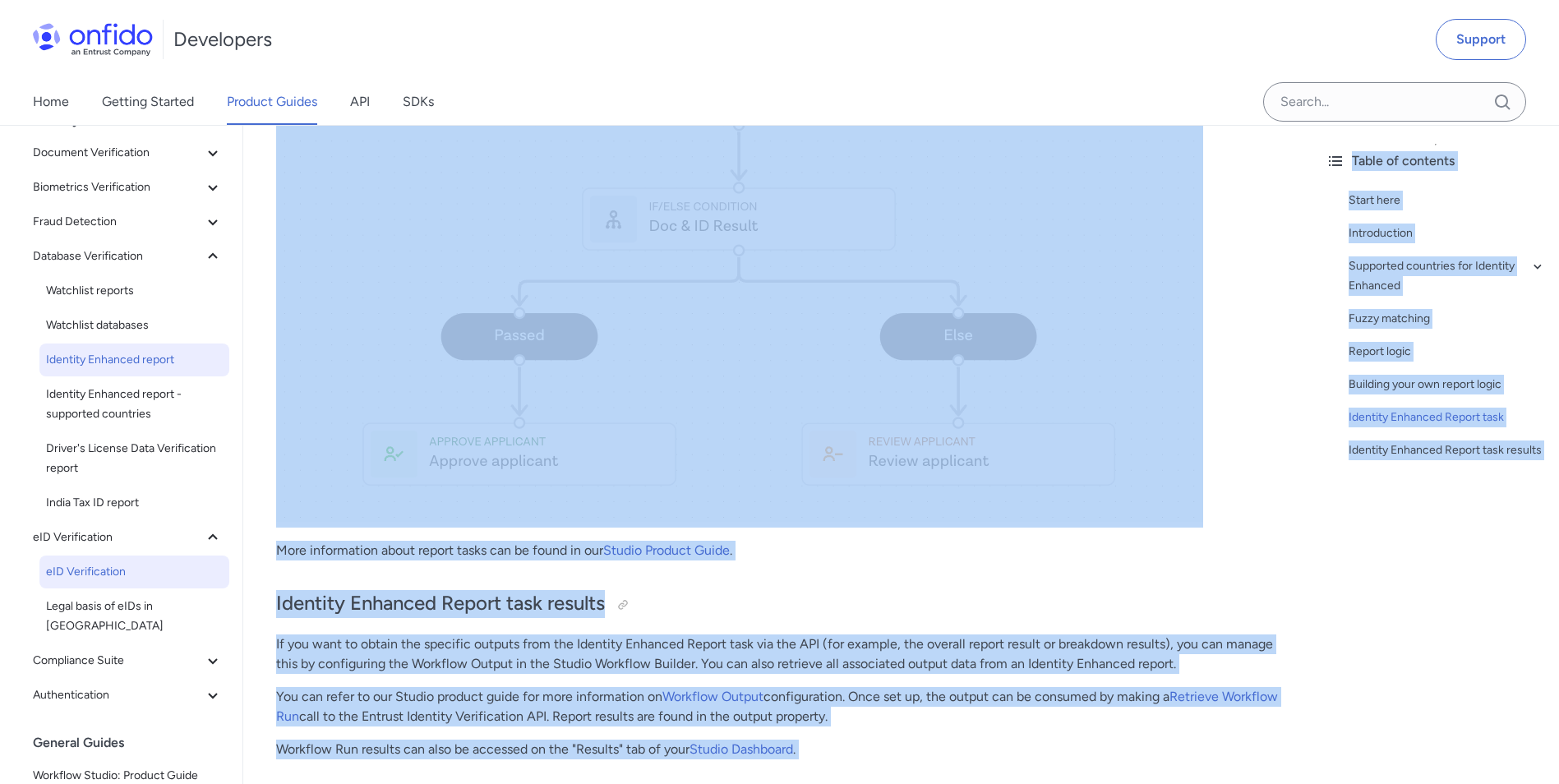
click at [118, 576] on span "eID Verification" at bounding box center [134, 571] width 177 height 20
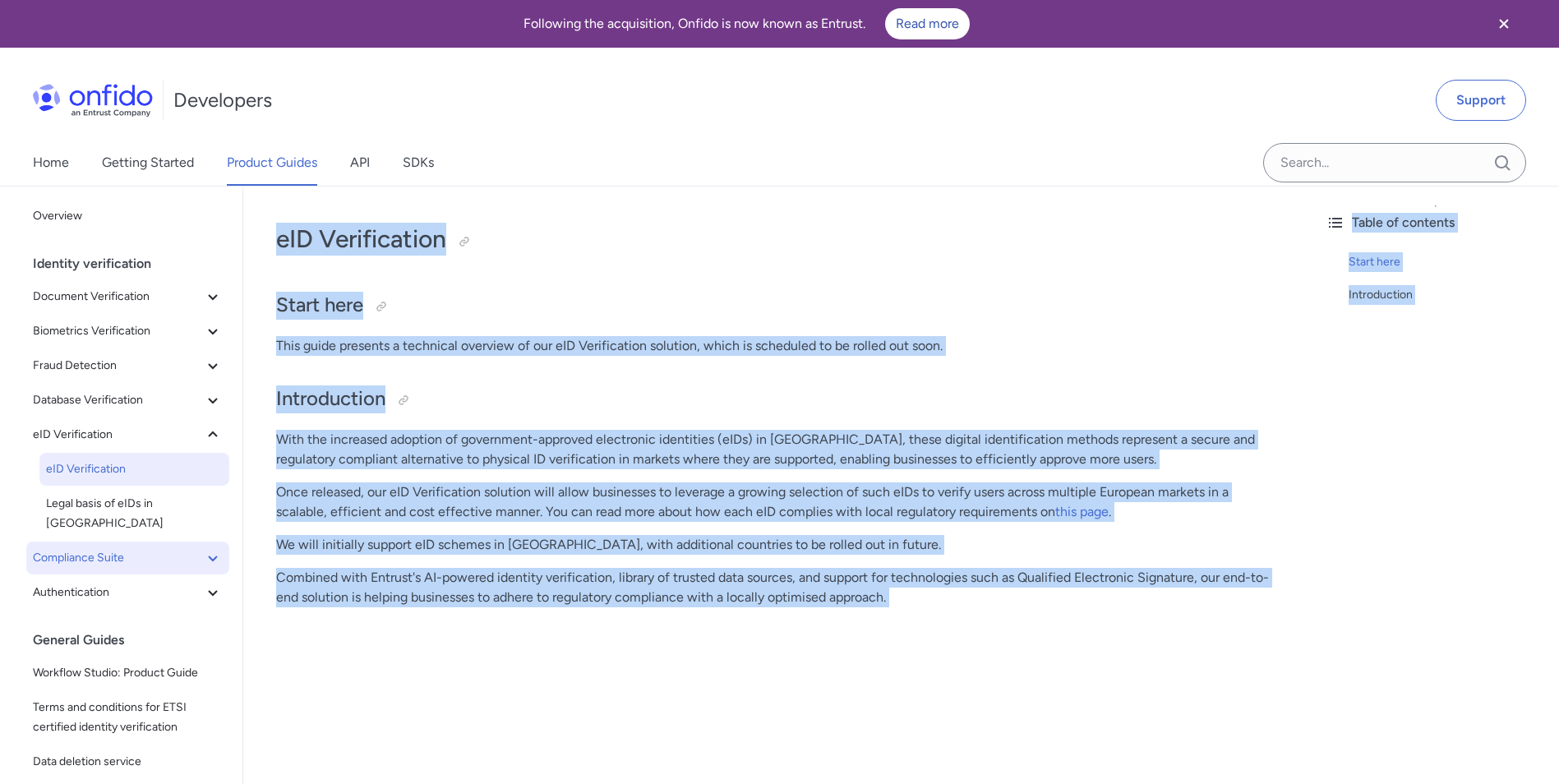
click at [103, 549] on span "Compliance Suite" at bounding box center [118, 558] width 170 height 20
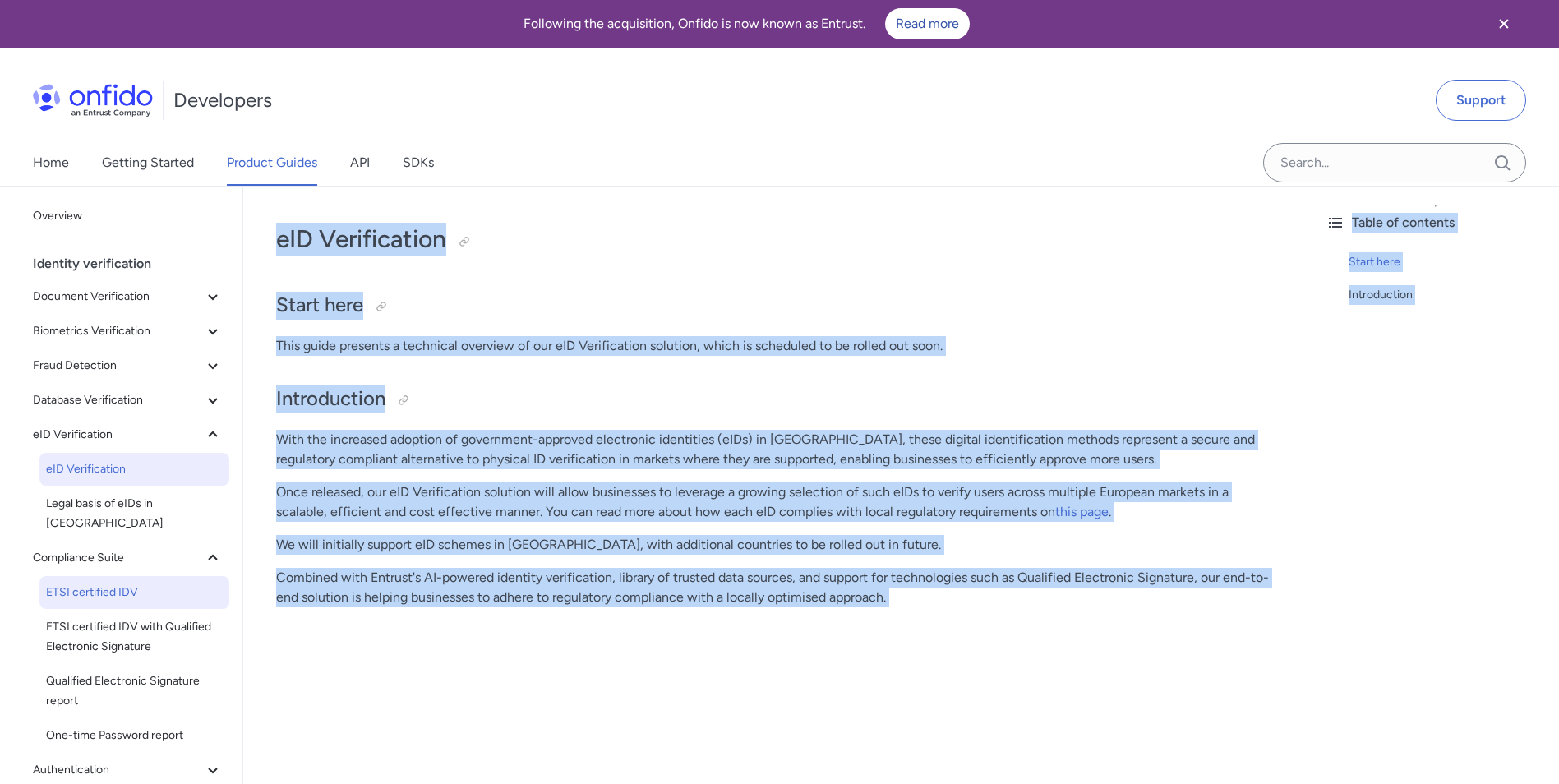
scroll to position [82, 0]
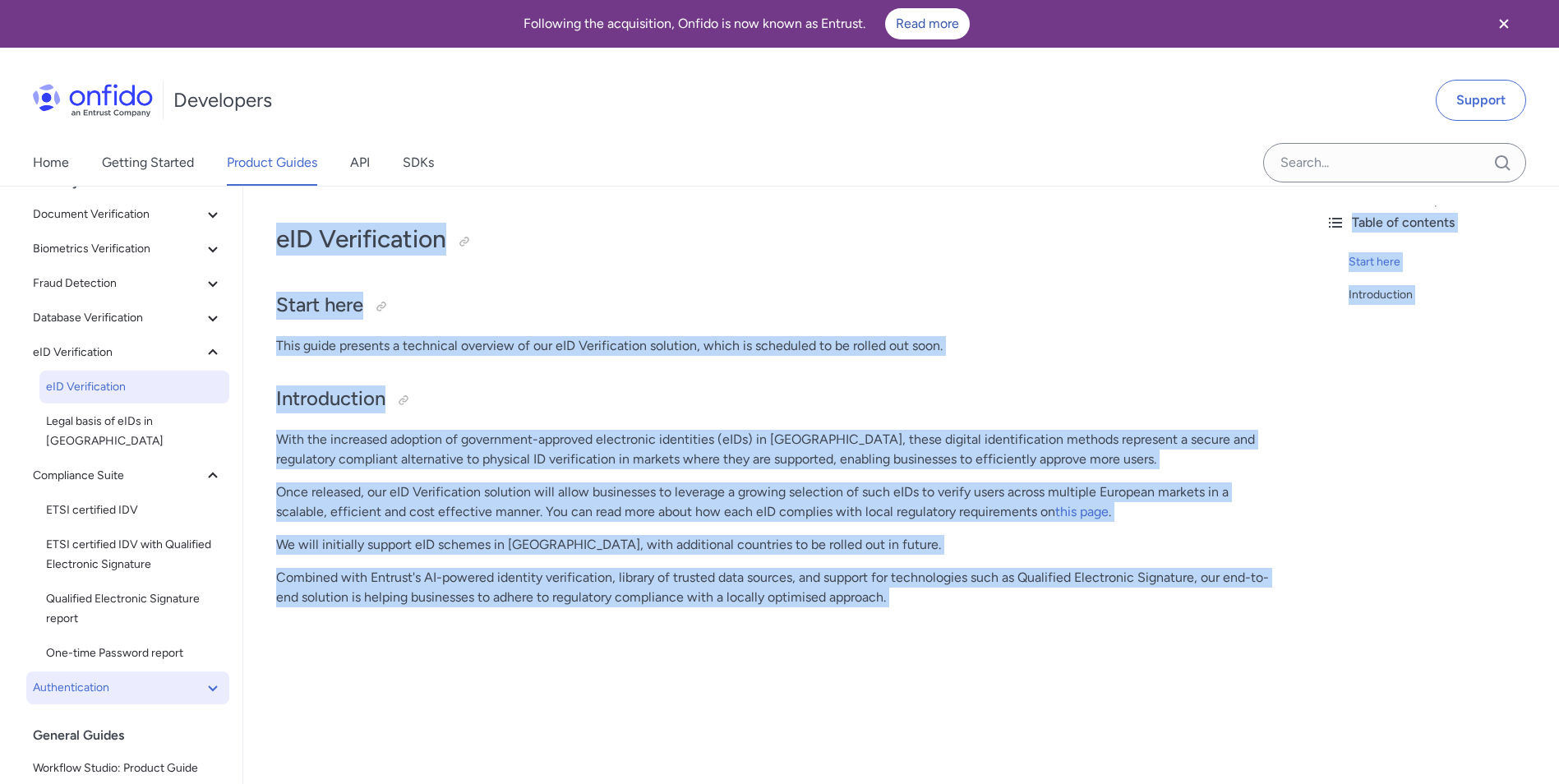
click at [109, 677] on span "Authentication" at bounding box center [118, 687] width 170 height 20
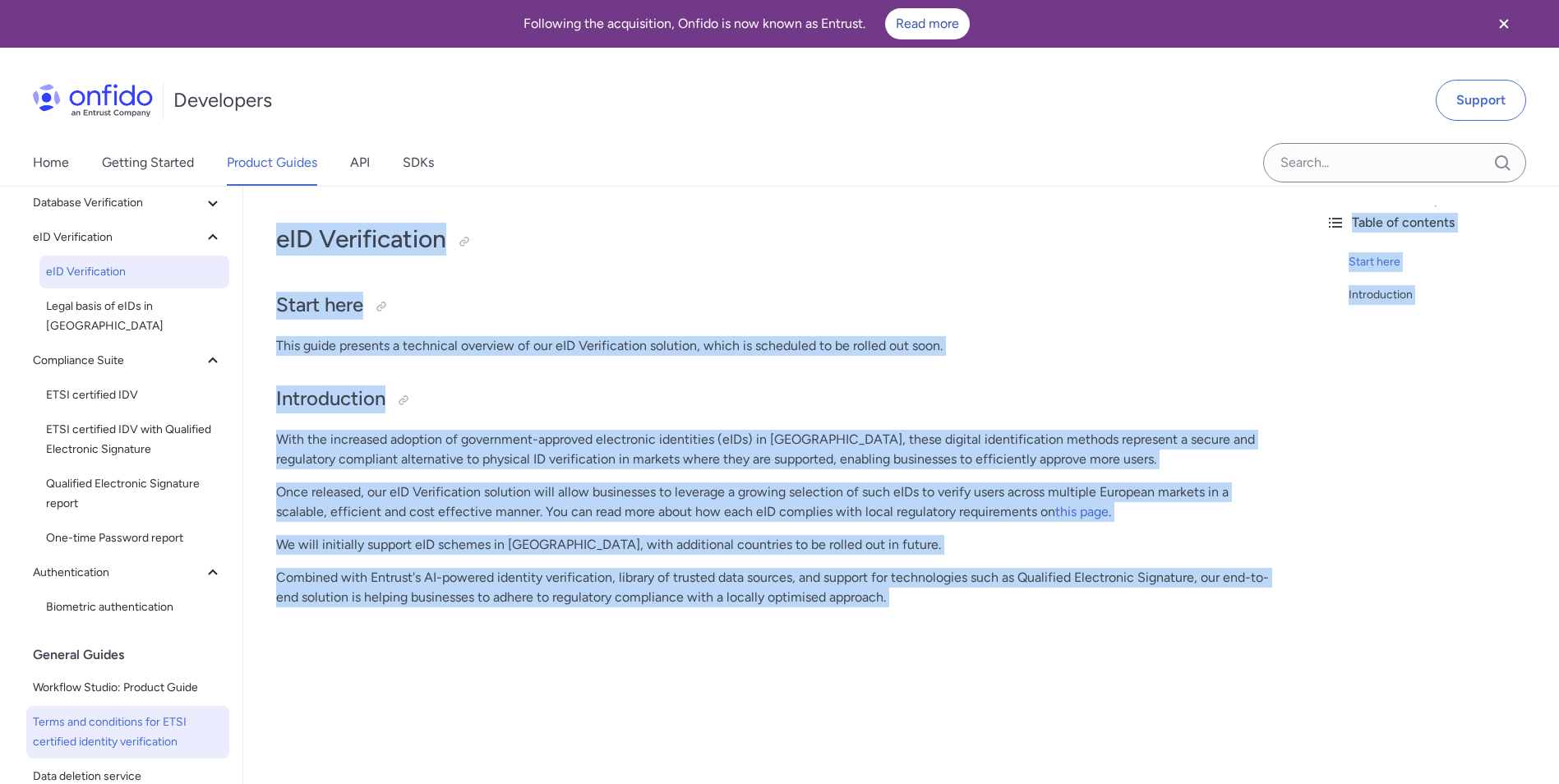
scroll to position [247, 0]
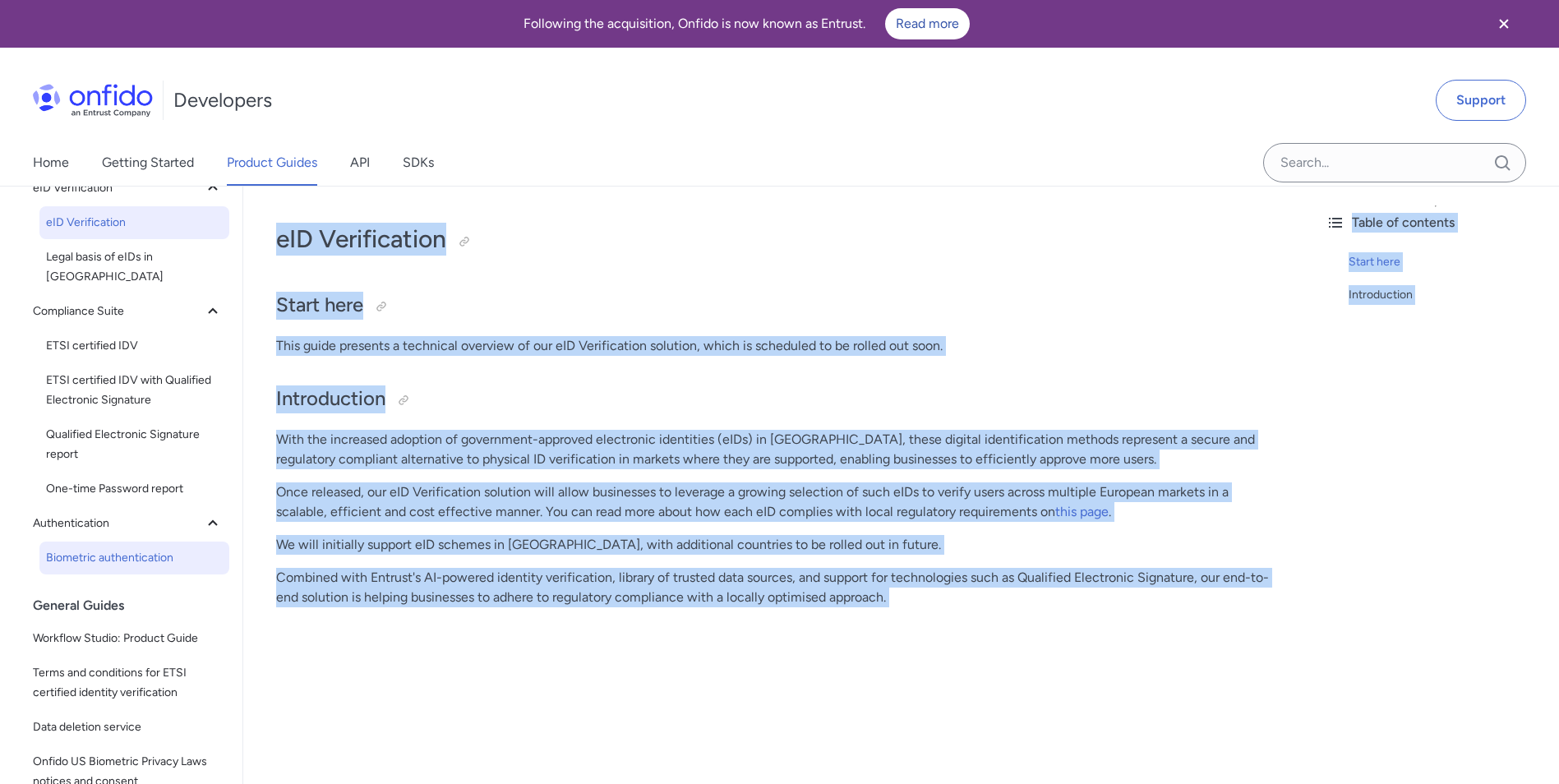
click at [147, 549] on span "Biometric authentication" at bounding box center [134, 558] width 177 height 20
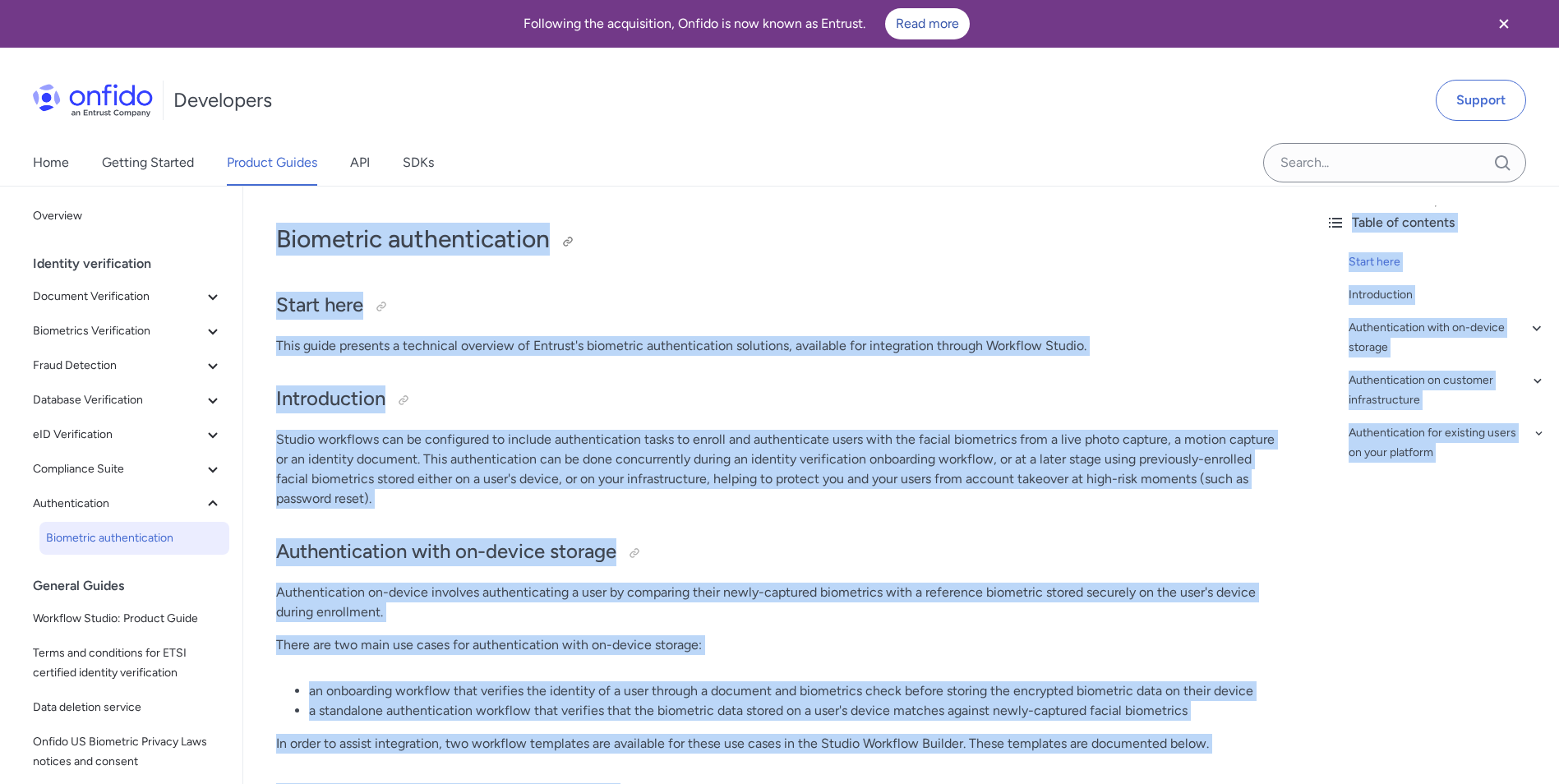
click at [432, 246] on h1 "Biometric authentication" at bounding box center [778, 238] width 1004 height 33
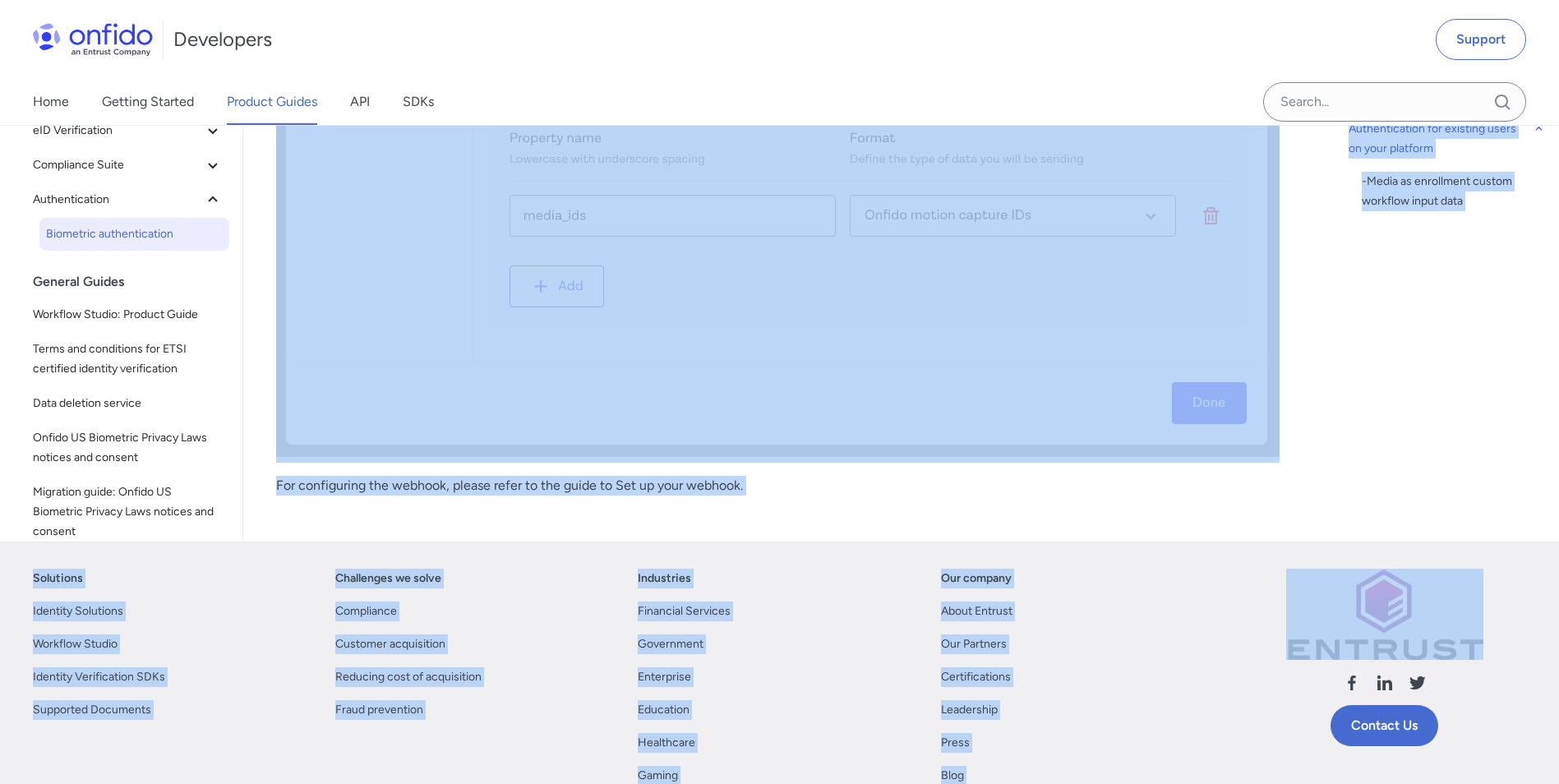
scroll to position [7585, 0]
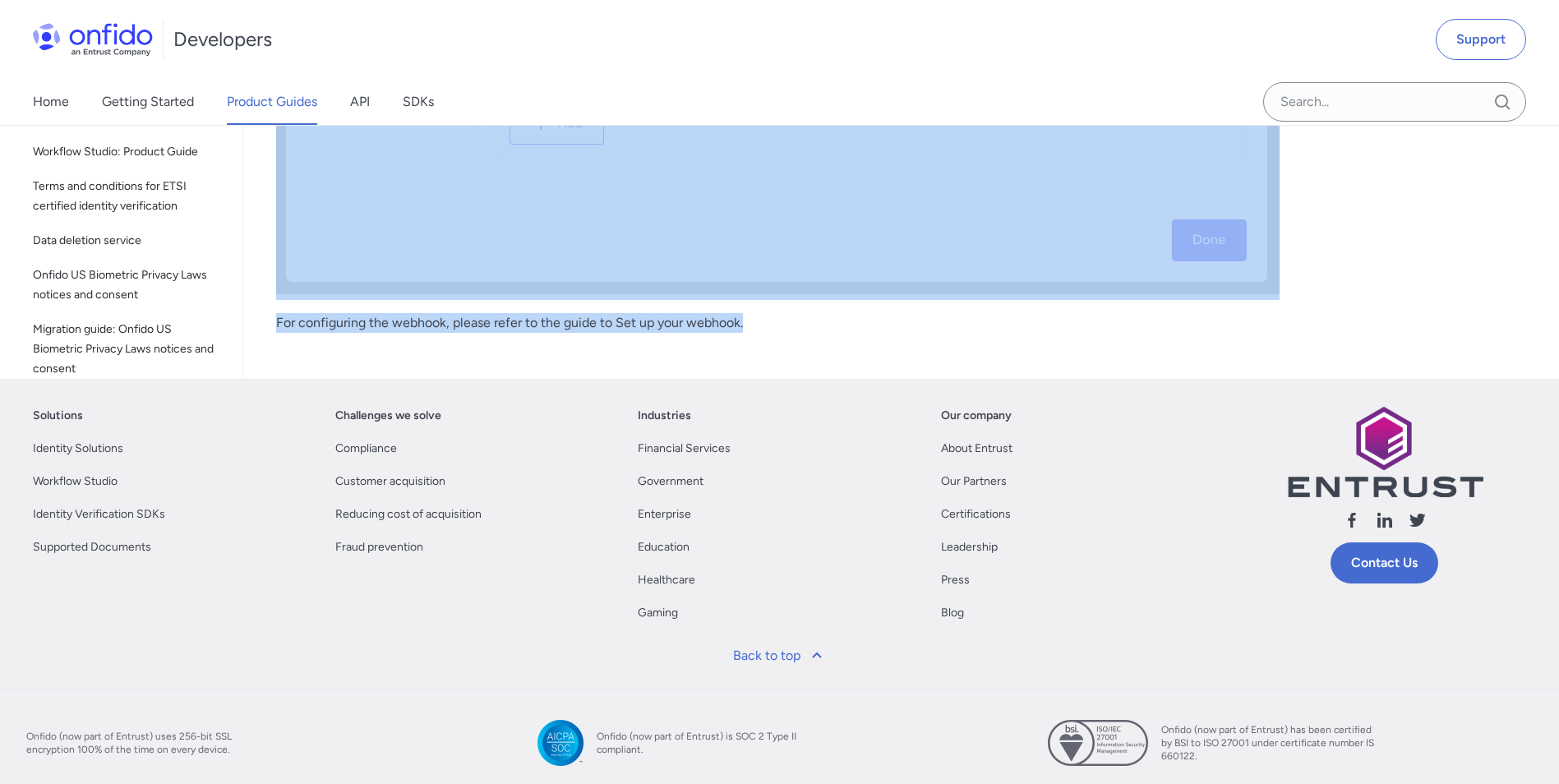
drag, startPoint x: 266, startPoint y: 237, endPoint x: 908, endPoint y: 335, distance: 649.4
copy div "Biometric authentication Start here This guide presents a technical overview of…"
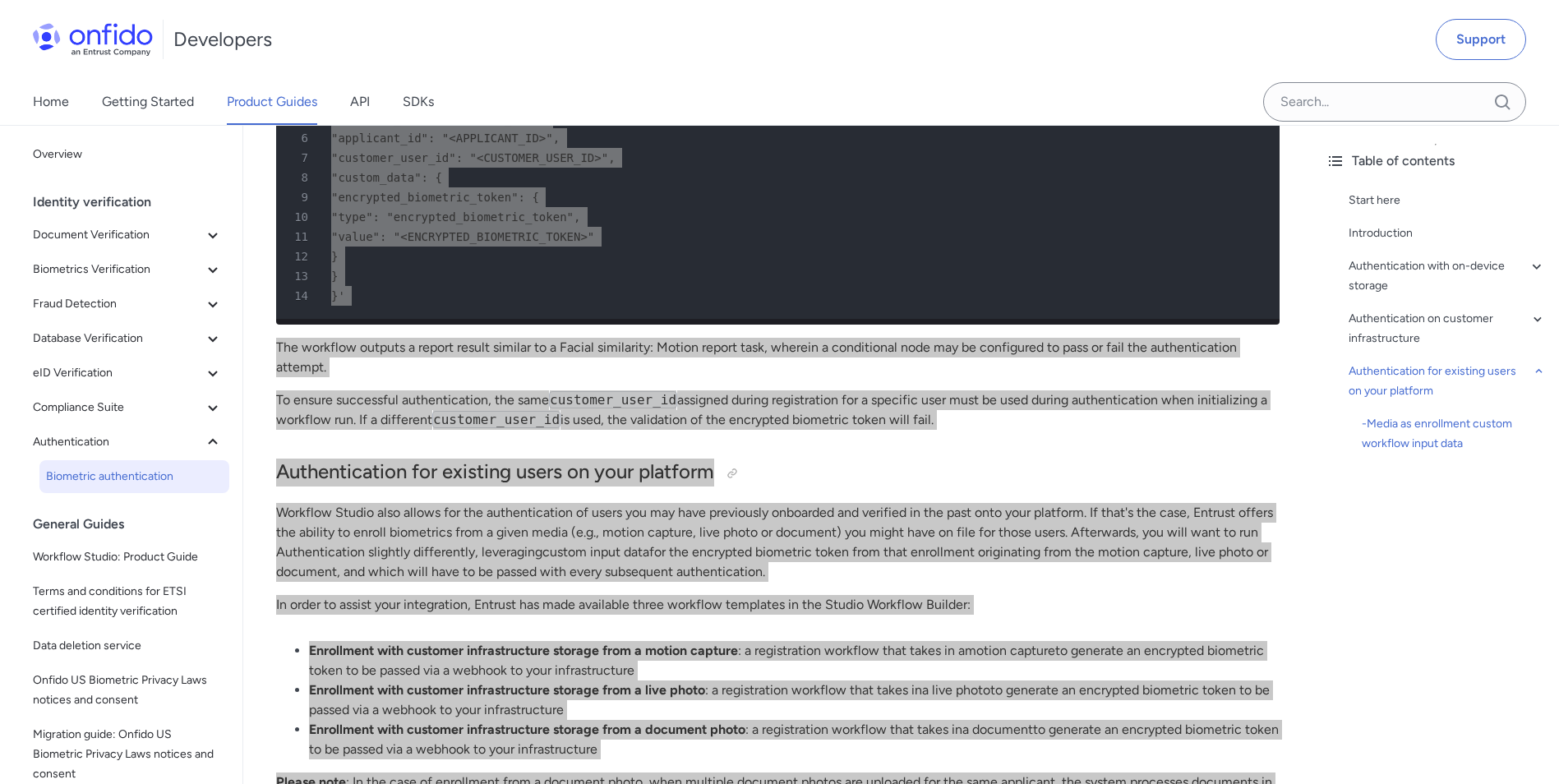
scroll to position [5942, 0]
